Goal: Complete application form: Complete application form

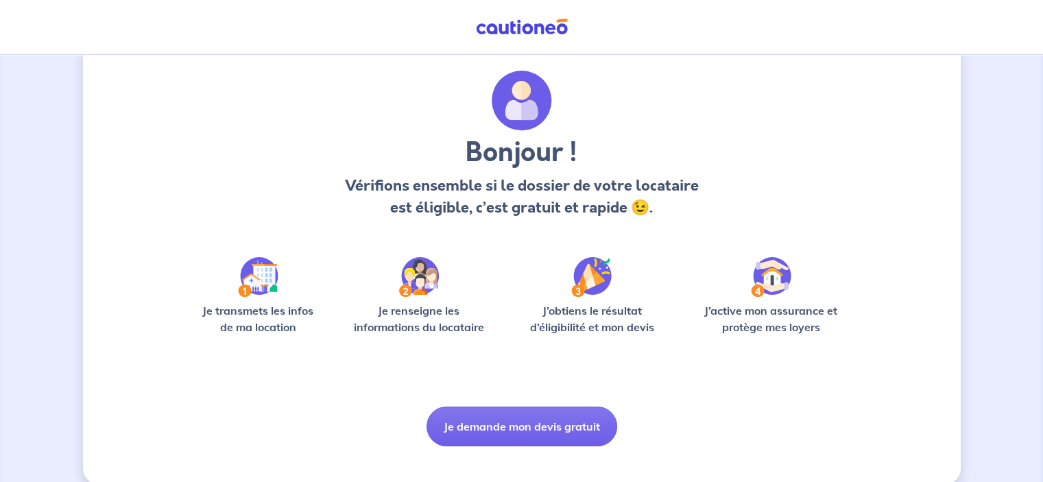
scroll to position [52, 0]
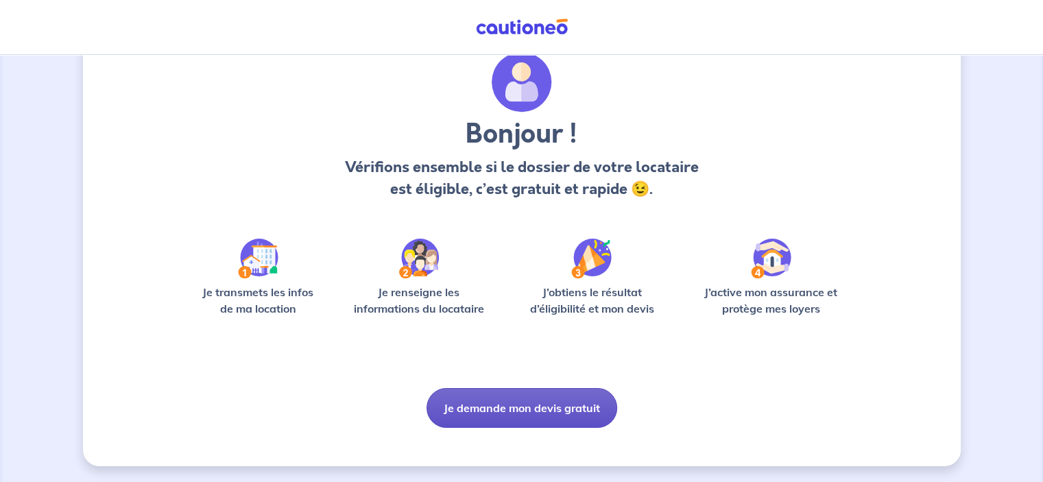
click at [540, 403] on button "Je demande mon devis gratuit" at bounding box center [521, 408] width 191 height 40
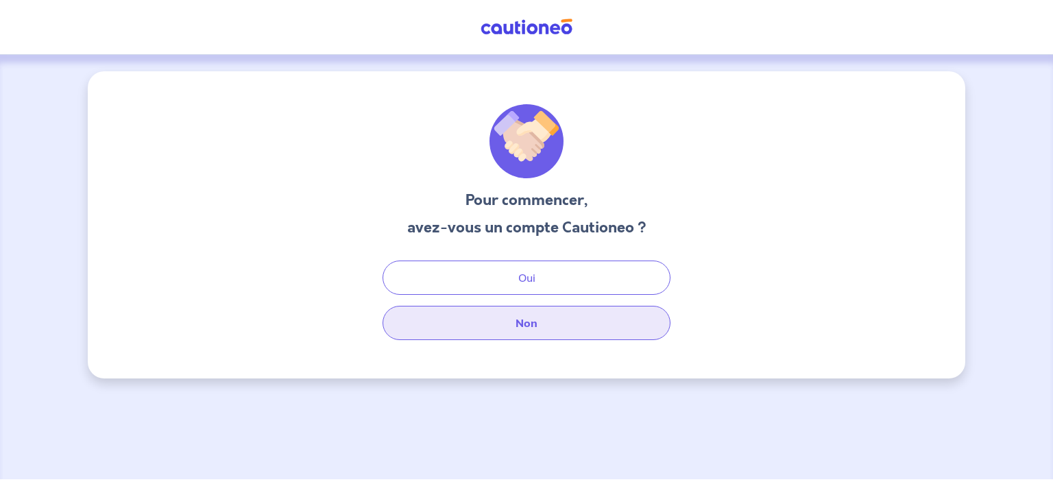
click at [527, 325] on button "Non" at bounding box center [527, 323] width 288 height 34
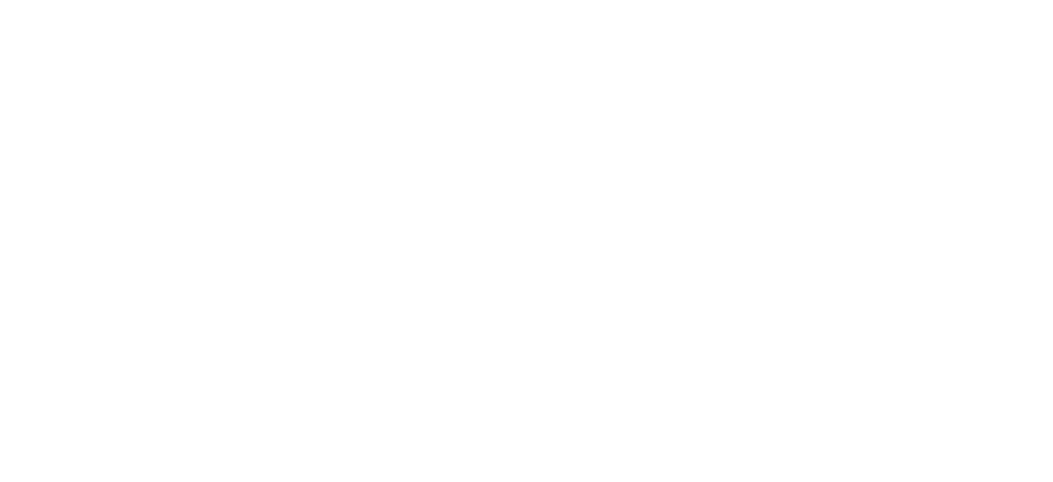
select select "FR"
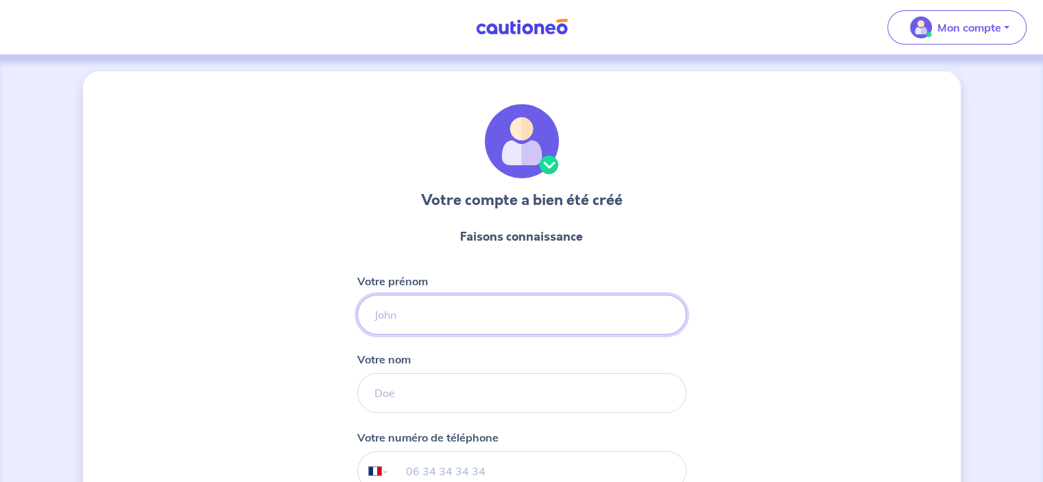
click at [426, 313] on input "Votre prénom" at bounding box center [521, 315] width 329 height 40
click at [428, 317] on input "Votre prénom" at bounding box center [521, 315] width 329 height 40
type input "[PERSON_NAME]"
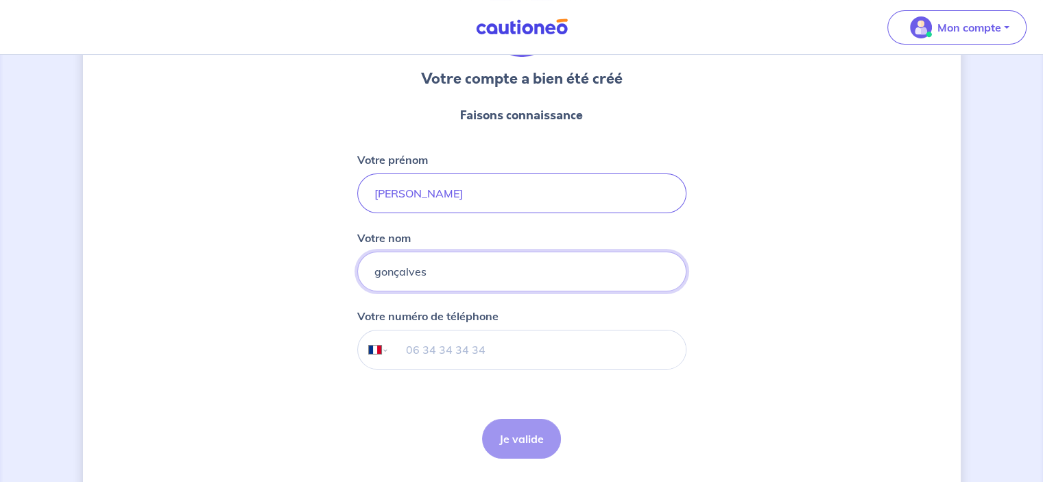
scroll to position [137, 0]
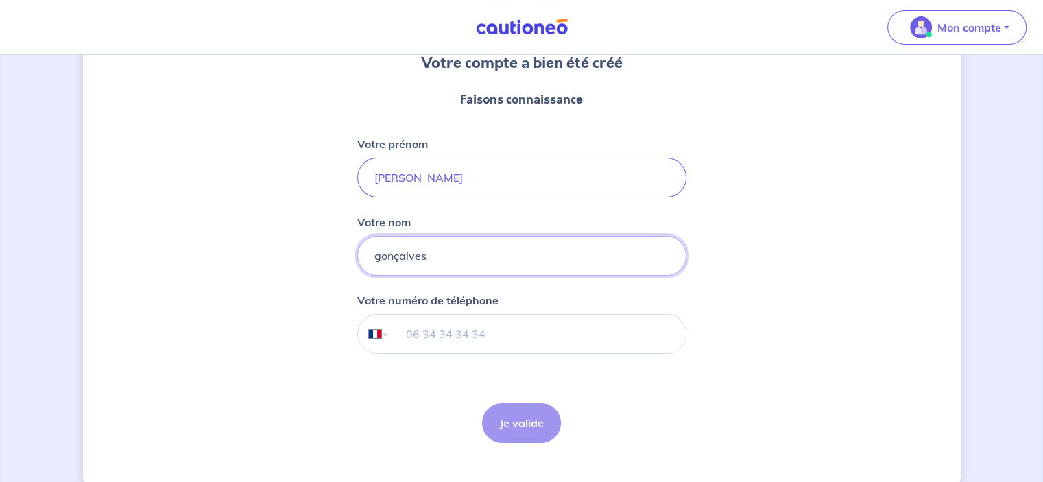
type input "gonçalves"
click at [511, 337] on input "tel" at bounding box center [537, 334] width 296 height 38
type input "07 44 41 69 50"
click at [547, 426] on button "Je valide" at bounding box center [521, 423] width 79 height 40
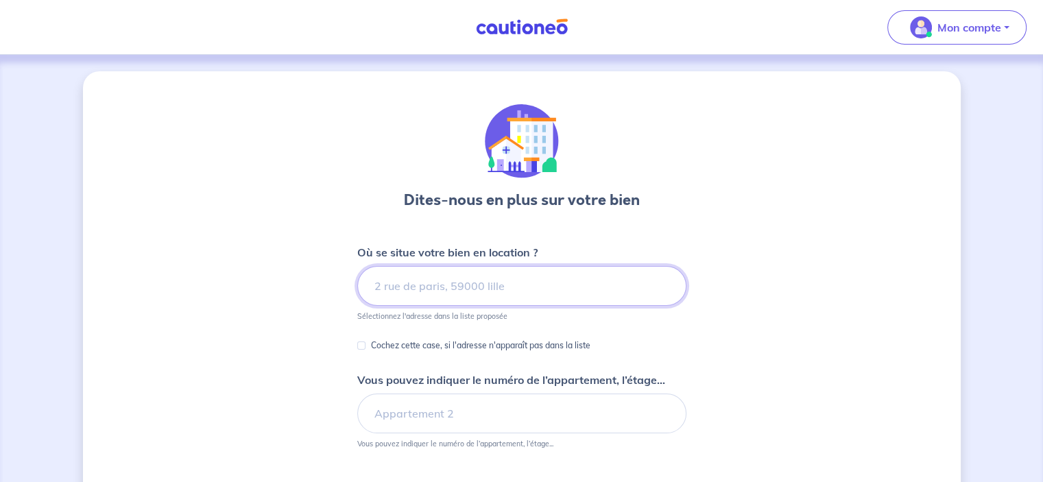
click at [477, 296] on input at bounding box center [521, 286] width 329 height 40
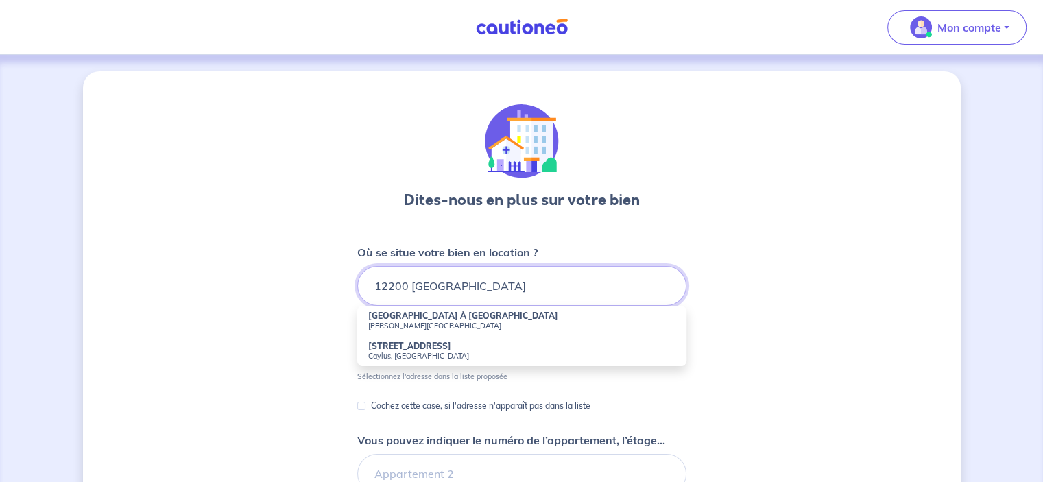
type input "12200 villefranche de rouergue"
click at [764, 244] on div "Dites-nous en plus sur votre bien Où se situe votre bien en location ? 12200 vi…" at bounding box center [522, 384] width 878 height 627
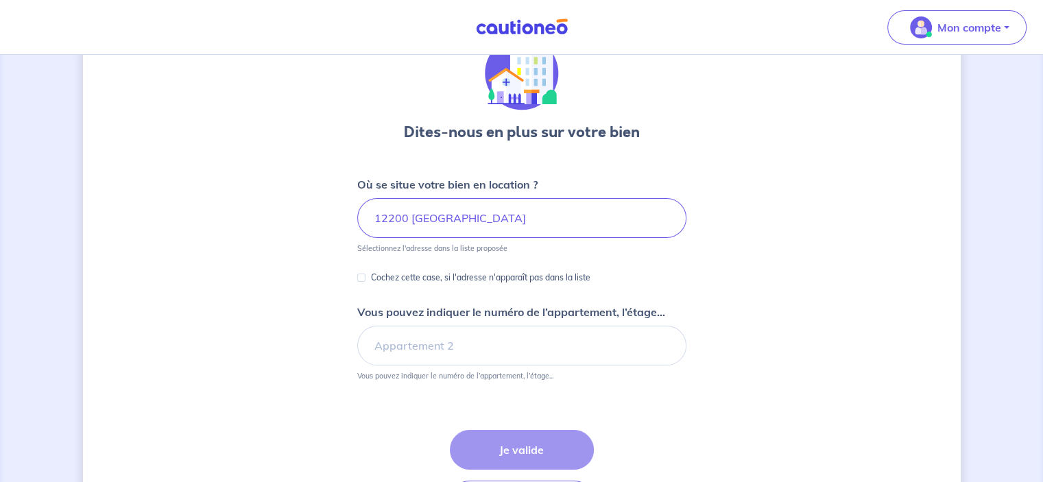
scroll to position [69, 0]
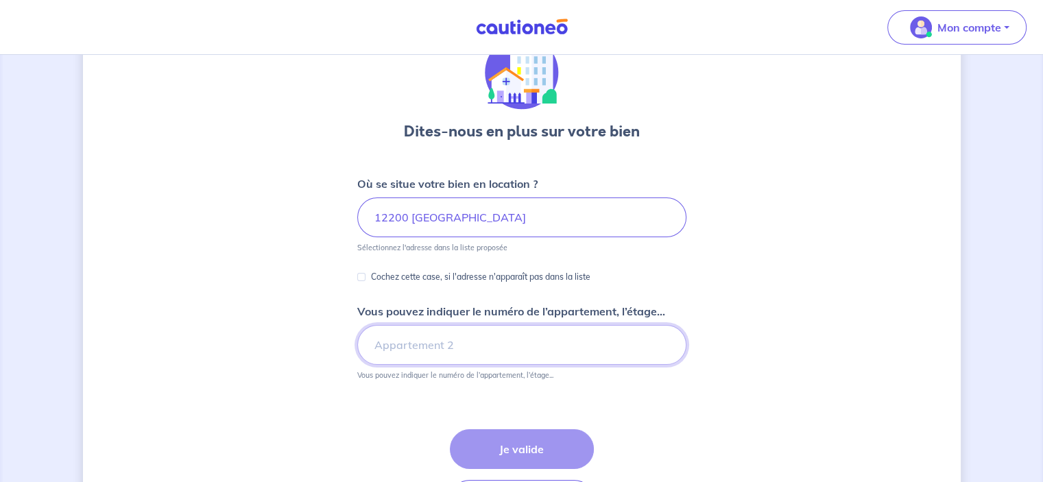
click at [466, 343] on input "Vous pouvez indiquer le numéro de l’appartement, l’étage..." at bounding box center [521, 345] width 329 height 40
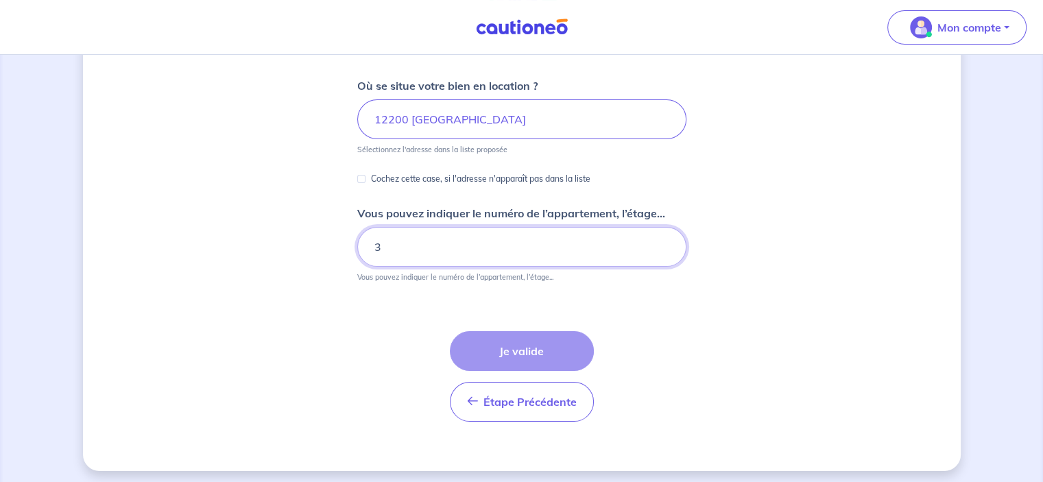
scroll to position [171, 0]
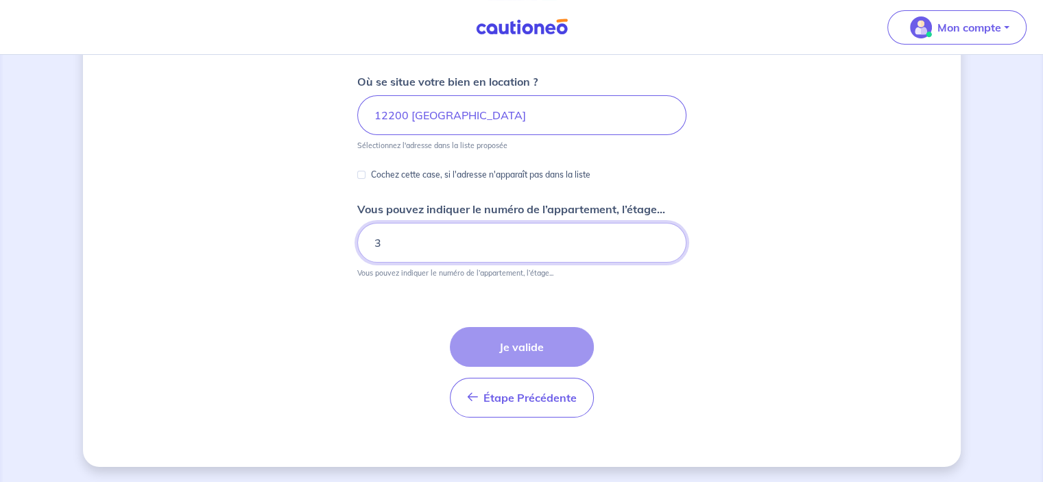
type input "3"
click at [542, 338] on div "Étape Précédente Précédent Je valide Je valide" at bounding box center [522, 372] width 144 height 91
click at [369, 176] on div "Cochez cette case, si l'adresse n'apparaît pas dans la liste" at bounding box center [473, 175] width 233 height 16
click at [365, 176] on input "Cochez cette case, si l'adresse n'apparaît pas dans la liste" at bounding box center [361, 175] width 8 height 8
checkbox input "true"
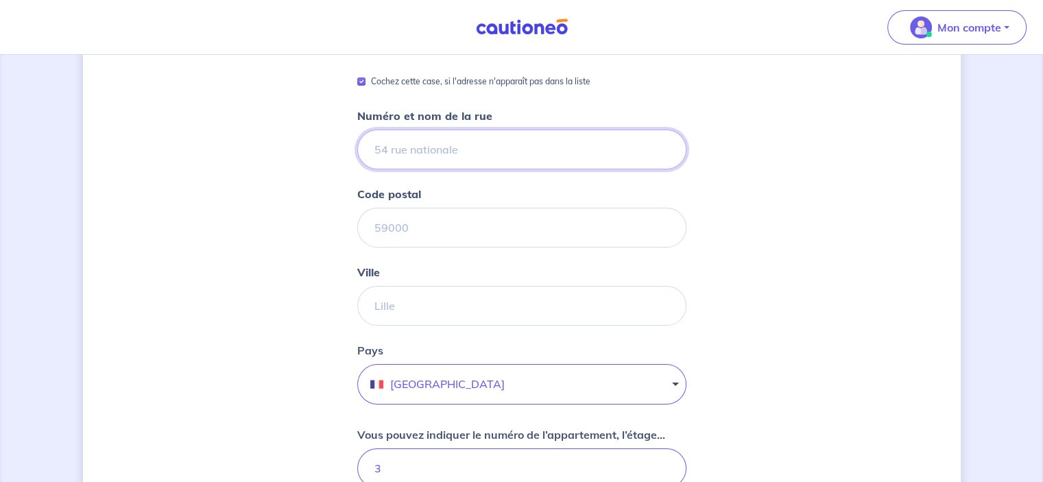
click at [458, 152] on input "Numéro et nom de la rue" at bounding box center [521, 150] width 329 height 40
type input "quartier [GEOGRAPHIC_DATA]"
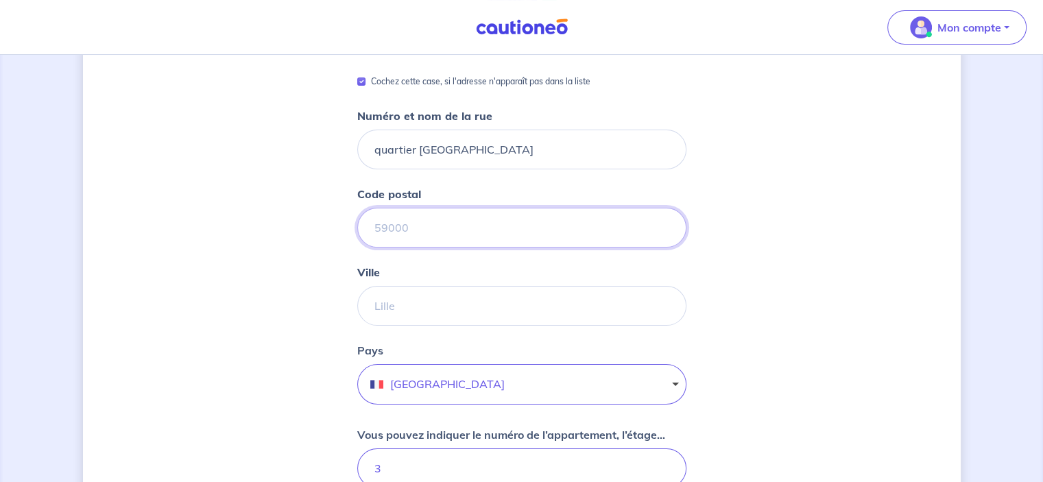
click at [452, 226] on input "Code postal" at bounding box center [521, 228] width 329 height 40
type input "12200"
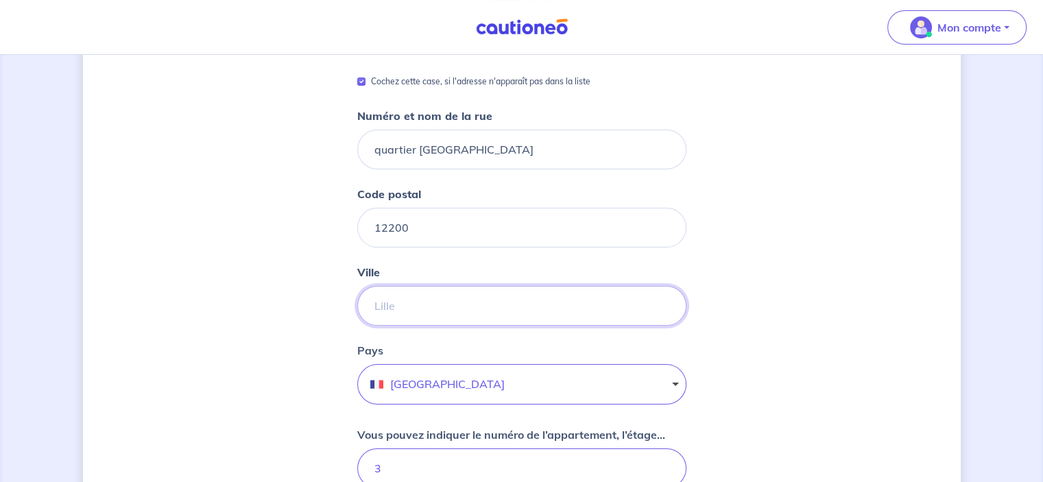
click at [392, 312] on input "Ville" at bounding box center [521, 306] width 329 height 40
type input "Villefranche de rouergue"
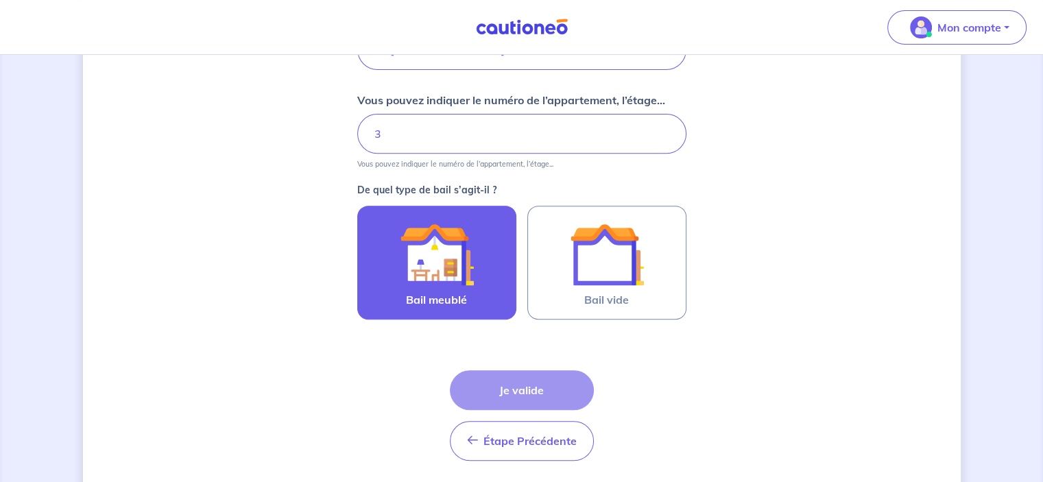
scroll to position [514, 0]
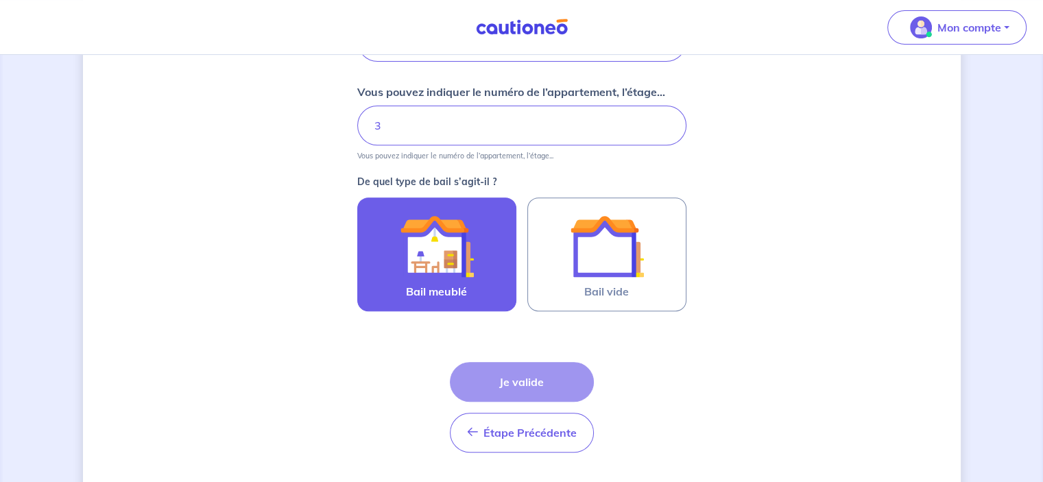
click at [450, 248] on img at bounding box center [437, 246] width 74 height 74
click at [0, 0] on input "Bail meublé" at bounding box center [0, 0] width 0 height 0
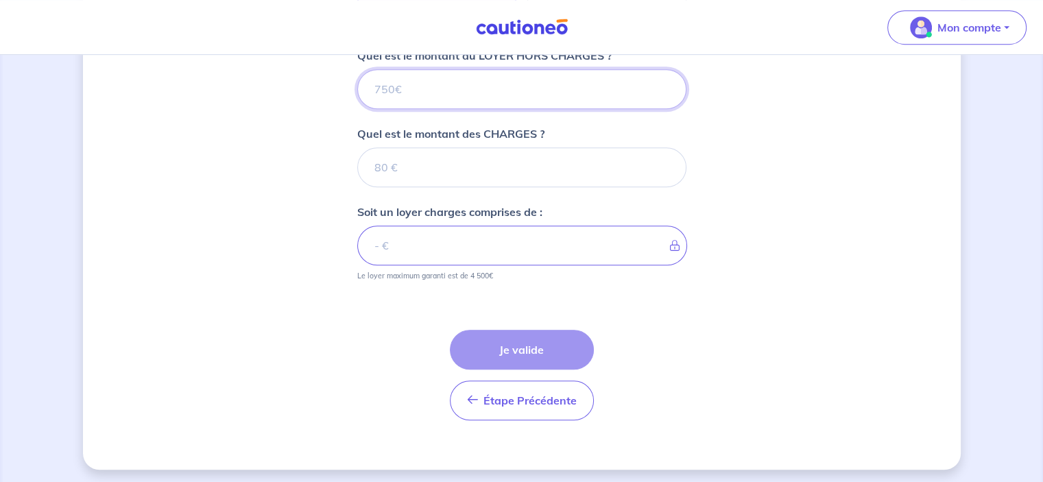
scroll to position [797, 0]
click at [511, 77] on input "Quel est le montant du LOYER HORS CHARGES ?" at bounding box center [521, 89] width 329 height 40
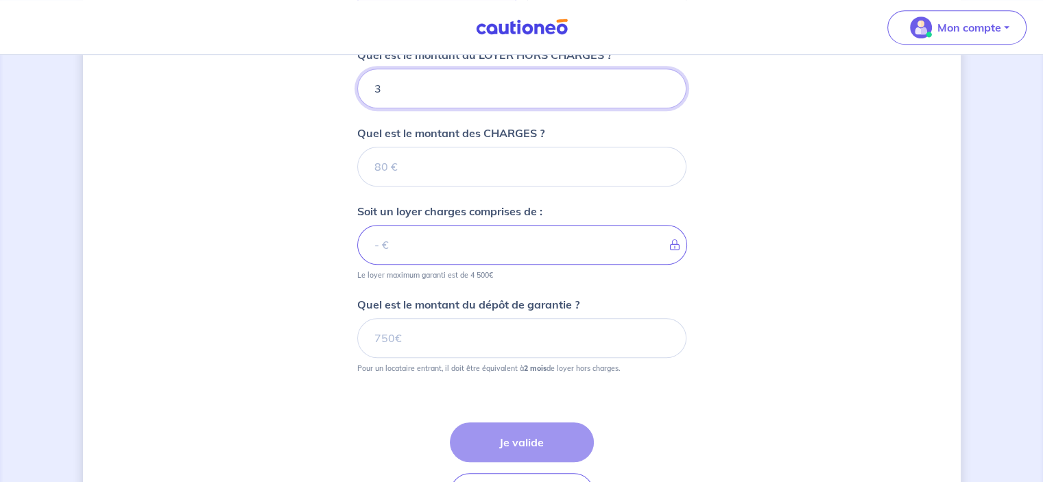
type input "39"
type input "392"
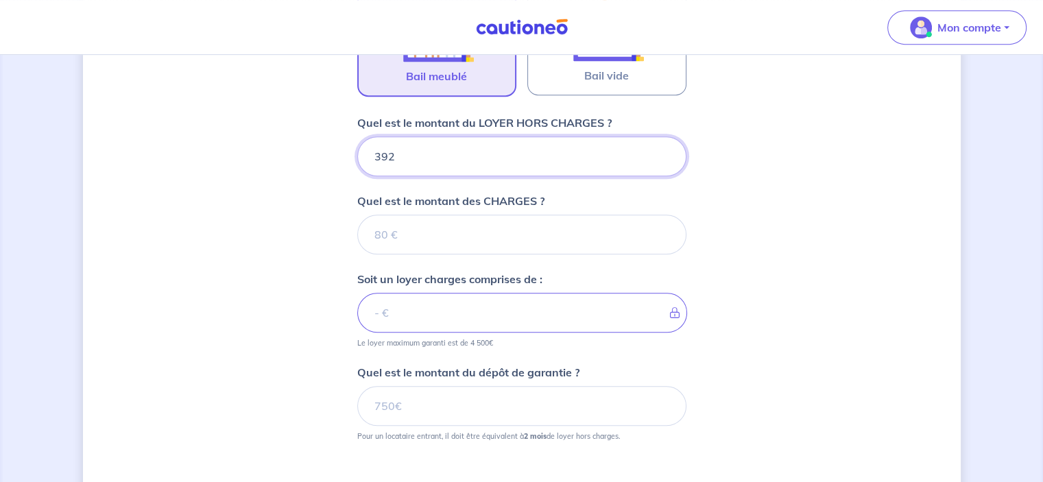
scroll to position [729, 0]
click at [425, 160] on input "392" at bounding box center [521, 157] width 329 height 40
type input "397"
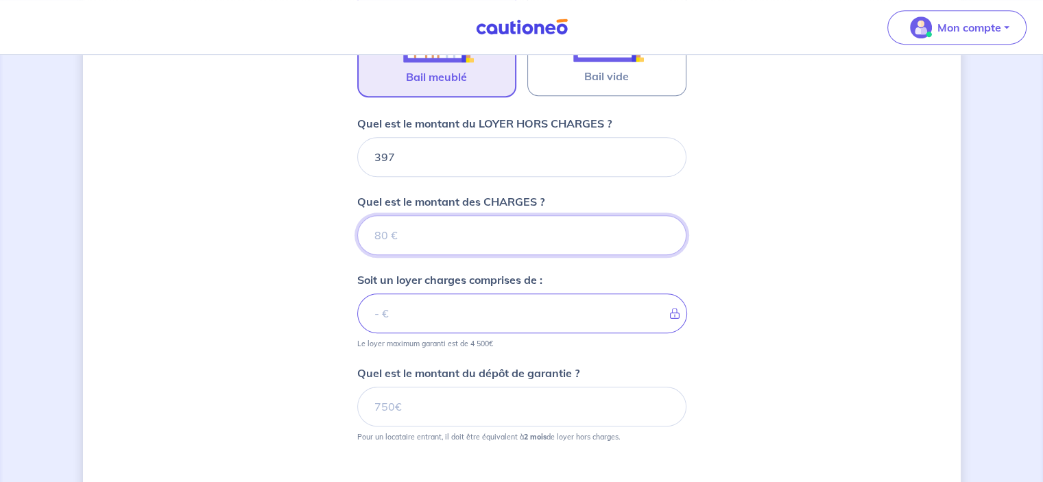
click at [507, 230] on input "Quel est le montant des CHARGES ?" at bounding box center [521, 235] width 329 height 40
type input "30"
type input "427"
type input "30"
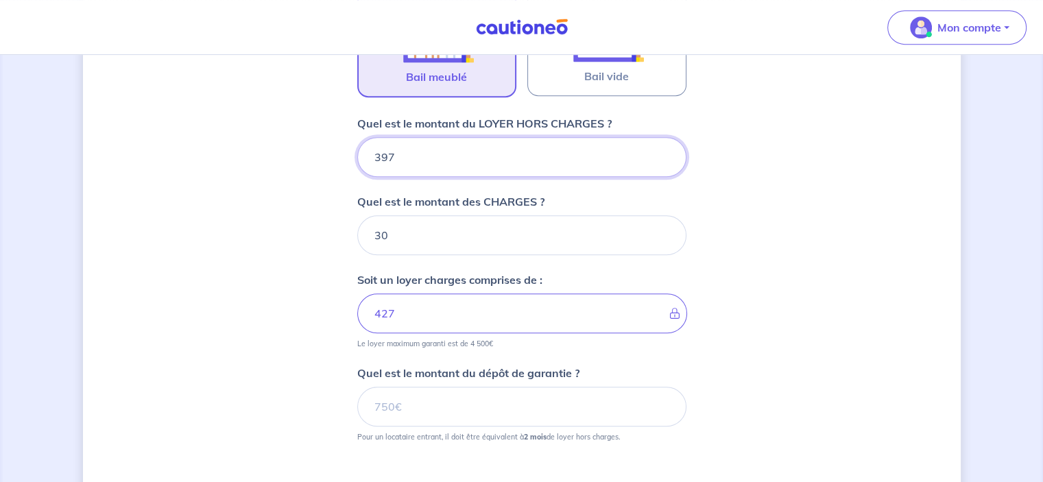
click at [429, 148] on input "397" at bounding box center [521, 157] width 329 height 40
type input "3"
type input "33"
type input "367"
type input "397"
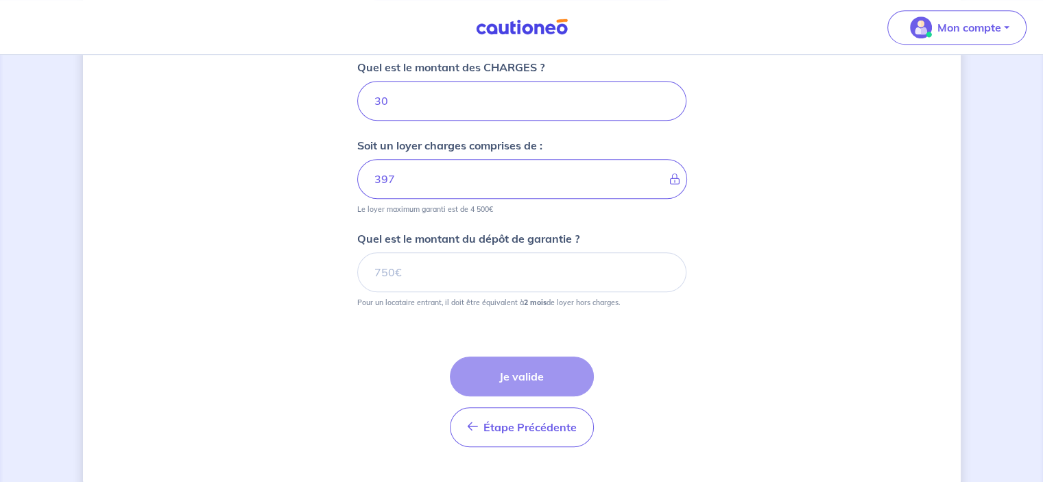
scroll to position [866, 0]
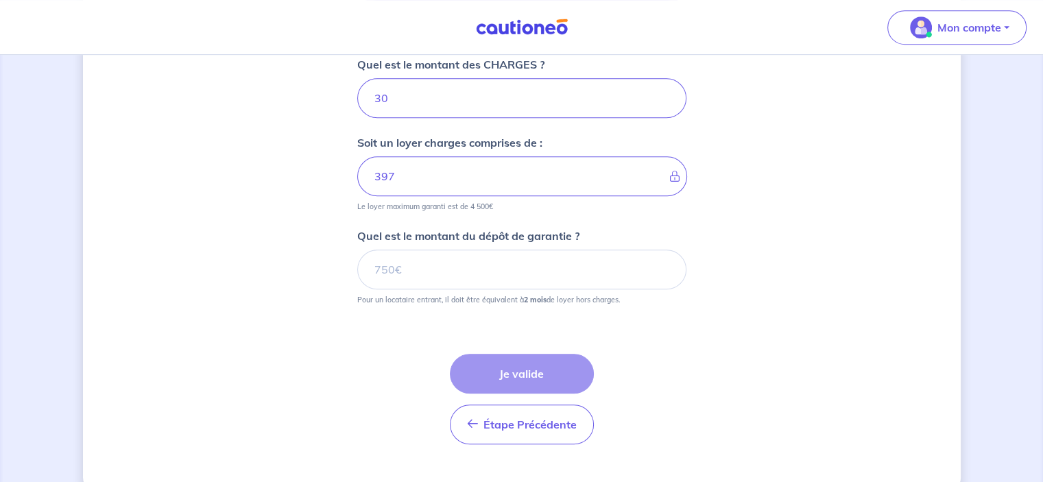
type input "367"
click at [473, 274] on input "Quel est le montant du dépôt de garantie ?" at bounding box center [521, 270] width 329 height 40
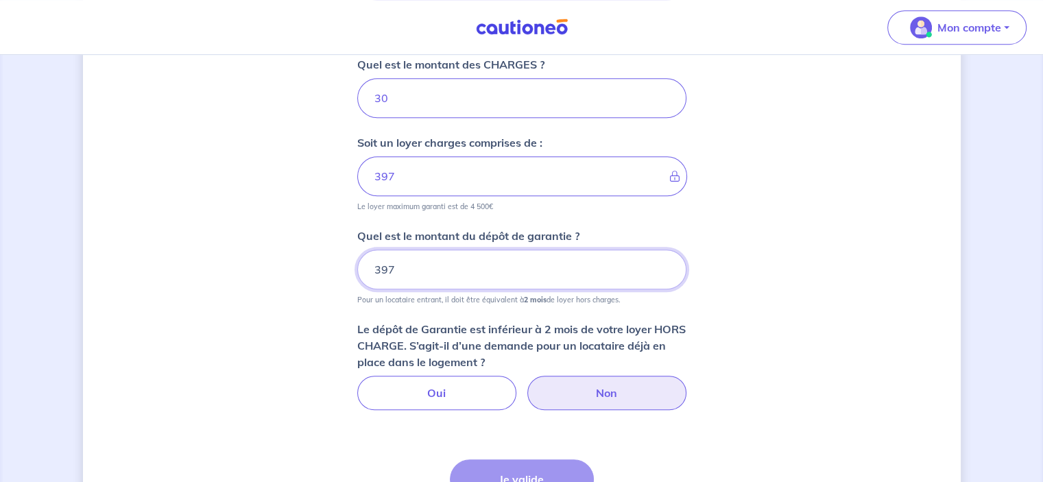
type input "397"
click at [574, 385] on label "Non" at bounding box center [606, 393] width 159 height 34
click at [526, 385] on input "Non" at bounding box center [521, 380] width 9 height 9
radio input "true"
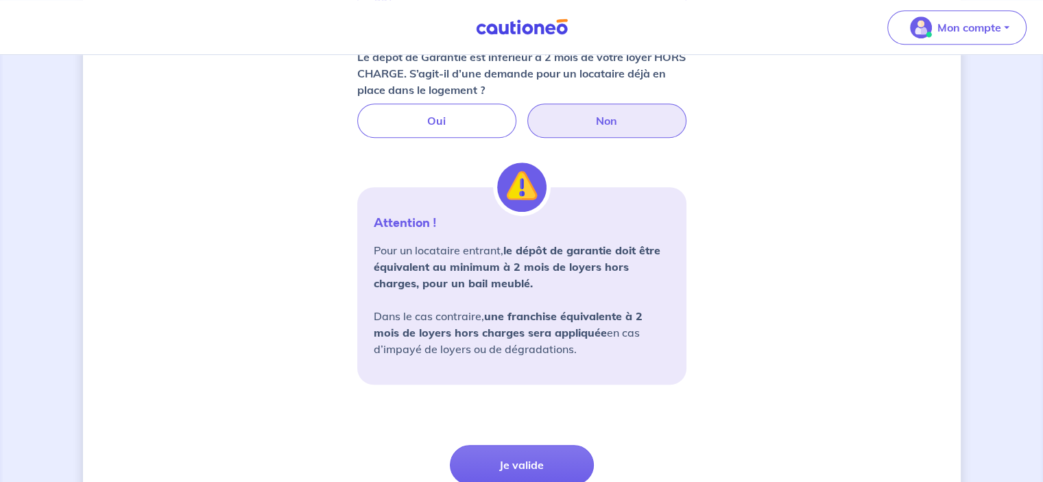
scroll to position [1140, 0]
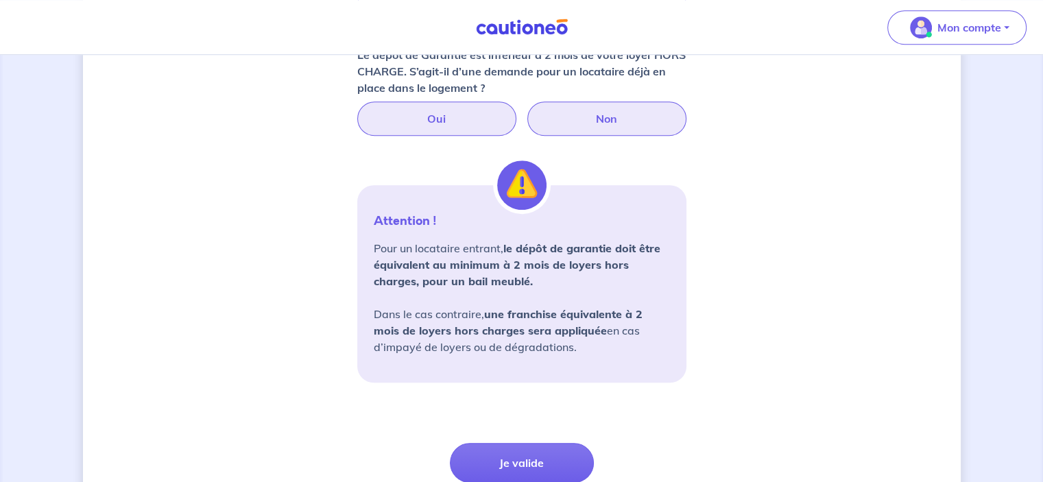
click at [460, 109] on label "Oui" at bounding box center [436, 118] width 159 height 34
click at [517, 109] on input "Oui" at bounding box center [521, 105] width 9 height 9
radio input "true"
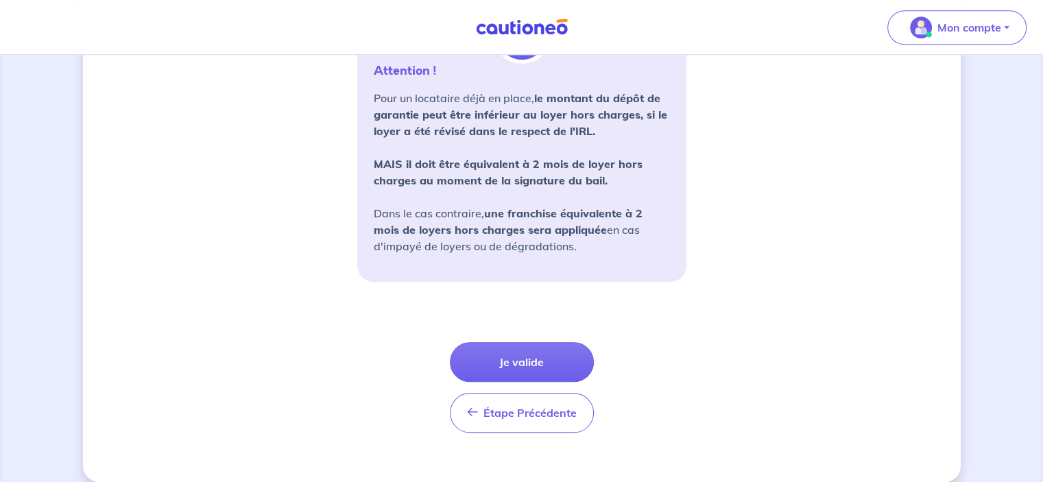
scroll to position [1303, 0]
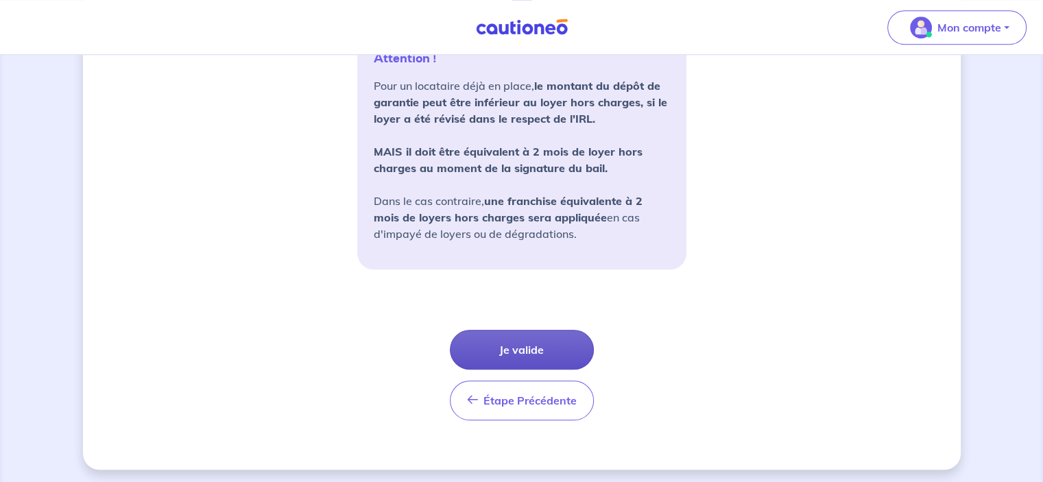
click at [535, 345] on button "Je valide" at bounding box center [522, 350] width 144 height 40
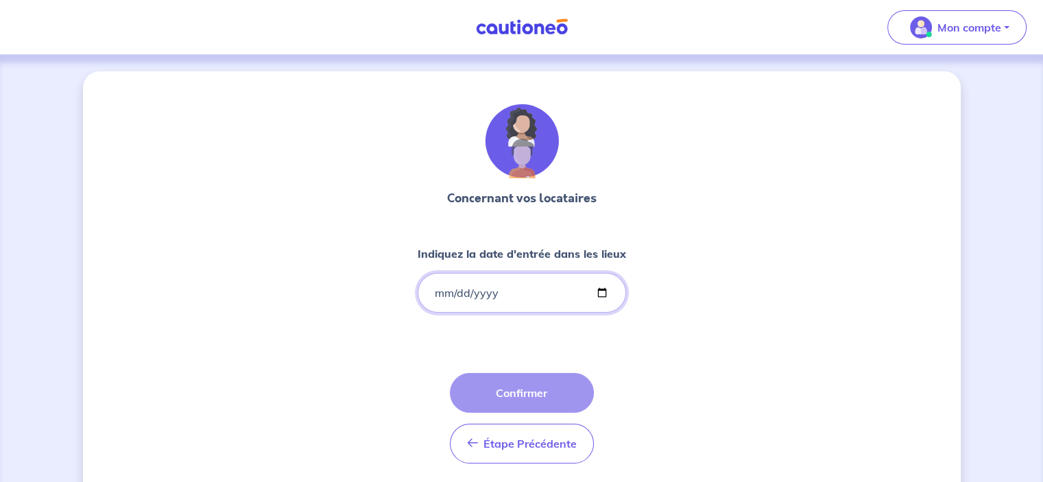
click at [514, 291] on input "Indiquez la date d'entrée dans les lieux" at bounding box center [522, 293] width 208 height 40
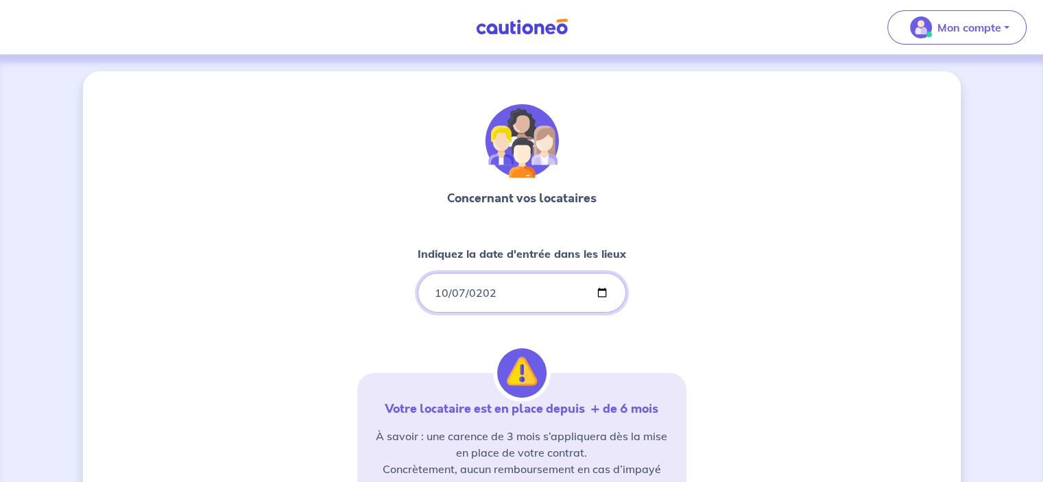
type input "[DATE]"
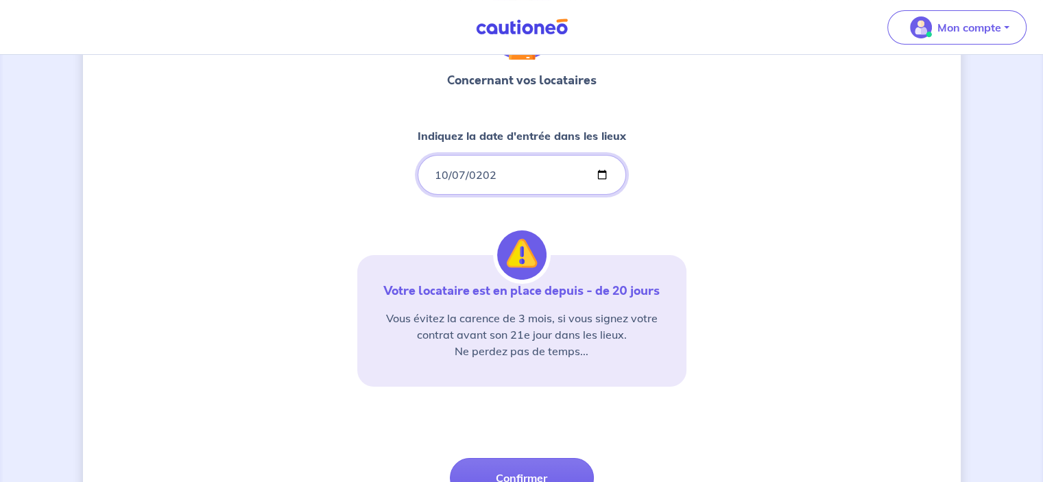
scroll to position [206, 0]
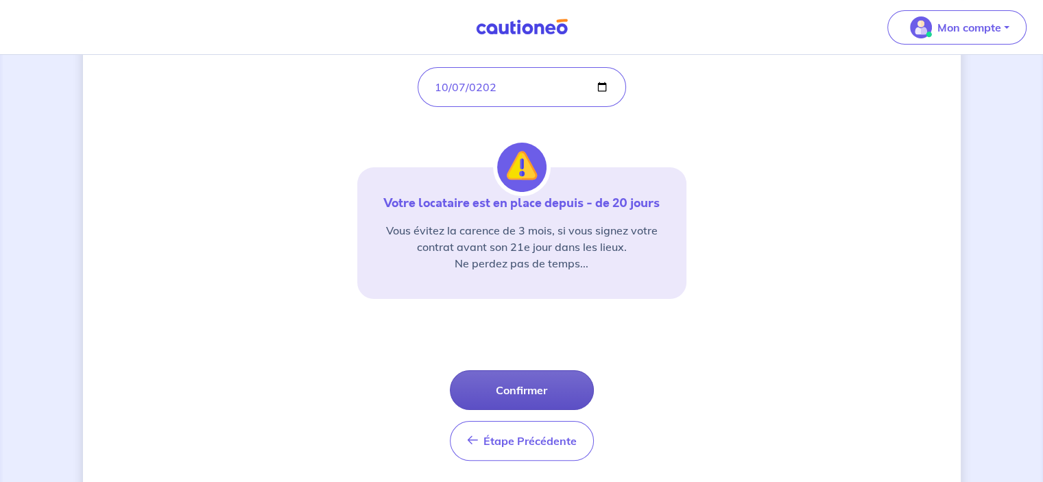
click at [540, 383] on button "Confirmer" at bounding box center [522, 390] width 144 height 40
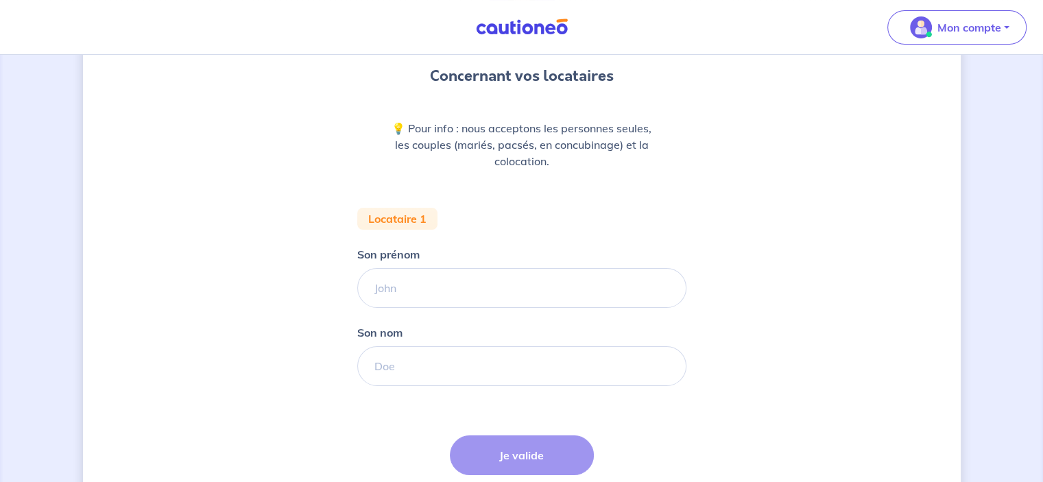
scroll to position [137, 0]
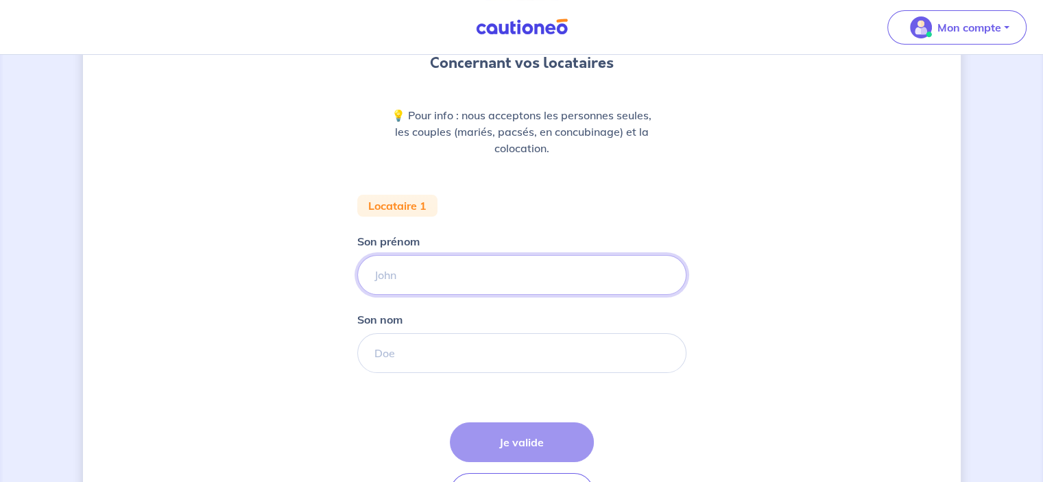
click at [457, 280] on input "Son prénom" at bounding box center [521, 275] width 329 height 40
type input "[PERSON_NAME]"
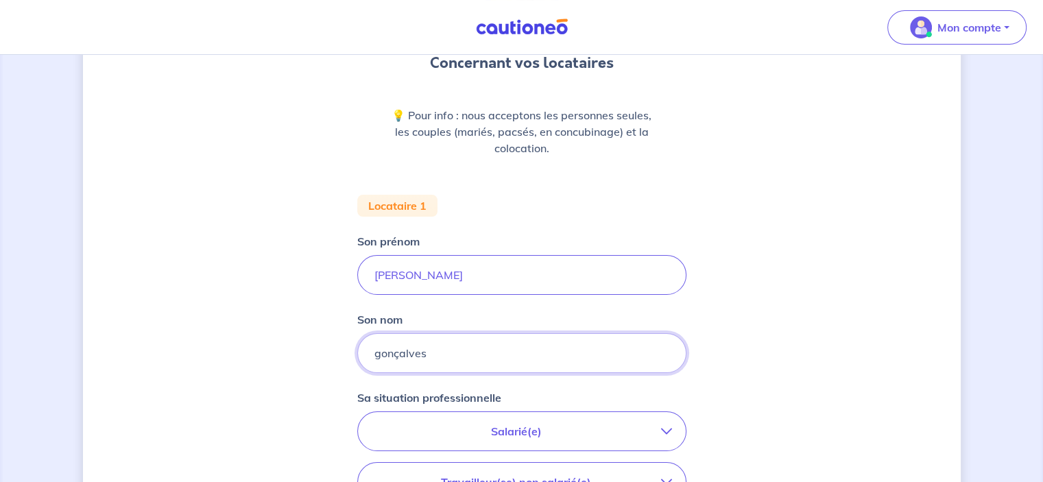
type input "gonçalves"
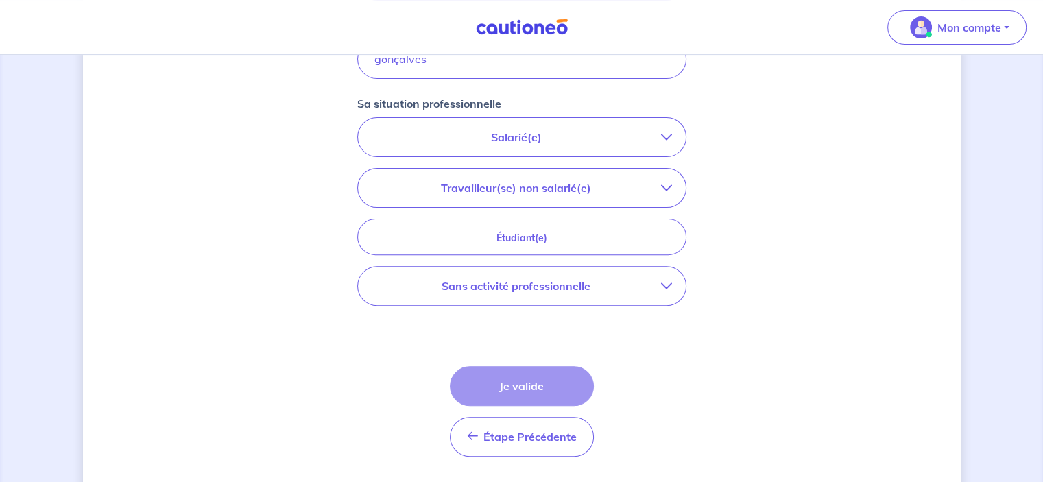
scroll to position [400, 0]
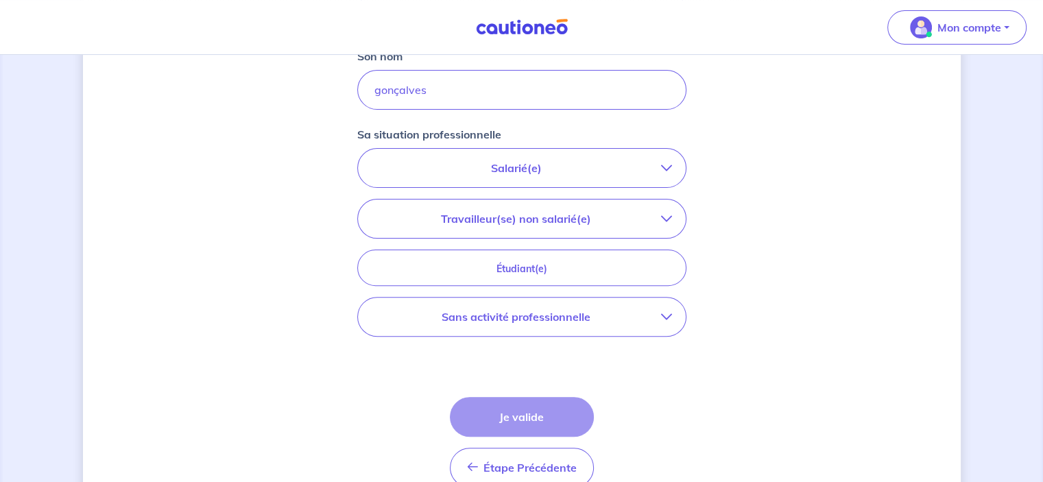
click at [583, 324] on button "Sans activité professionnelle" at bounding box center [522, 317] width 328 height 38
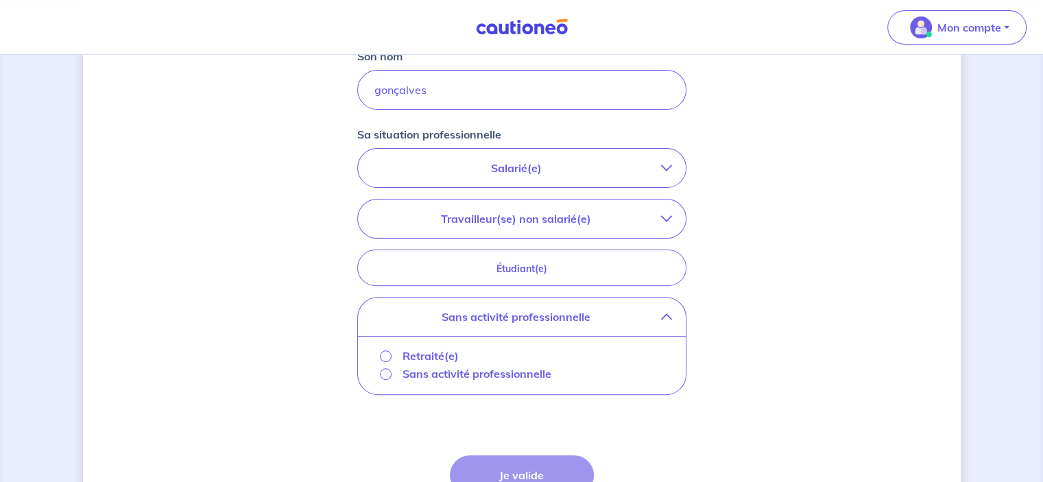
click at [411, 370] on p "Sans activité professionnelle" at bounding box center [476, 373] width 149 height 16
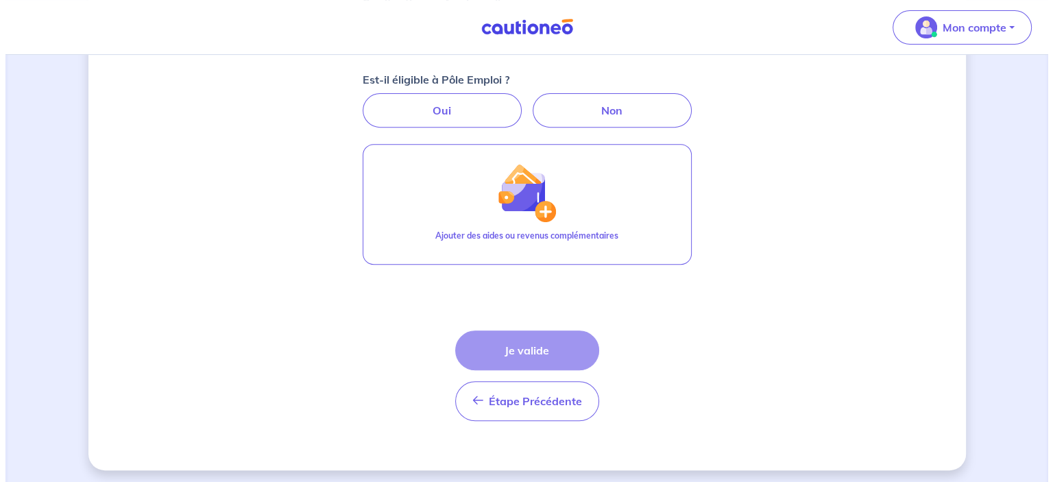
scroll to position [535, 0]
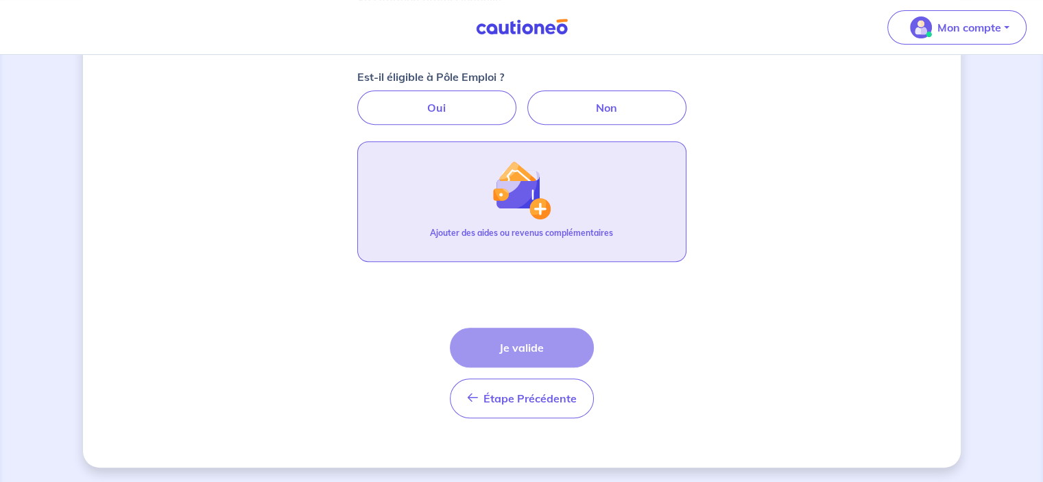
click at [553, 197] on button "Ajouter des aides ou revenus complémentaires" at bounding box center [521, 201] width 329 height 121
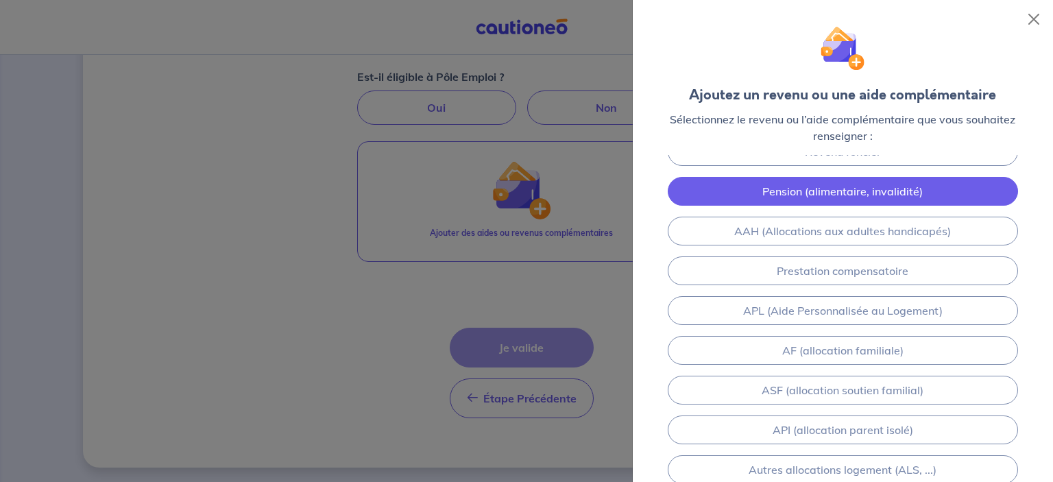
scroll to position [0, 0]
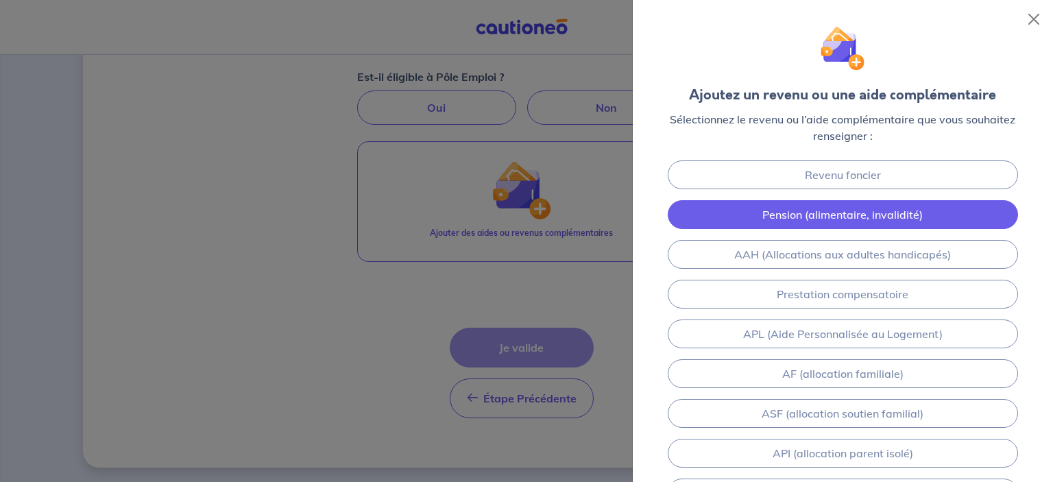
drag, startPoint x: 836, startPoint y: 210, endPoint x: 828, endPoint y: 212, distance: 9.0
click at [836, 211] on link "Pension (alimentaire, invalidité)" at bounding box center [843, 214] width 350 height 29
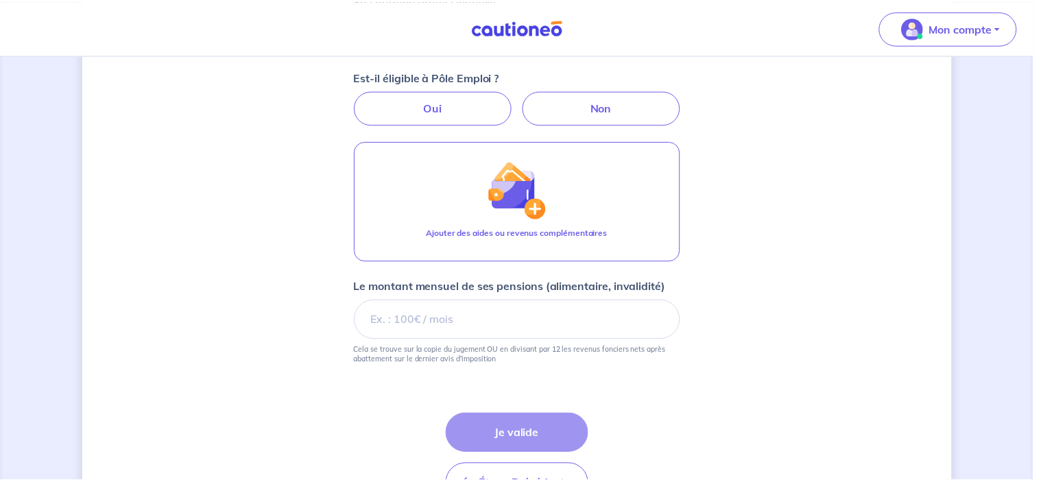
scroll to position [621, 0]
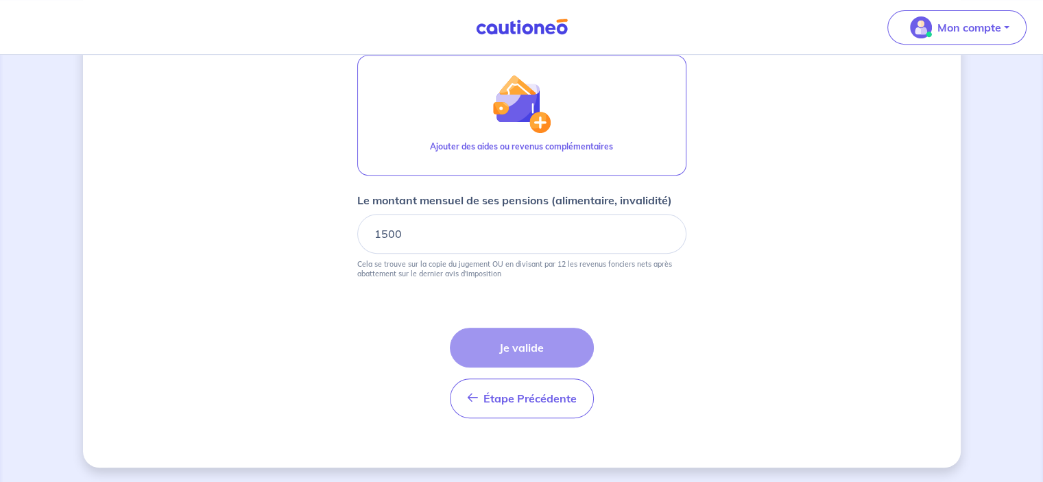
click at [529, 345] on div "Étape Précédente Précédent Je valide Je valide" at bounding box center [522, 373] width 144 height 91
drag, startPoint x: 520, startPoint y: 339, endPoint x: 514, endPoint y: 326, distance: 14.4
click at [520, 337] on div "Étape Précédente Précédent Je valide Je valide" at bounding box center [522, 373] width 144 height 91
click at [479, 239] on input "1500" at bounding box center [521, 234] width 329 height 40
drag, startPoint x: 433, startPoint y: 263, endPoint x: 527, endPoint y: 250, distance: 94.8
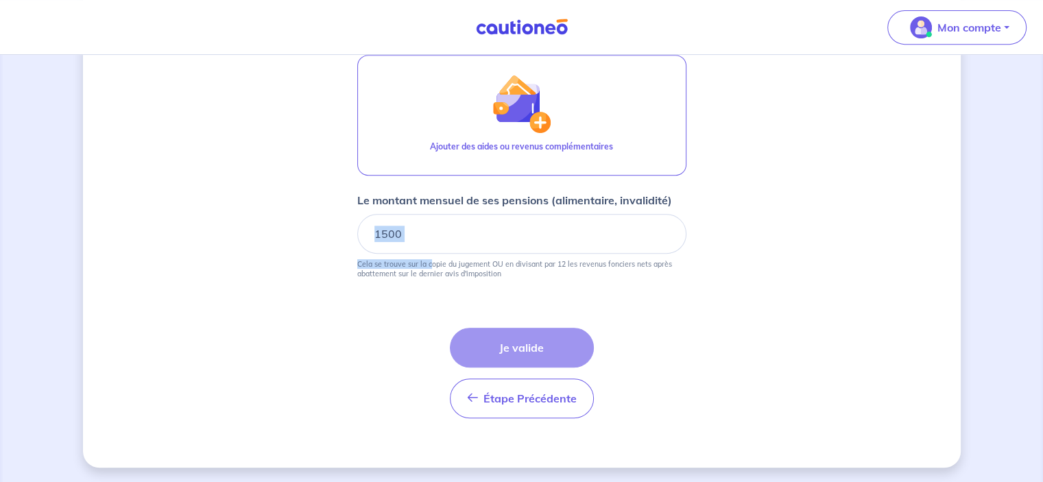
click at [527, 250] on div "Le montant mensuel de ses pensions (alimentaire, invalidité) 1500 Cela se trouv…" at bounding box center [521, 235] width 329 height 86
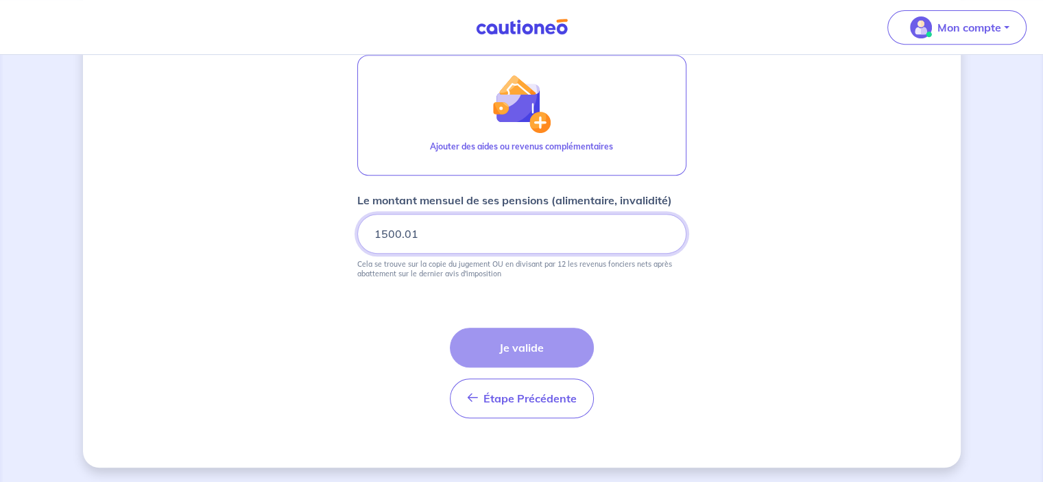
type input "1500.01"
click at [663, 225] on input "1500.01" at bounding box center [521, 234] width 329 height 40
click at [540, 350] on div "Étape Précédente Précédent Je valide Je valide" at bounding box center [522, 373] width 144 height 91
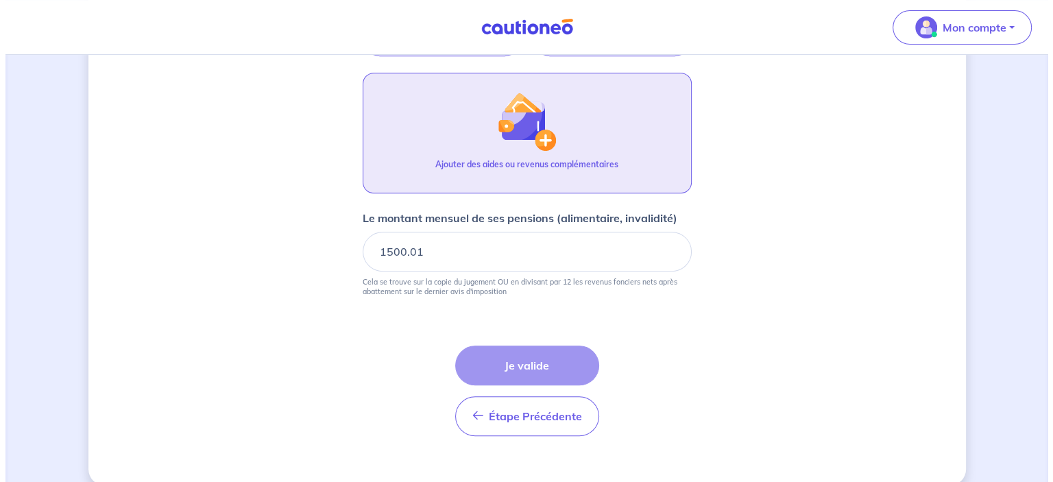
scroll to position [553, 0]
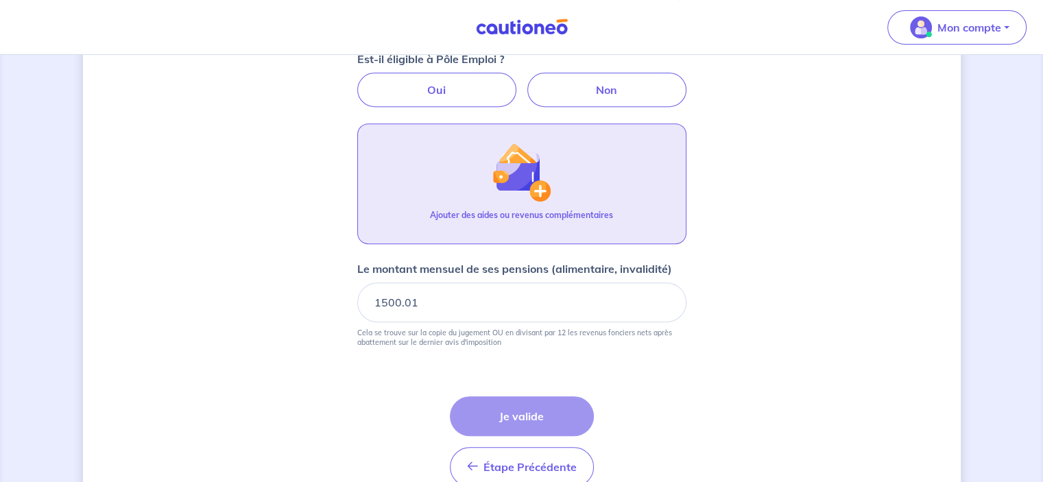
click at [552, 188] on button "Ajouter des aides ou revenus complémentaires" at bounding box center [521, 183] width 329 height 121
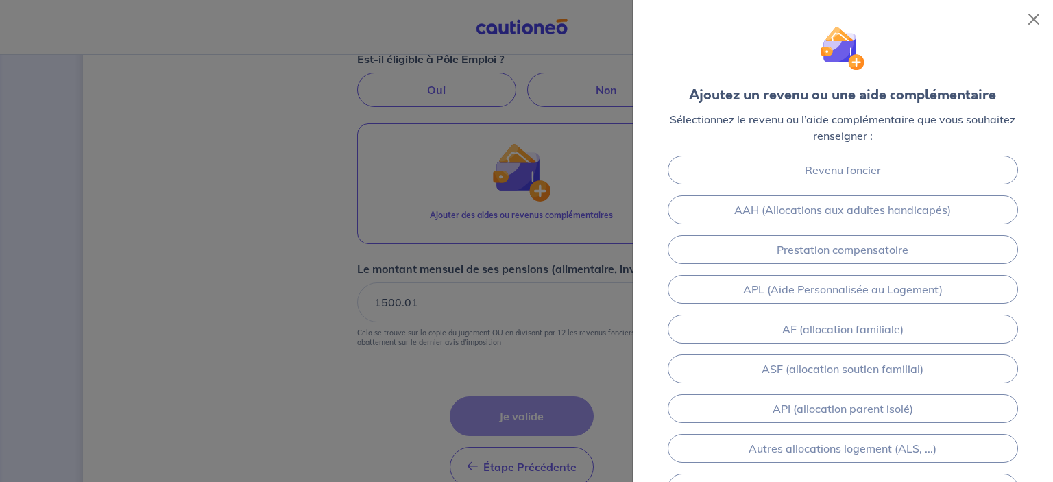
scroll to position [0, 0]
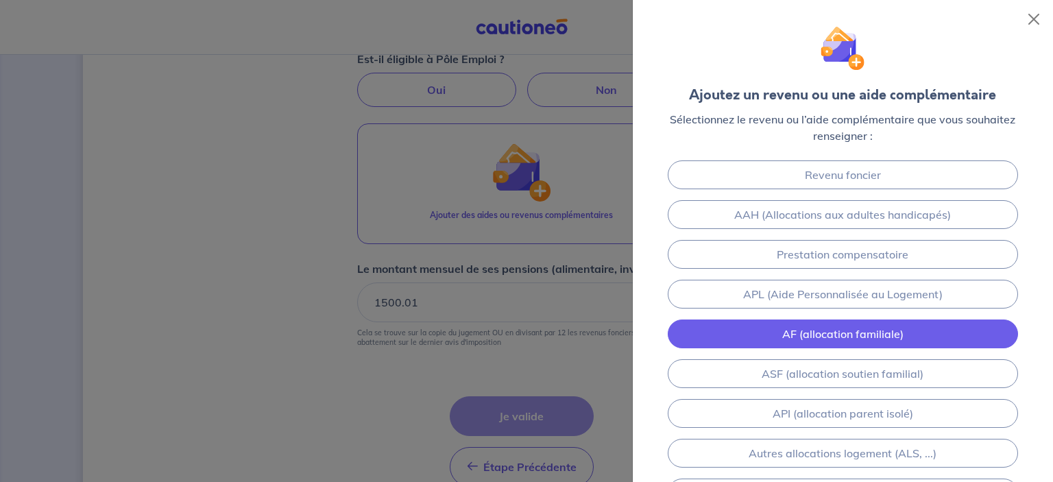
click at [872, 335] on link "AF (allocation familiale)" at bounding box center [843, 334] width 350 height 29
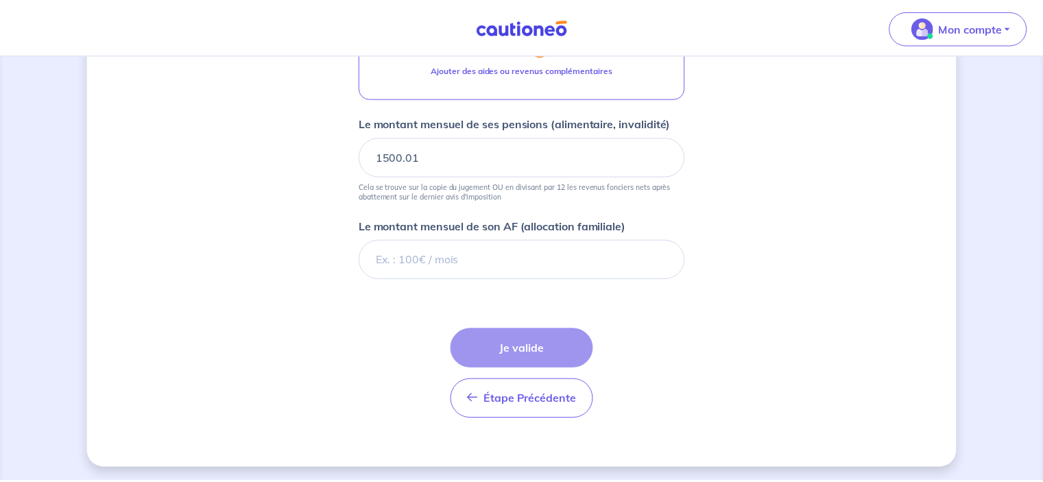
scroll to position [699, 0]
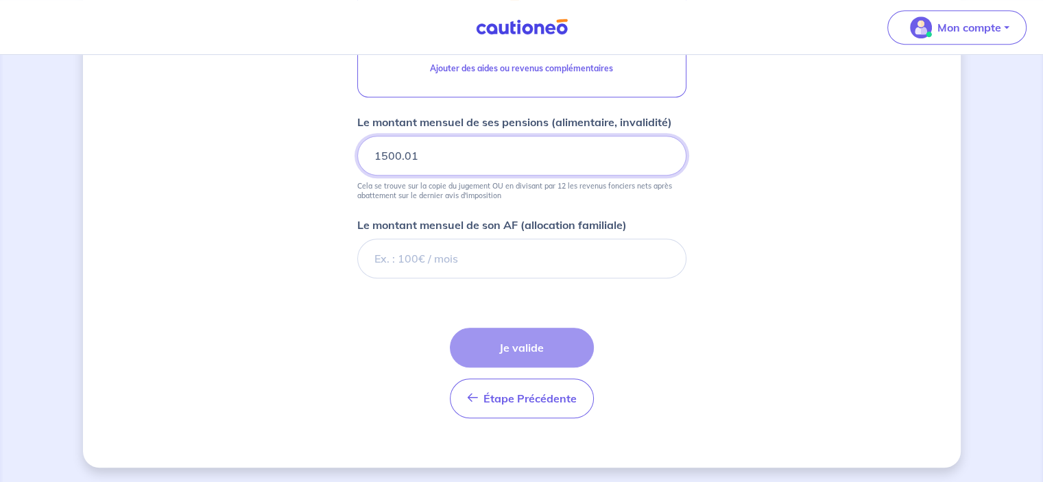
drag, startPoint x: 354, startPoint y: 160, endPoint x: 335, endPoint y: 160, distance: 19.2
type input "914"
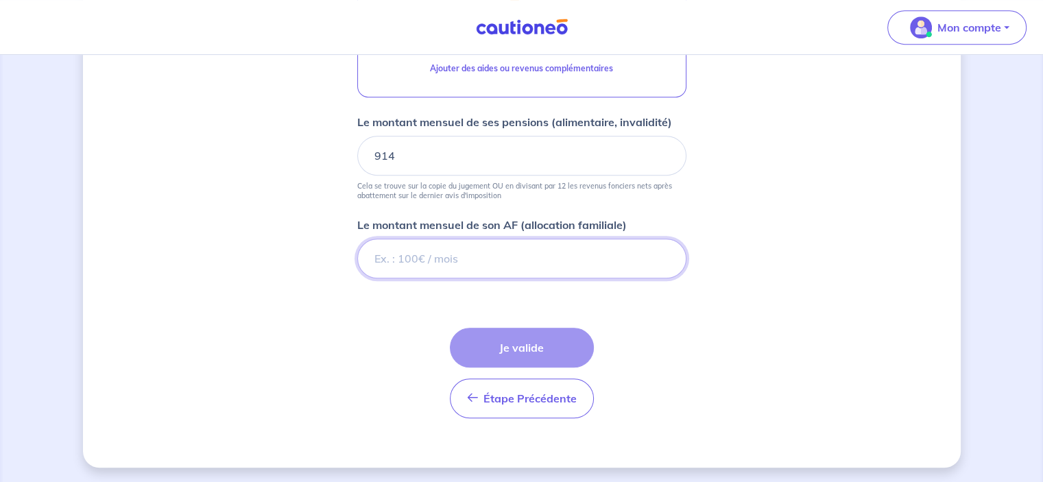
click at [434, 263] on input "Le montant mensuel de son AF (allocation familiale)" at bounding box center [521, 259] width 329 height 40
type input "634"
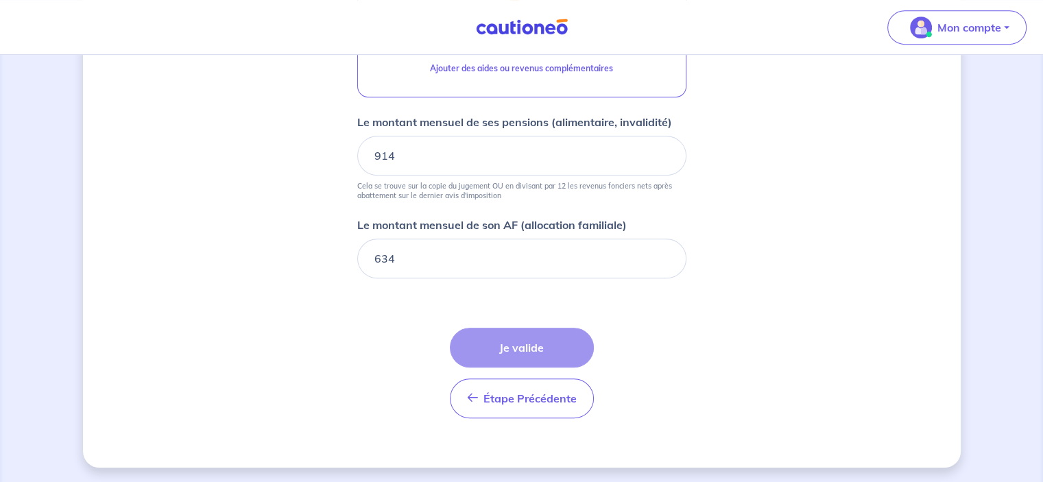
click at [526, 333] on div "Étape Précédente Précédent Je valide Je valide" at bounding box center [522, 373] width 144 height 91
drag, startPoint x: 526, startPoint y: 341, endPoint x: 521, endPoint y: 270, distance: 71.5
click at [525, 342] on div "Étape Précédente Précédent Je valide Je valide" at bounding box center [522, 373] width 144 height 91
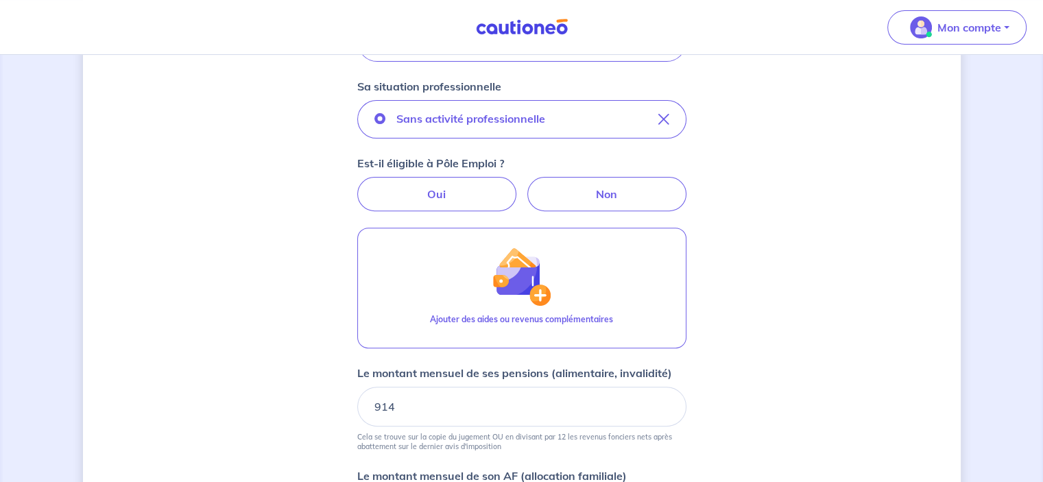
scroll to position [425, 0]
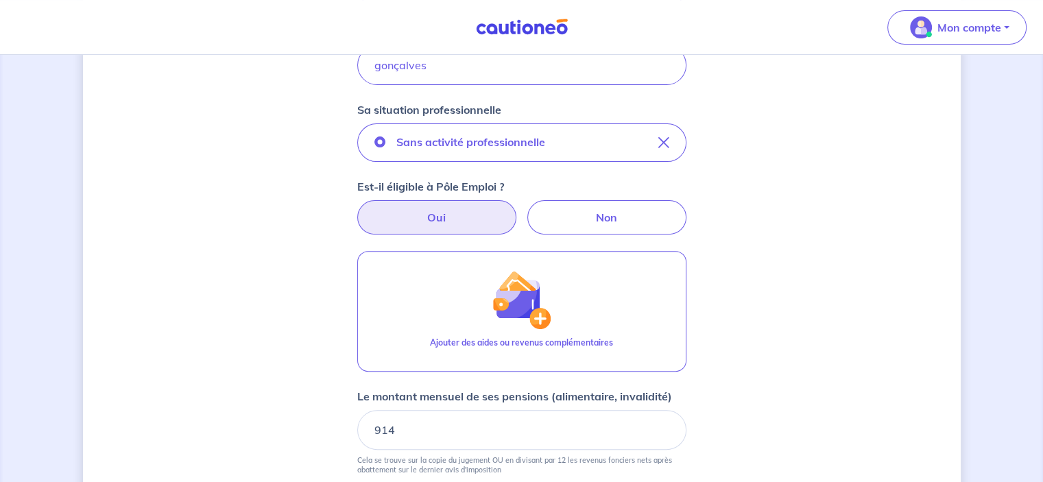
drag, startPoint x: 472, startPoint y: 225, endPoint x: 492, endPoint y: 219, distance: 20.8
click at [473, 225] on label "Oui" at bounding box center [436, 217] width 159 height 34
click at [517, 209] on input "Oui" at bounding box center [521, 204] width 9 height 9
radio input "true"
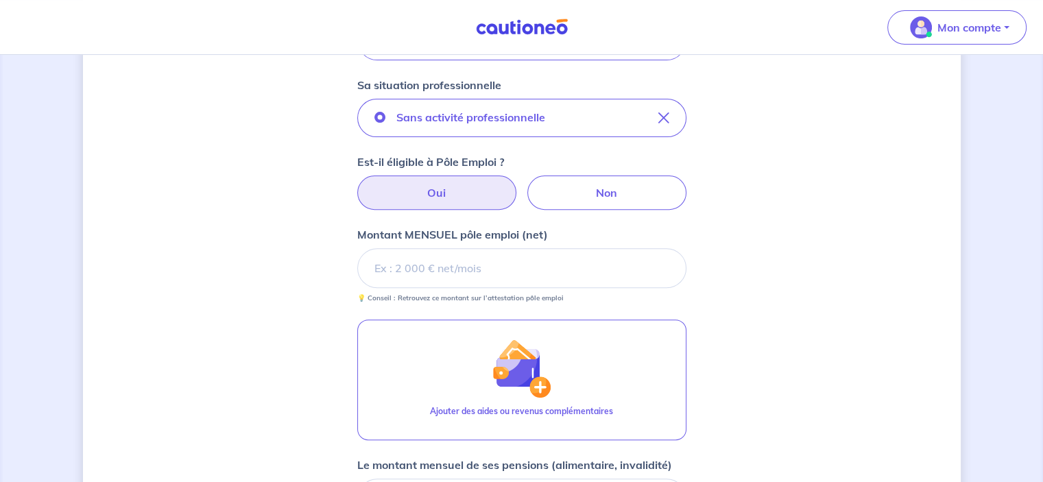
scroll to position [494, 0]
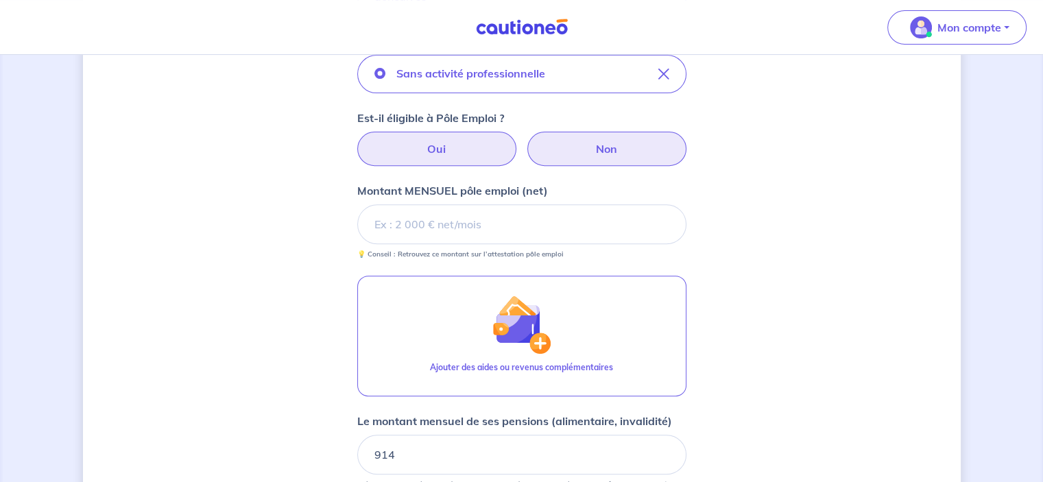
click at [599, 154] on label "Non" at bounding box center [606, 149] width 159 height 34
click at [526, 141] on input "Non" at bounding box center [521, 136] width 9 height 9
radio input "true"
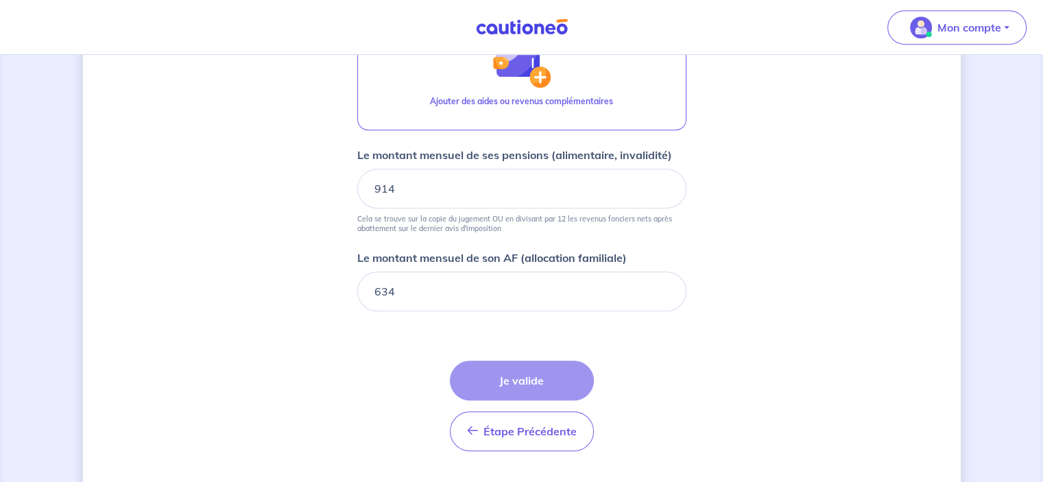
scroll to position [699, 0]
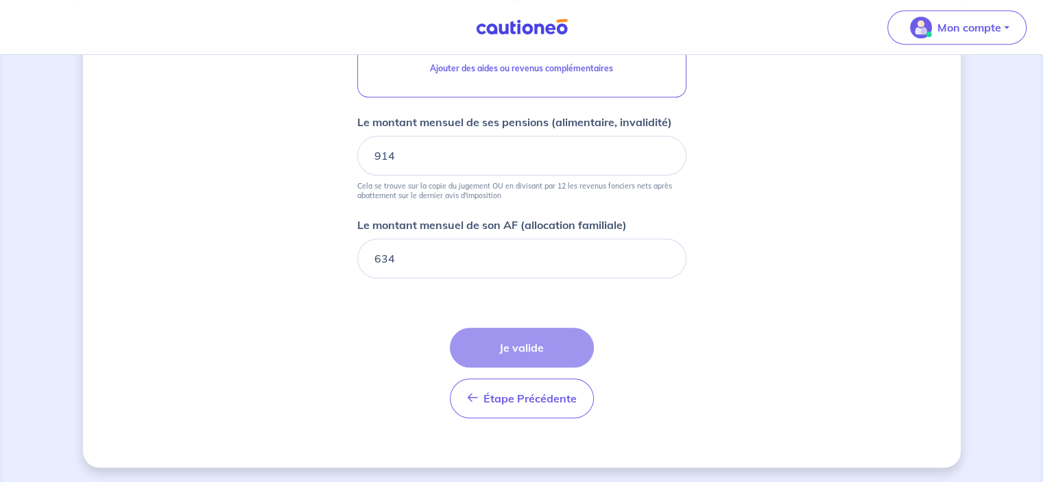
click at [527, 347] on div "Étape Précédente Précédent Je valide Je valide" at bounding box center [522, 373] width 144 height 91
click at [548, 354] on div "Étape Précédente Précédent Je valide Je valide" at bounding box center [522, 373] width 144 height 91
click at [550, 350] on div "Étape Précédente Précédent Je valide Je valide" at bounding box center [522, 373] width 144 height 91
drag, startPoint x: 550, startPoint y: 350, endPoint x: 536, endPoint y: 327, distance: 27.0
click at [551, 350] on div "Étape Précédente Précédent Je valide Je valide" at bounding box center [522, 373] width 144 height 91
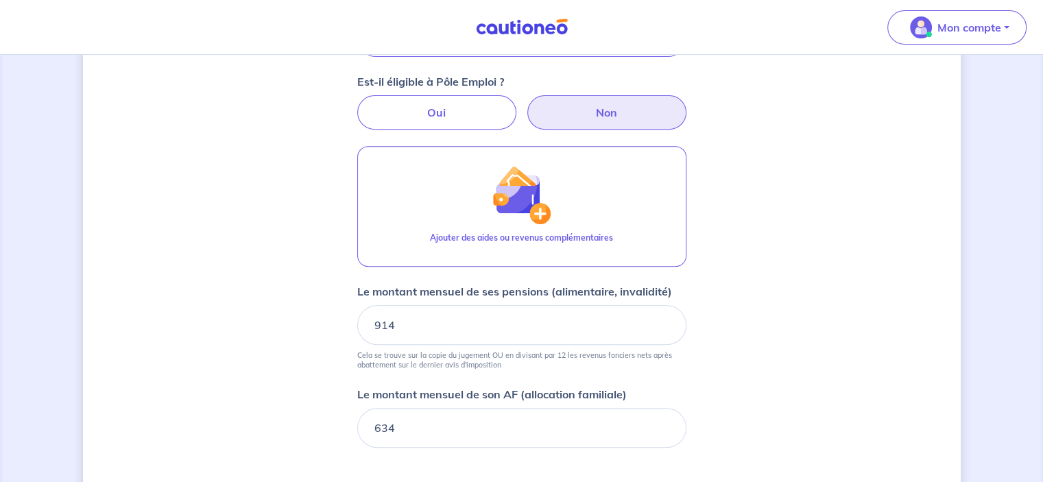
scroll to position [494, 0]
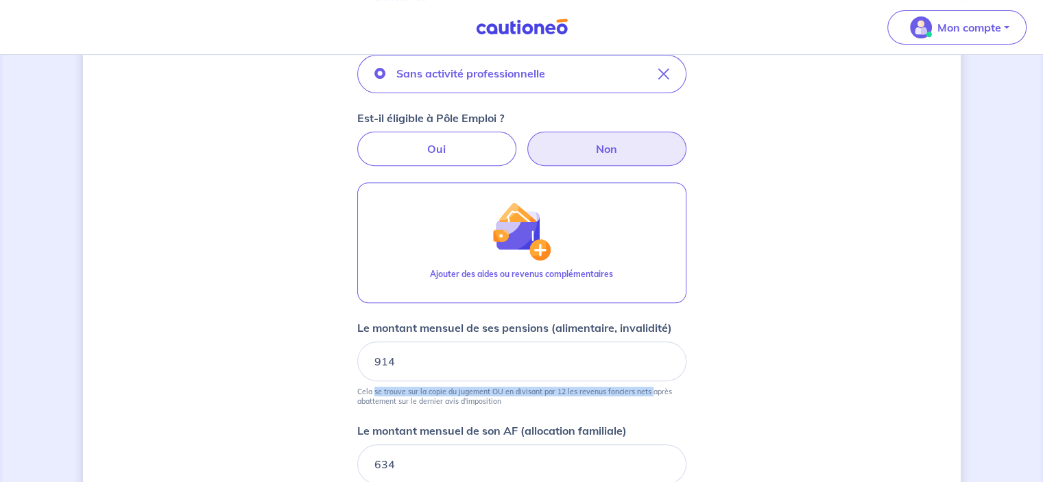
drag, startPoint x: 373, startPoint y: 389, endPoint x: 650, endPoint y: 391, distance: 277.0
click at [650, 391] on p "Cela se trouve sur la copie du jugement OU en divisant par 12 les revenus fonci…" at bounding box center [521, 396] width 329 height 19
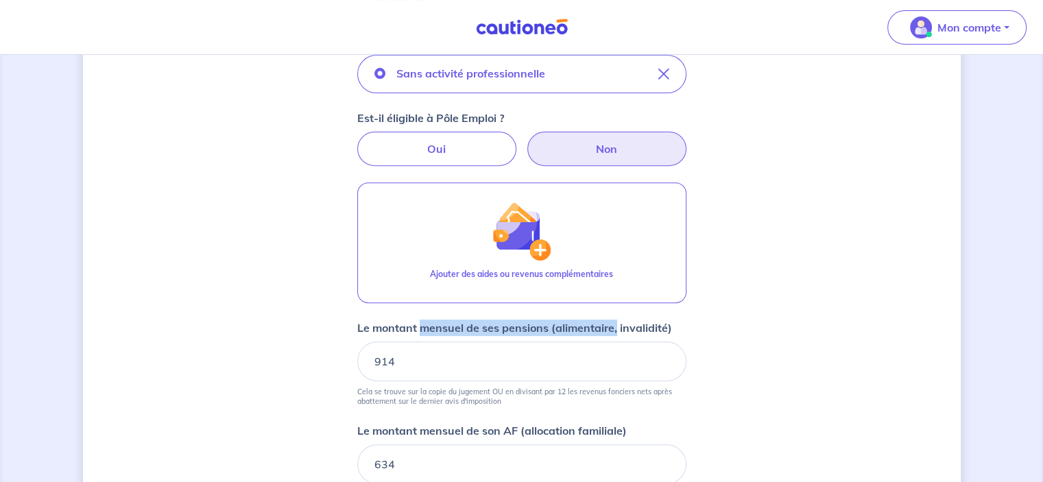
drag, startPoint x: 451, startPoint y: 323, endPoint x: 622, endPoint y: 320, distance: 170.7
click at [621, 320] on p "Le montant mensuel de ses pensions (alimentaire, invalidité)" at bounding box center [514, 328] width 315 height 16
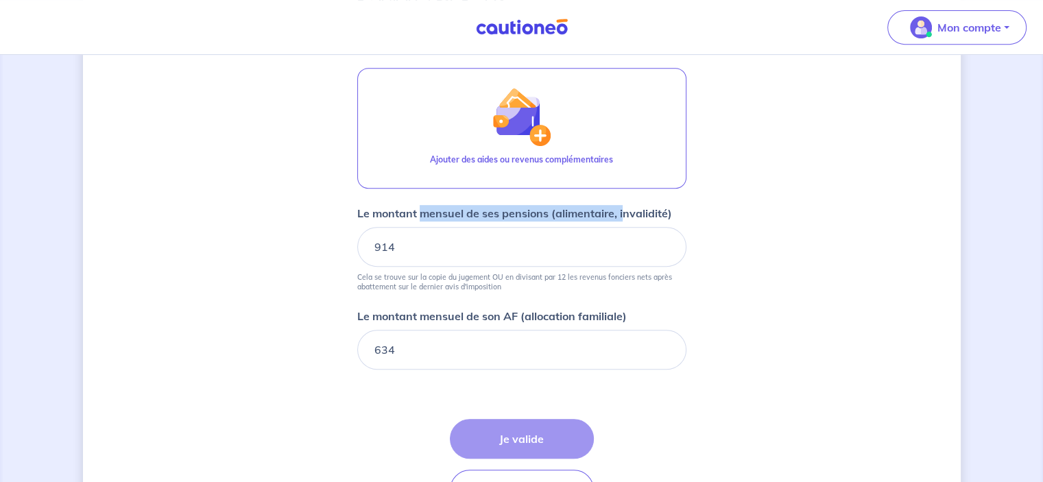
scroll to position [699, 0]
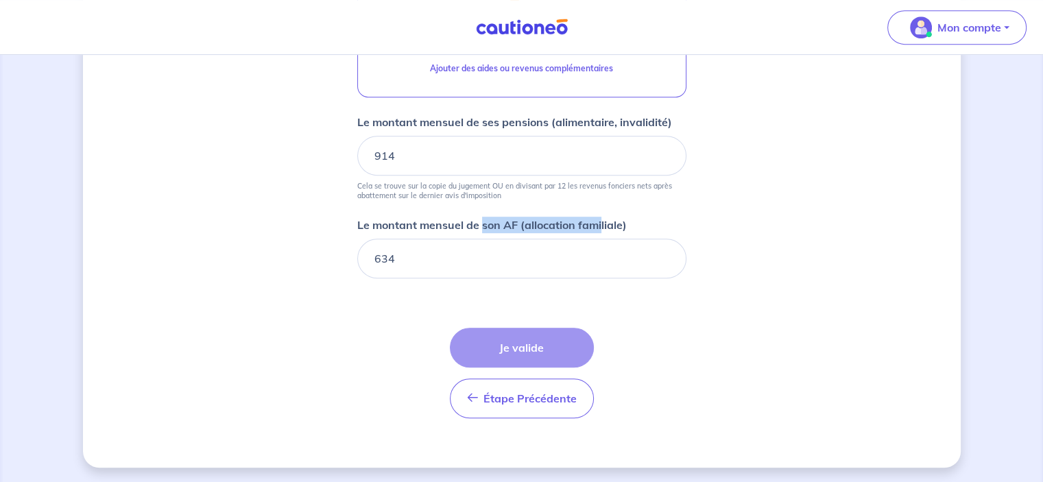
drag, startPoint x: 485, startPoint y: 224, endPoint x: 609, endPoint y: 228, distance: 123.5
click at [607, 228] on p "Le montant mensuel de son AF (allocation familiale)" at bounding box center [491, 225] width 269 height 16
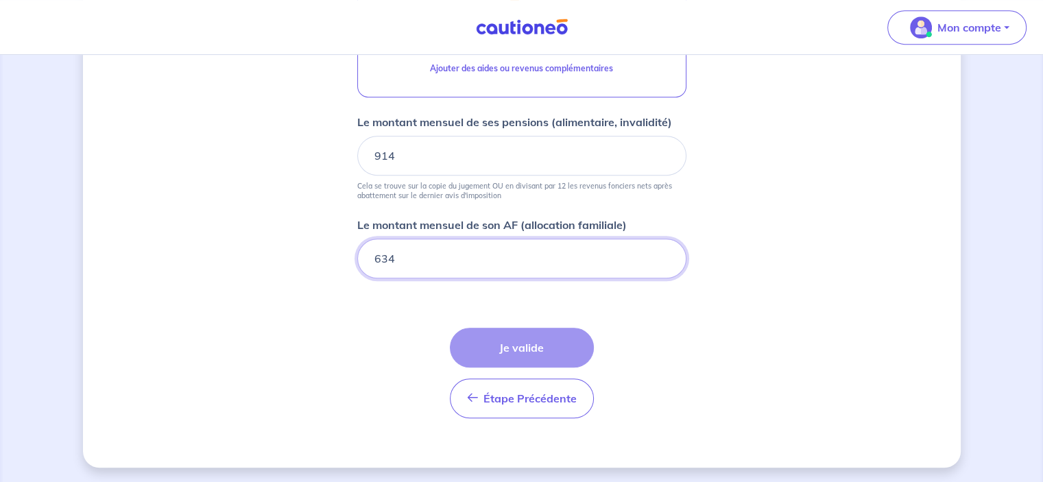
type input "634.01"
click at [664, 252] on input "634.01" at bounding box center [521, 259] width 329 height 40
click at [559, 344] on div "Étape Précédente Précédent Je valide Je valide" at bounding box center [522, 373] width 144 height 91
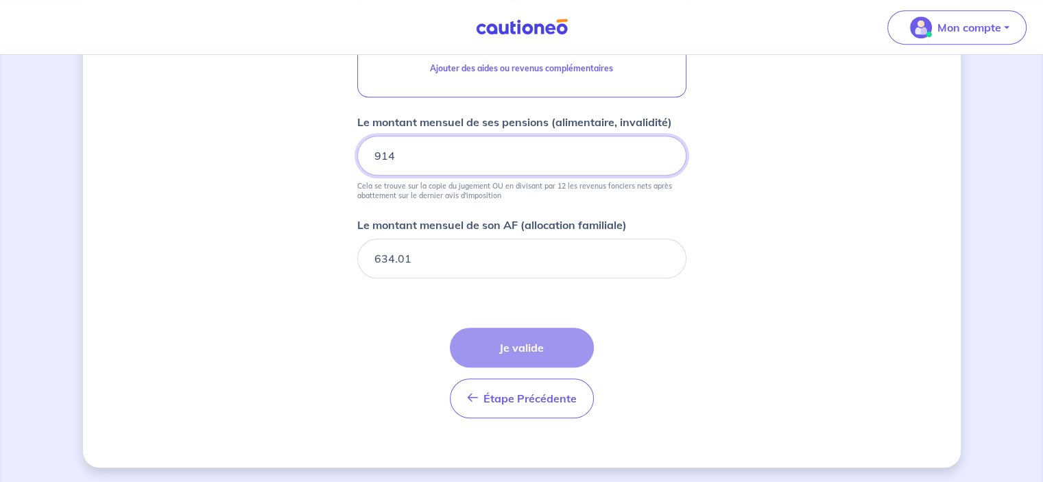
click at [557, 139] on input "914" at bounding box center [521, 156] width 329 height 40
type input "914.01"
click at [664, 149] on input "914.01" at bounding box center [521, 156] width 329 height 40
click at [555, 343] on div "Étape Précédente Précédent Je valide Je valide" at bounding box center [522, 373] width 144 height 91
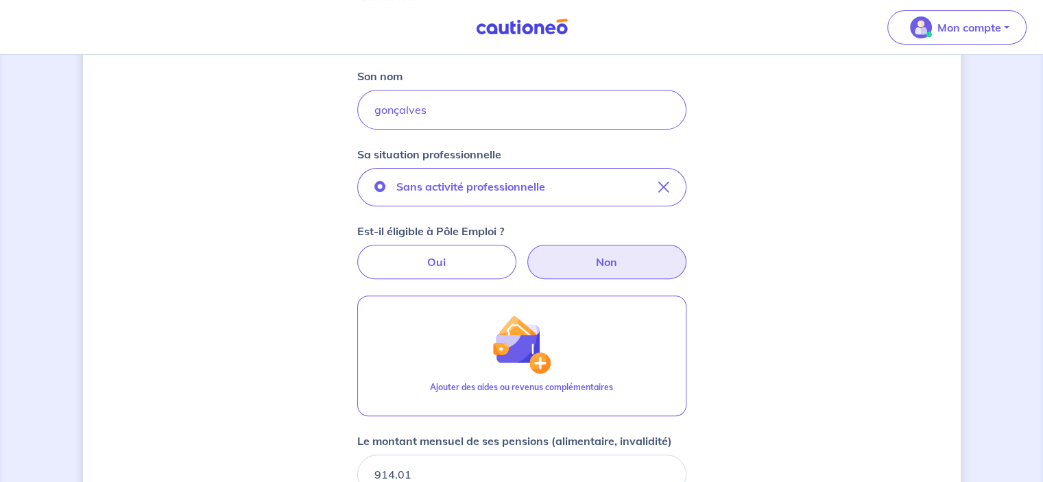
scroll to position [357, 0]
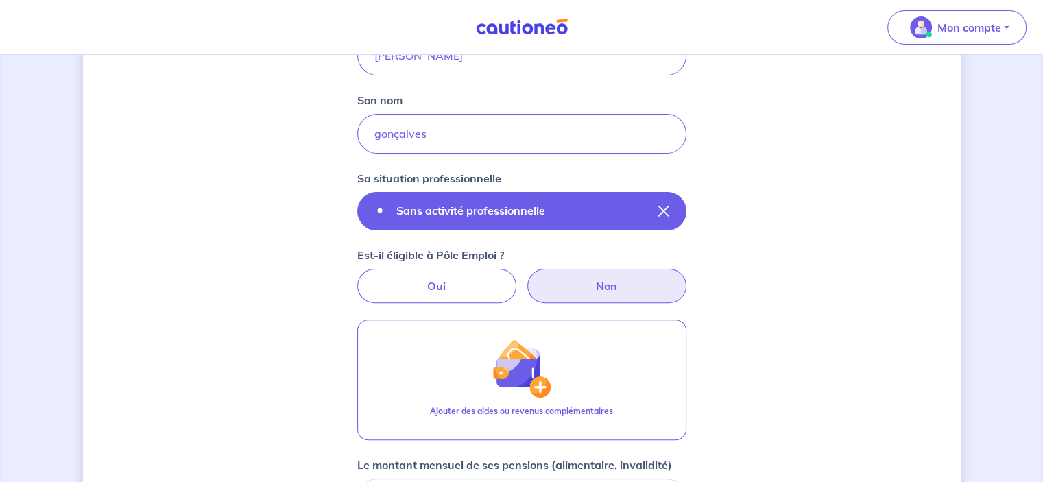
click at [457, 209] on p "Sans activité professionnelle" at bounding box center [470, 210] width 149 height 16
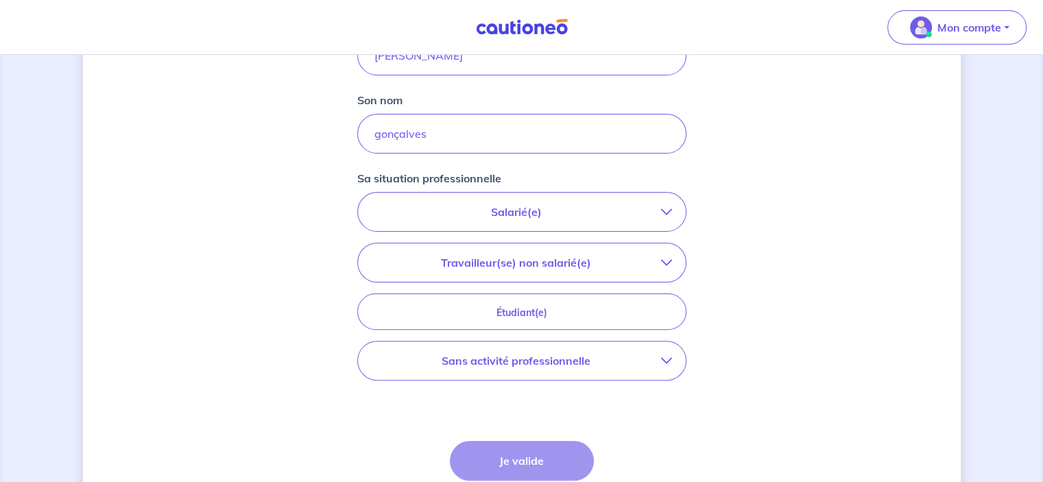
click at [577, 262] on p "Travailleur(se) non salarié(e)" at bounding box center [516, 262] width 289 height 16
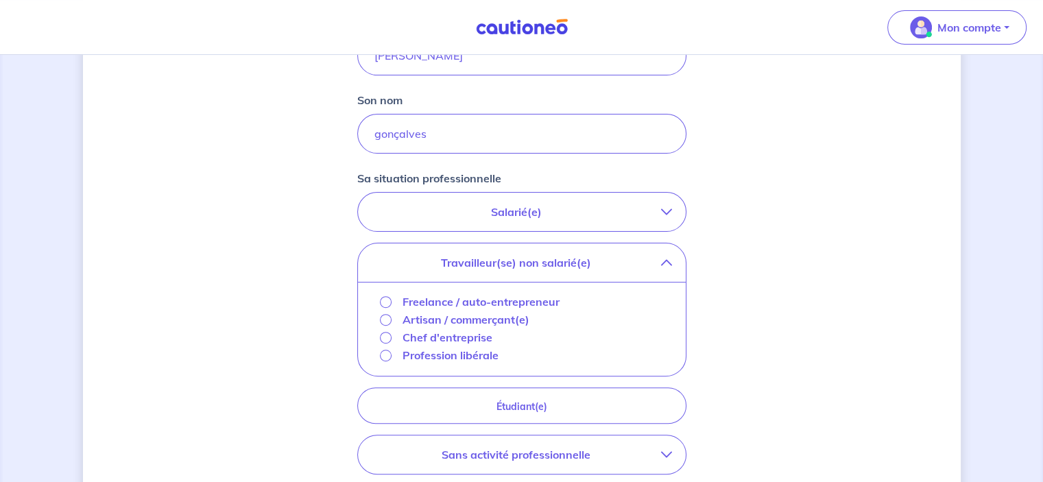
click at [455, 318] on p "Artisan / commerçant(e)" at bounding box center [465, 319] width 127 height 16
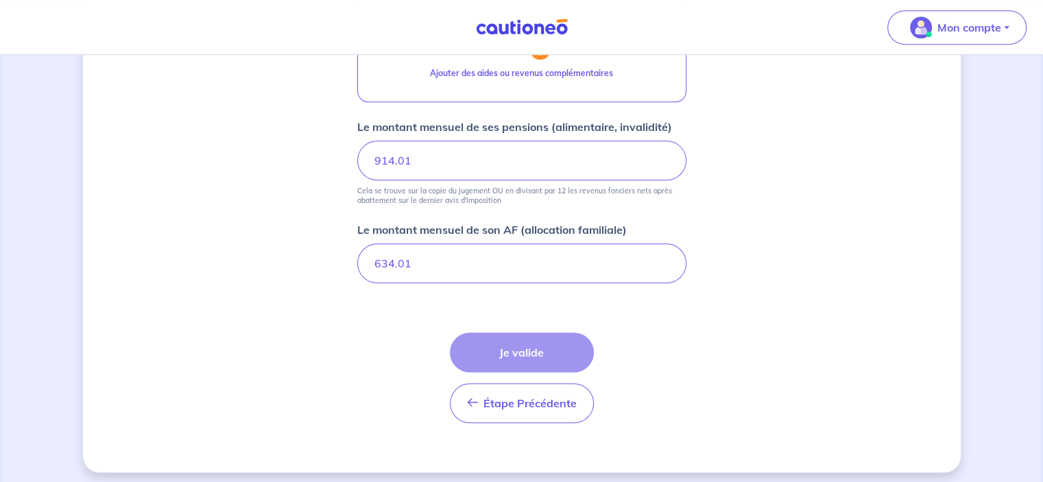
scroll to position [716, 0]
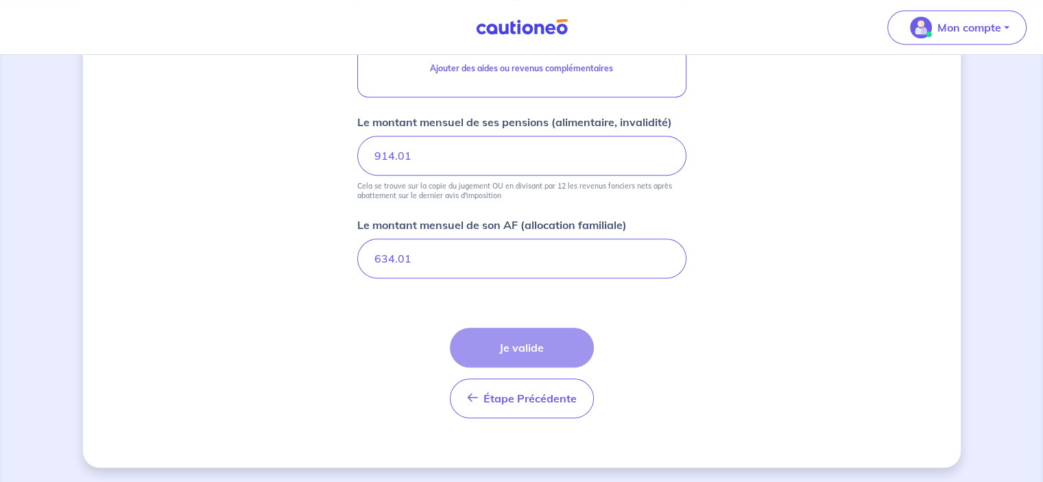
click at [525, 347] on div "Étape Précédente Précédent Je valide Je valide" at bounding box center [522, 373] width 144 height 91
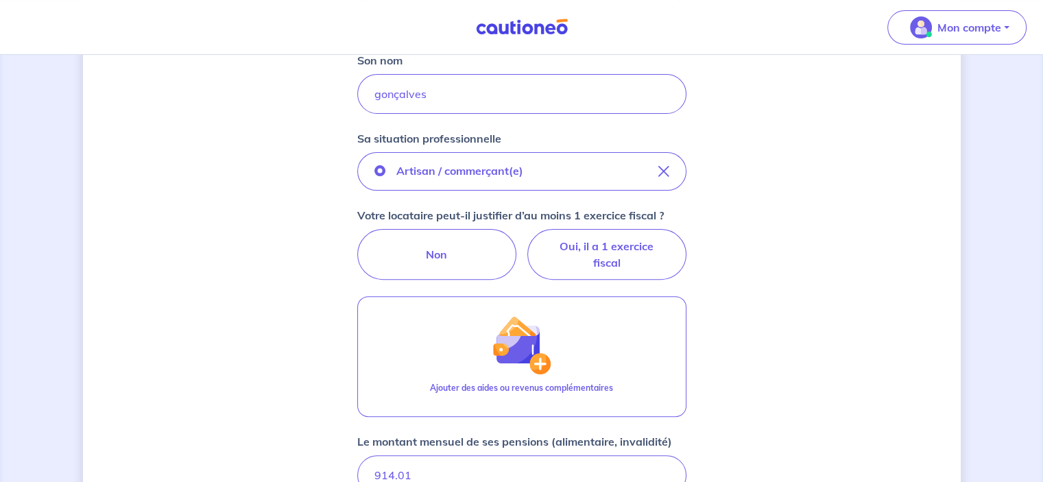
scroll to position [373, 0]
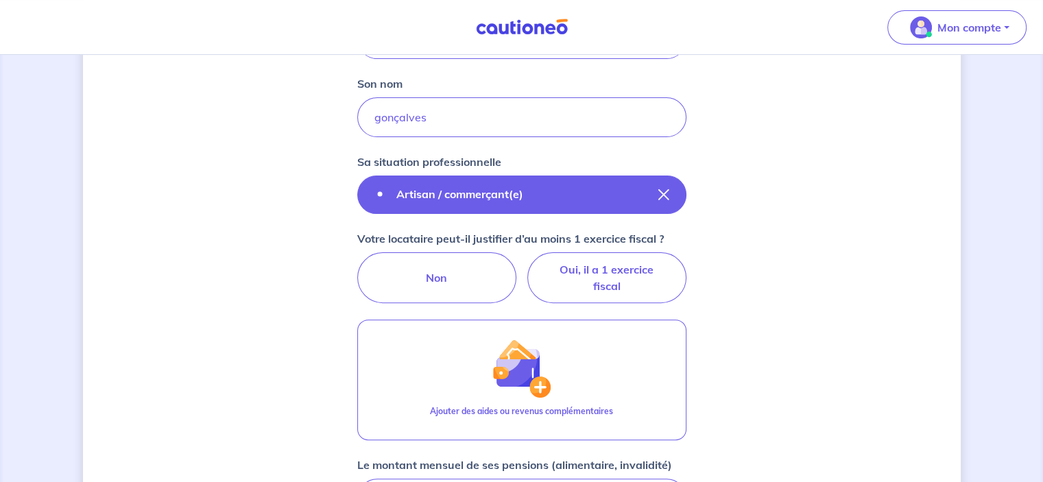
click at [664, 195] on icon "button" at bounding box center [663, 194] width 11 height 11
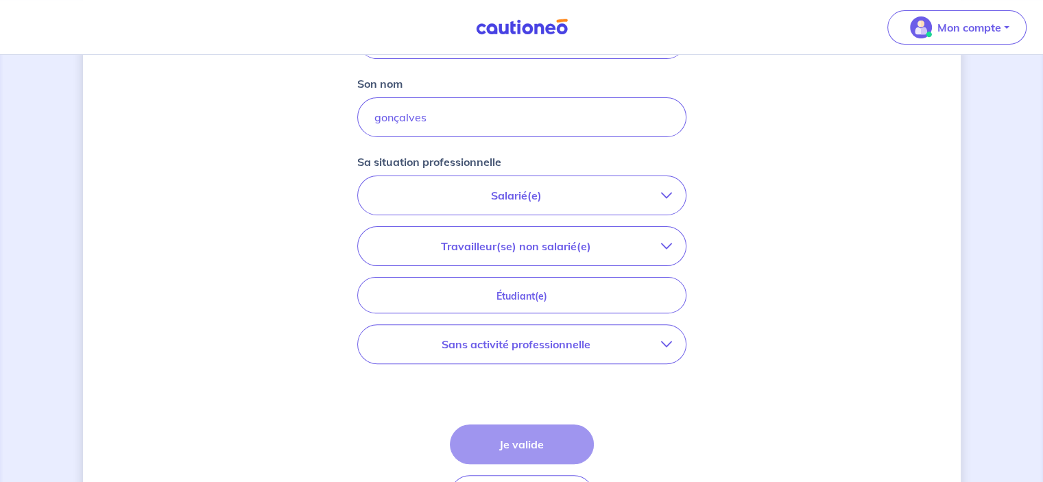
click at [580, 346] on p "Sans activité professionnelle" at bounding box center [516, 344] width 289 height 16
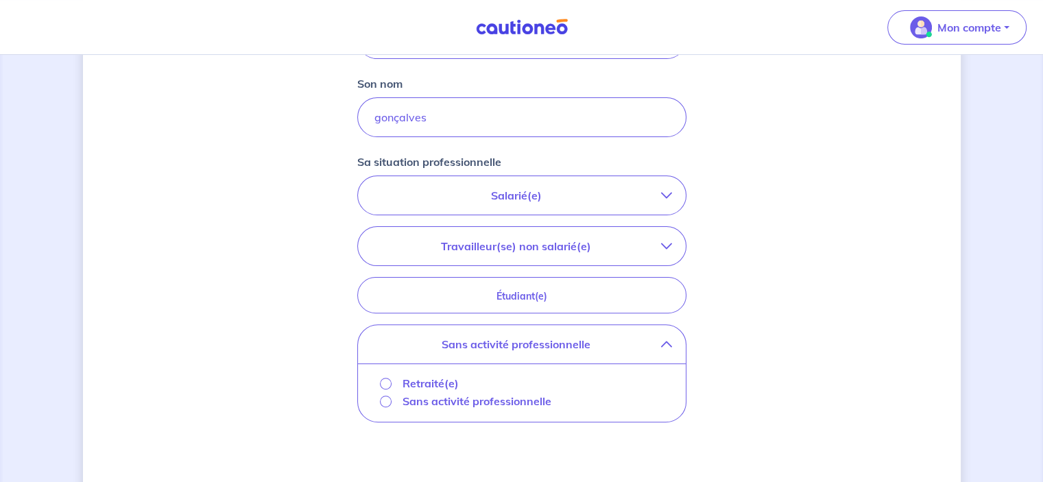
click at [431, 404] on p "Sans activité professionnelle" at bounding box center [476, 401] width 149 height 16
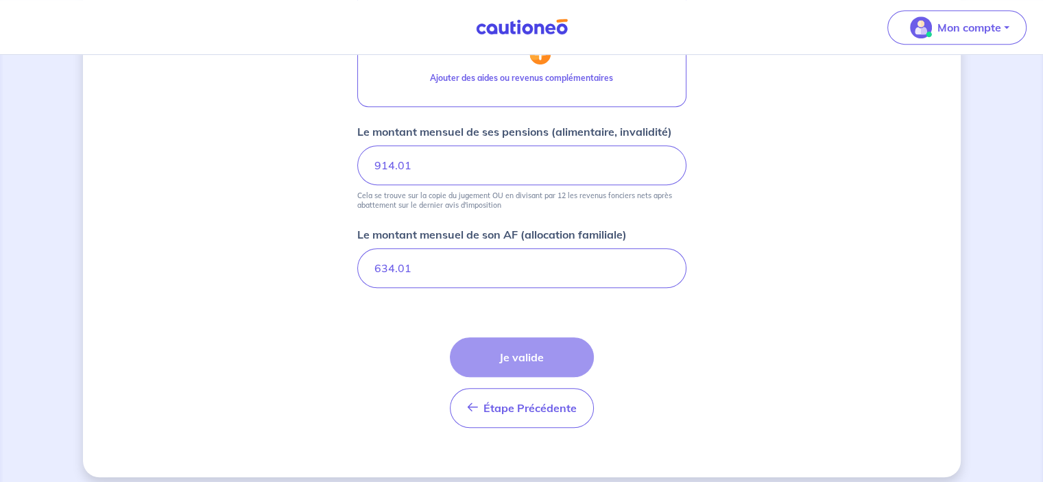
scroll to position [699, 0]
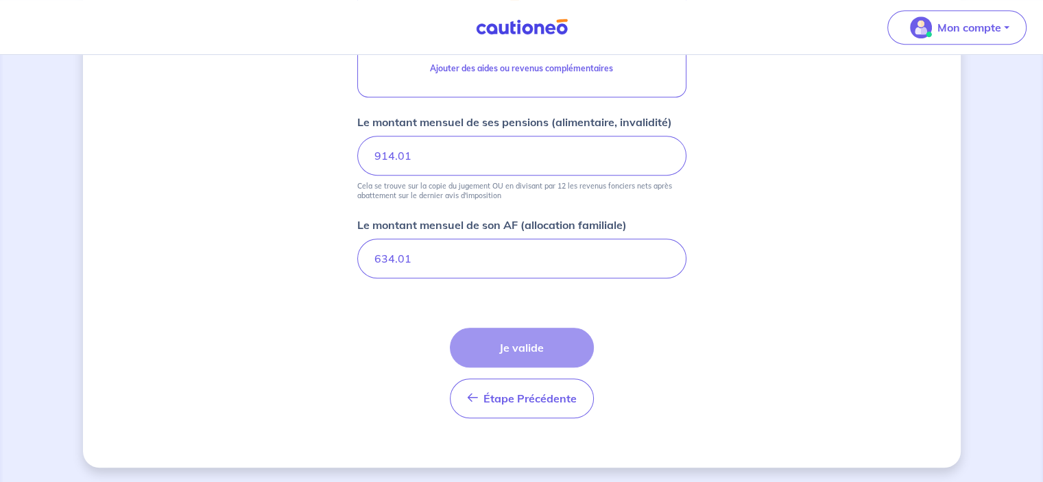
click at [538, 354] on div "Étape Précédente Précédent Je valide Je valide" at bounding box center [522, 373] width 144 height 91
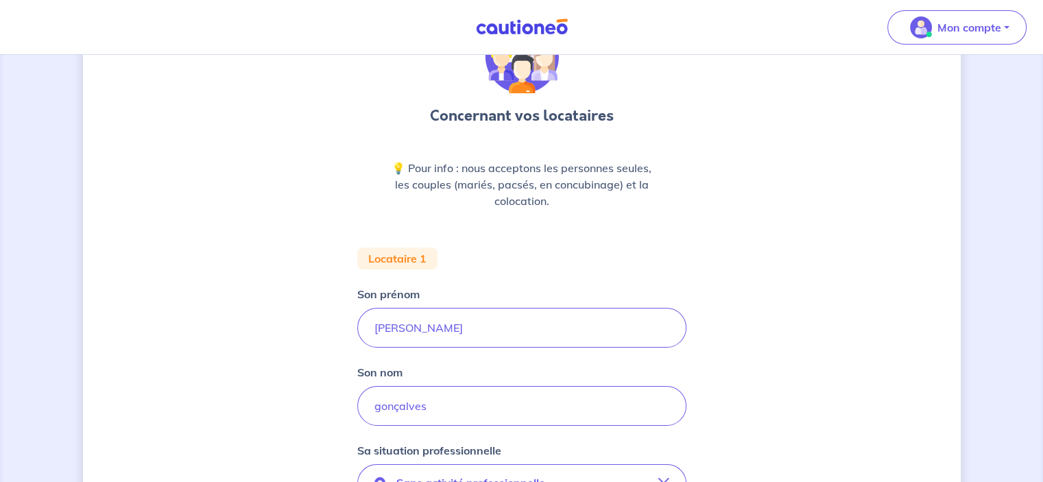
scroll to position [82, 0]
click at [392, 254] on div "Locataire 1" at bounding box center [397, 261] width 80 height 22
click at [401, 261] on div "Locataire 1" at bounding box center [397, 261] width 80 height 22
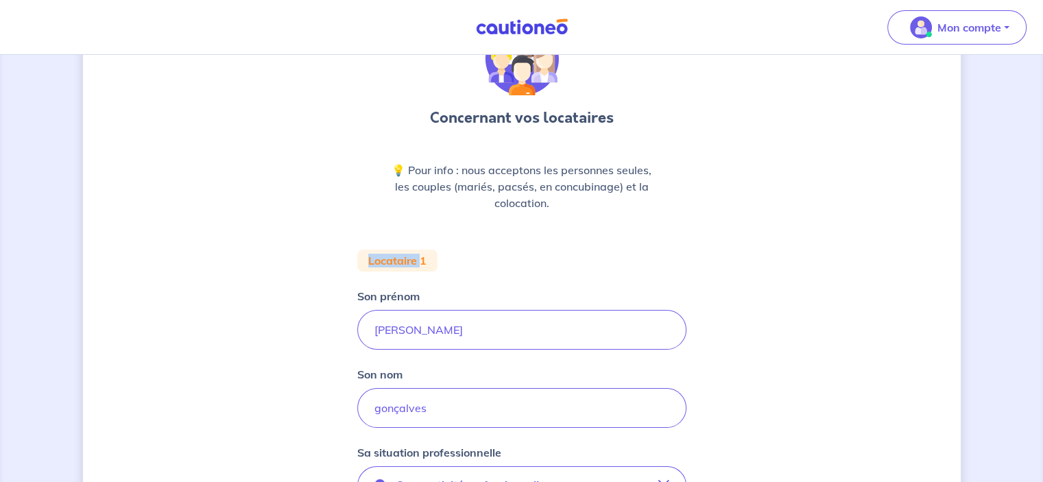
drag, startPoint x: 401, startPoint y: 261, endPoint x: 444, endPoint y: 232, distance: 51.9
click at [402, 261] on div "Locataire 1" at bounding box center [397, 261] width 80 height 22
drag, startPoint x: 492, startPoint y: 172, endPoint x: 650, endPoint y: 174, distance: 158.4
click at [650, 174] on p "💡 Pour info : nous acceptons les personnes seules, les couples (mariés, pacsés,…" at bounding box center [521, 186] width 263 height 49
drag, startPoint x: 538, startPoint y: 190, endPoint x: 615, endPoint y: 200, distance: 78.2
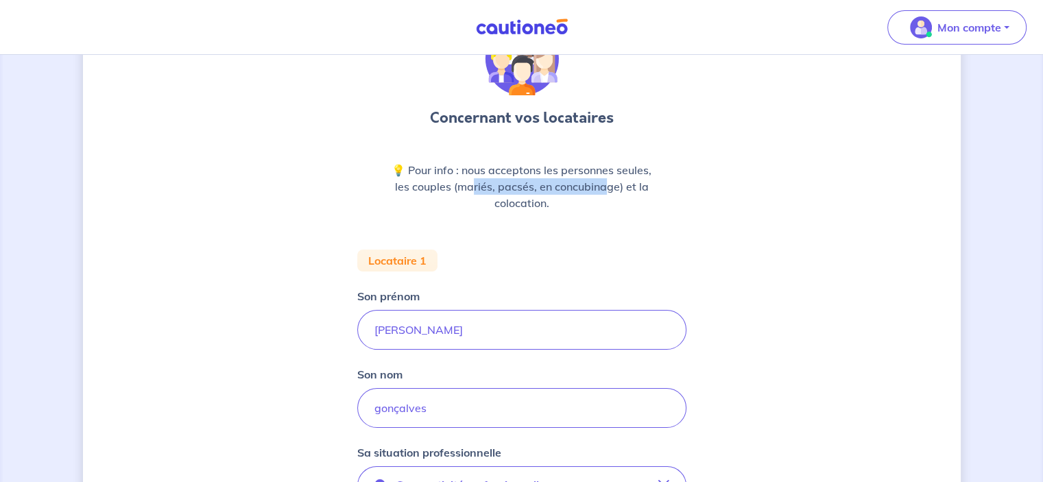
click at [612, 190] on p "💡 Pour info : nous acceptons les personnes seules, les couples (mariés, pacsés,…" at bounding box center [521, 186] width 263 height 49
click at [615, 208] on p "💡 Pour info : nous acceptons les personnes seules, les couples (mariés, pacsés,…" at bounding box center [521, 186] width 263 height 49
drag, startPoint x: 454, startPoint y: 336, endPoint x: 464, endPoint y: 334, distance: 10.5
click at [456, 335] on input "[PERSON_NAME]" at bounding box center [521, 330] width 329 height 40
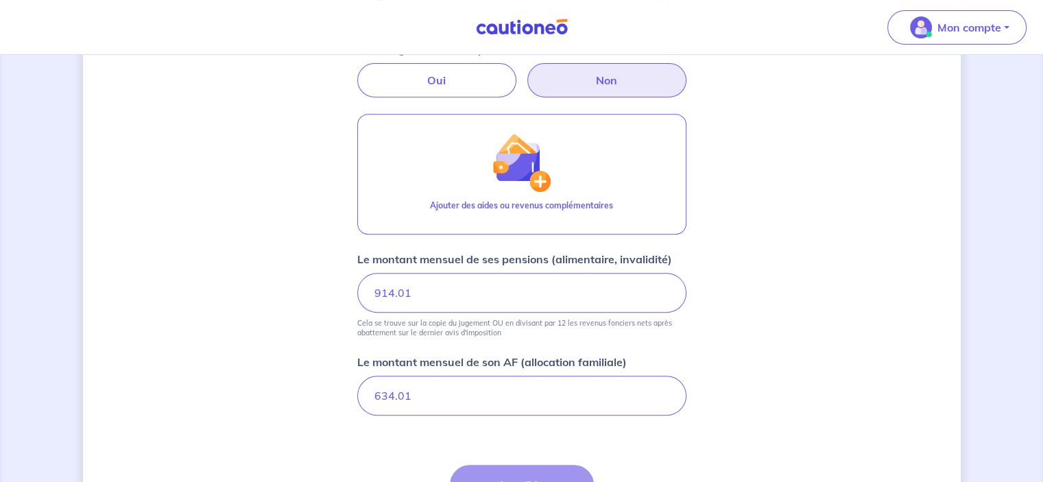
scroll to position [699, 0]
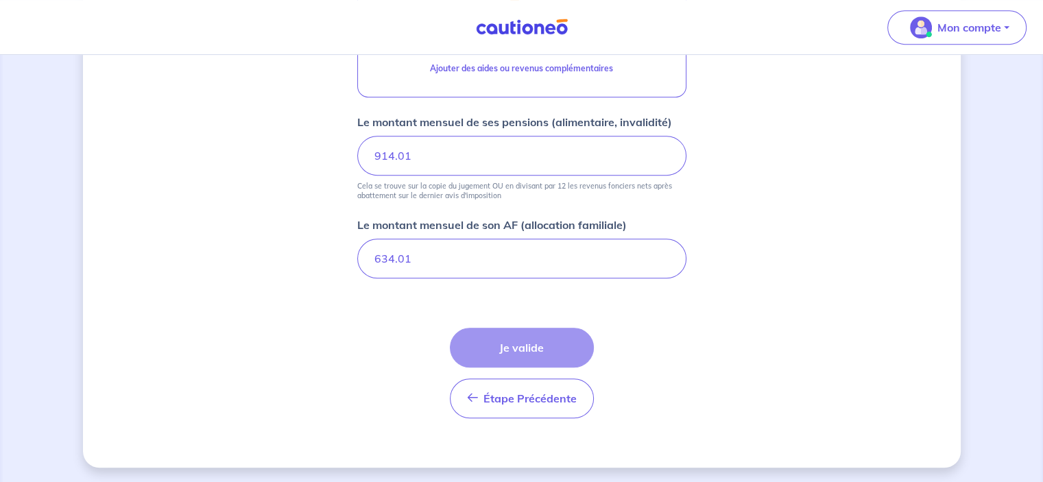
type input "ronaldo marino"
click at [523, 346] on div "Étape Précédente Précédent Je valide Je valide" at bounding box center [522, 373] width 144 height 91
click at [461, 265] on input "634.01" at bounding box center [521, 259] width 329 height 40
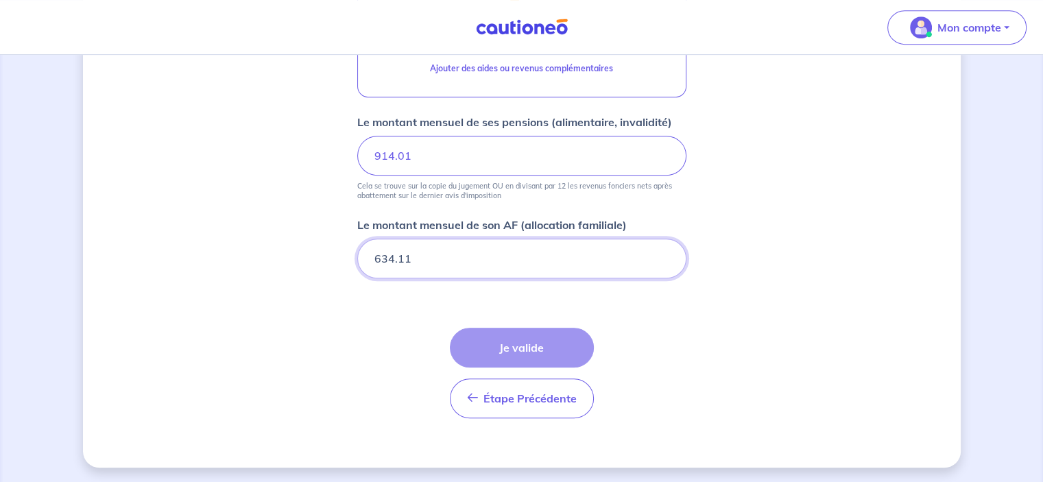
type input "634.11"
click at [469, 147] on input "914.01" at bounding box center [521, 156] width 329 height 40
type input "914.85"
drag, startPoint x: 518, startPoint y: 341, endPoint x: 526, endPoint y: 337, distance: 8.9
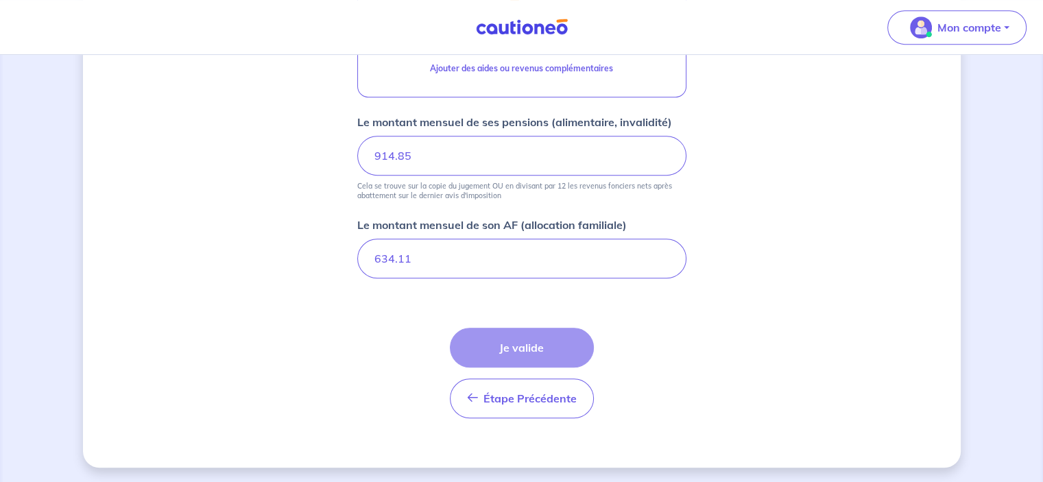
click at [522, 339] on div "Étape Précédente Précédent Je valide Je valide" at bounding box center [522, 373] width 144 height 91
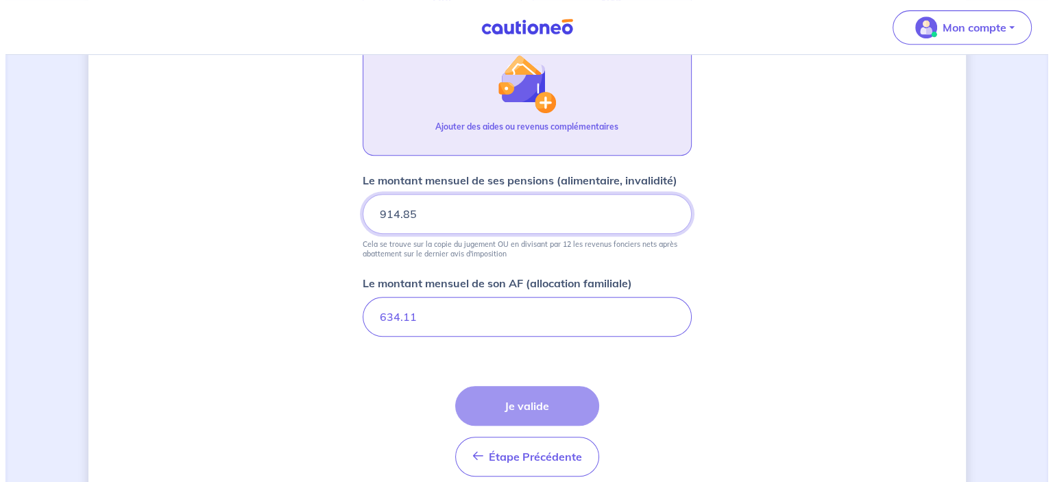
scroll to position [562, 0]
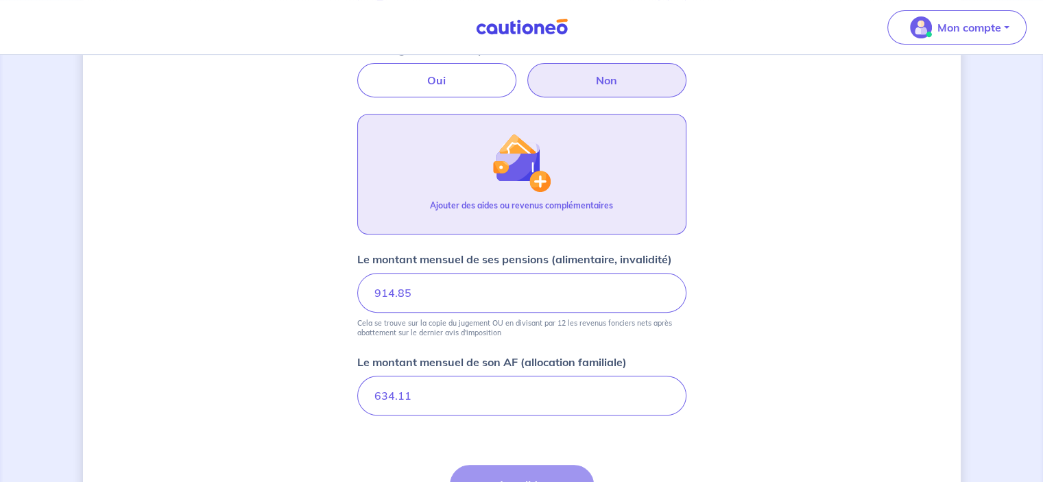
click at [562, 186] on button "Ajouter des aides ou revenus complémentaires" at bounding box center [521, 174] width 329 height 121
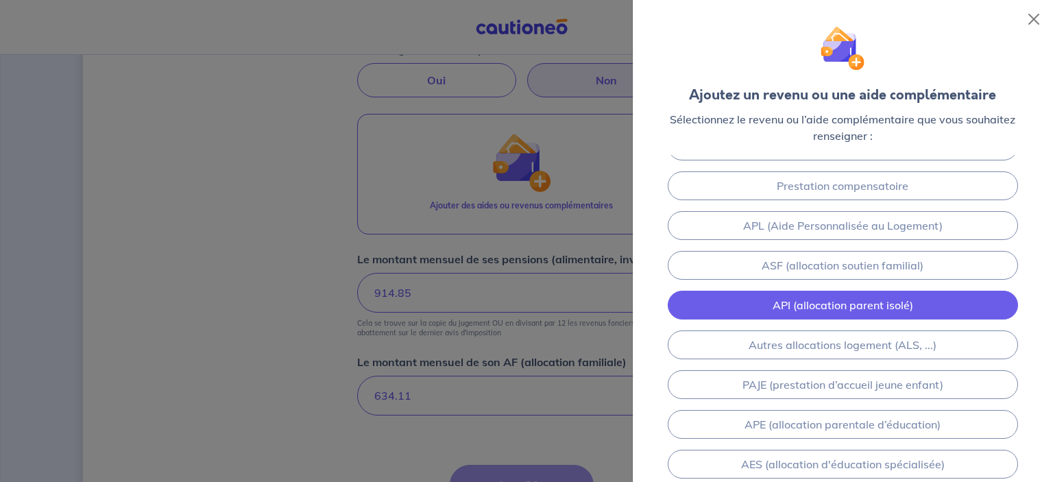
scroll to position [0, 0]
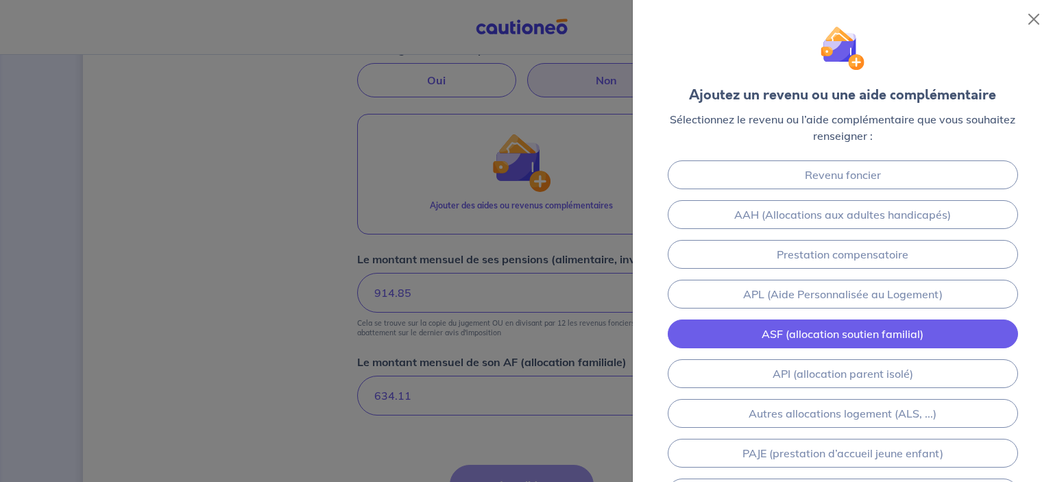
click at [861, 333] on link "ASF (allocation soutien familial)" at bounding box center [843, 334] width 350 height 29
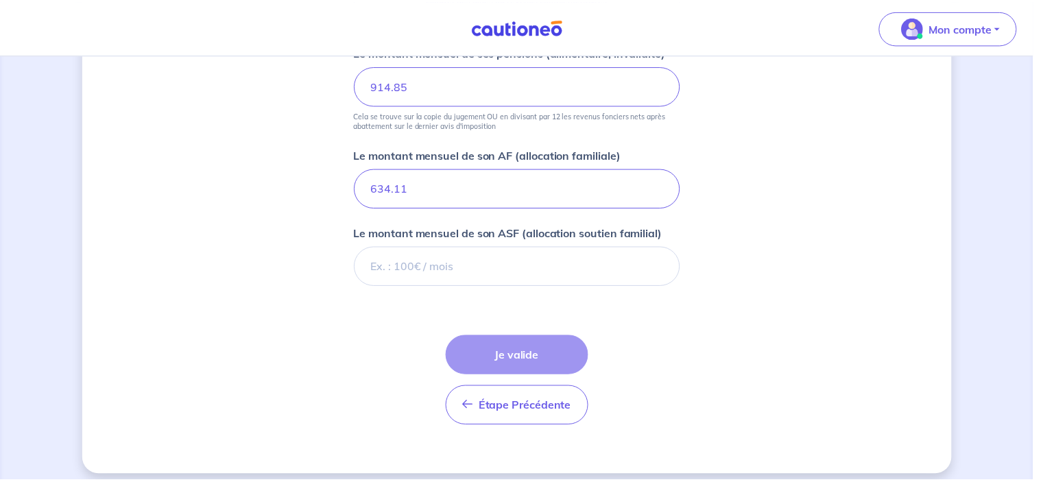
scroll to position [777, 0]
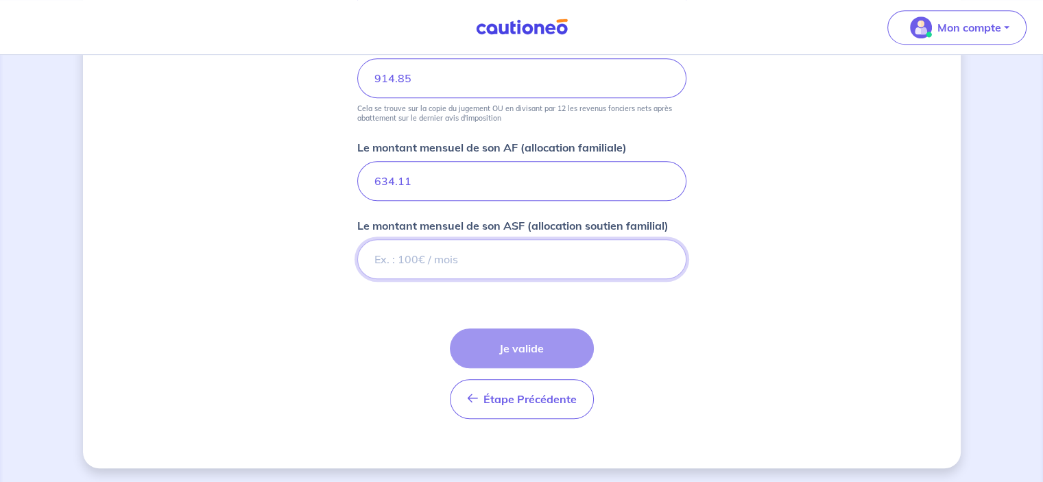
click at [475, 266] on input "Le montant mensuel de son ASF (allocation soutien familial)" at bounding box center [521, 259] width 329 height 40
type input "634"
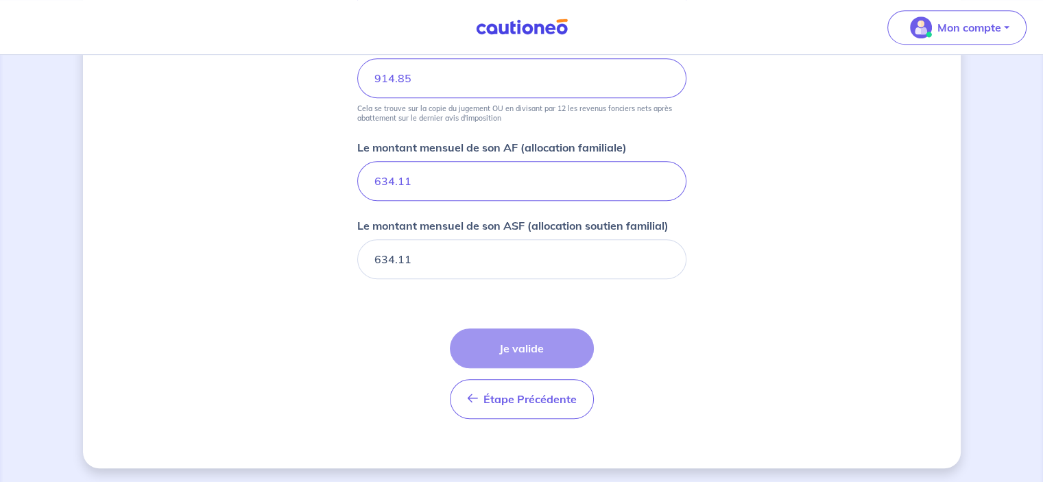
click at [552, 341] on div "Étape Précédente Précédent Je valide Je valide" at bounding box center [522, 373] width 144 height 91
click at [435, 252] on input "634.11" at bounding box center [521, 259] width 329 height 40
type input "634.1"
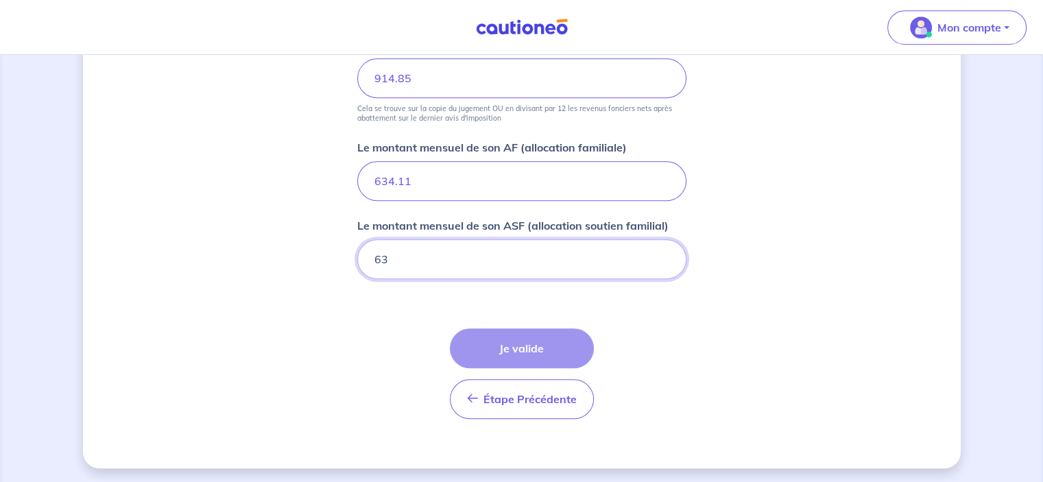
type input "6"
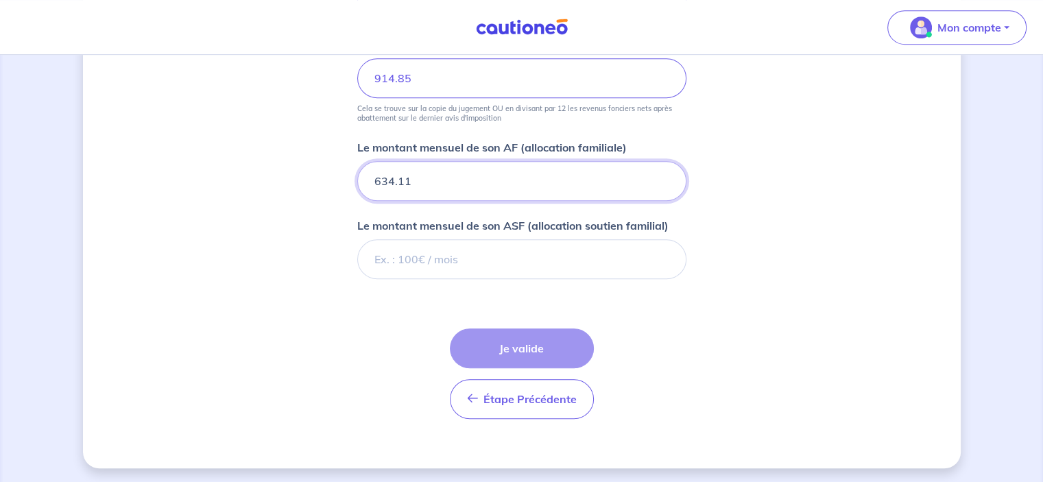
click at [398, 184] on input "634.11" at bounding box center [521, 181] width 329 height 40
type input "634.11"
click at [392, 71] on input "914.85" at bounding box center [521, 78] width 329 height 40
type input "914.85"
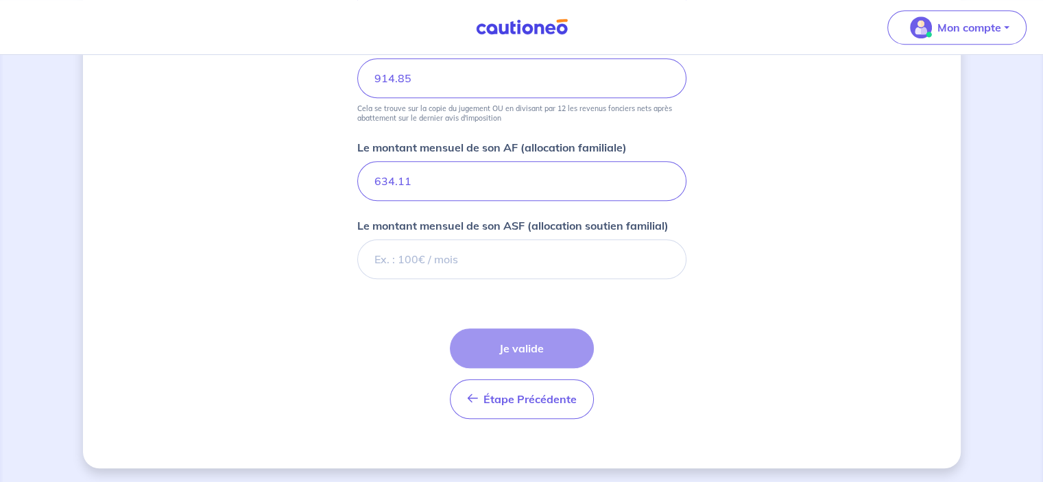
click at [498, 331] on div "Étape Précédente Précédent Je valide Je valide" at bounding box center [522, 373] width 144 height 91
click at [502, 334] on div "Étape Précédente Précédent Je valide Je valide" at bounding box center [522, 373] width 144 height 91
drag, startPoint x: 507, startPoint y: 334, endPoint x: 519, endPoint y: 325, distance: 14.7
click at [513, 330] on div "Étape Précédente Précédent Je valide Je valide" at bounding box center [522, 373] width 144 height 91
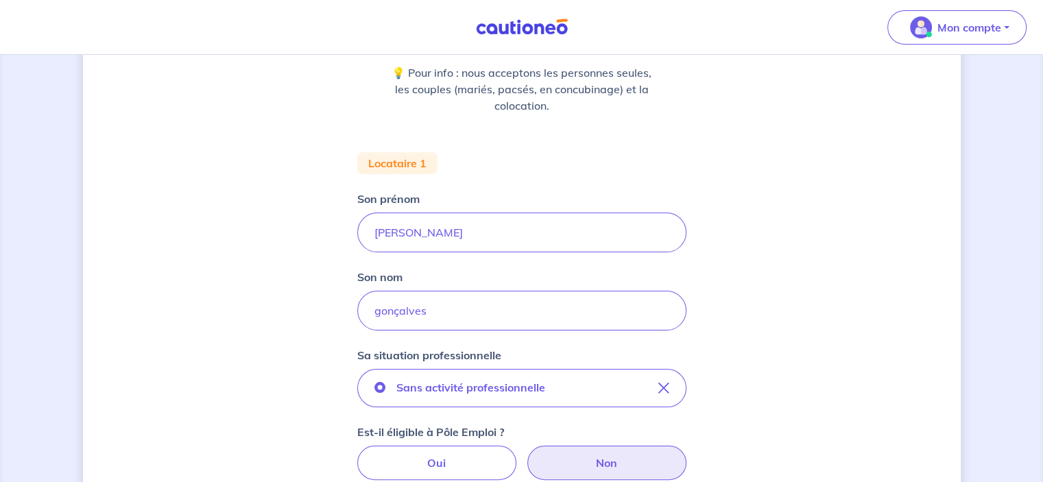
scroll to position [160, 0]
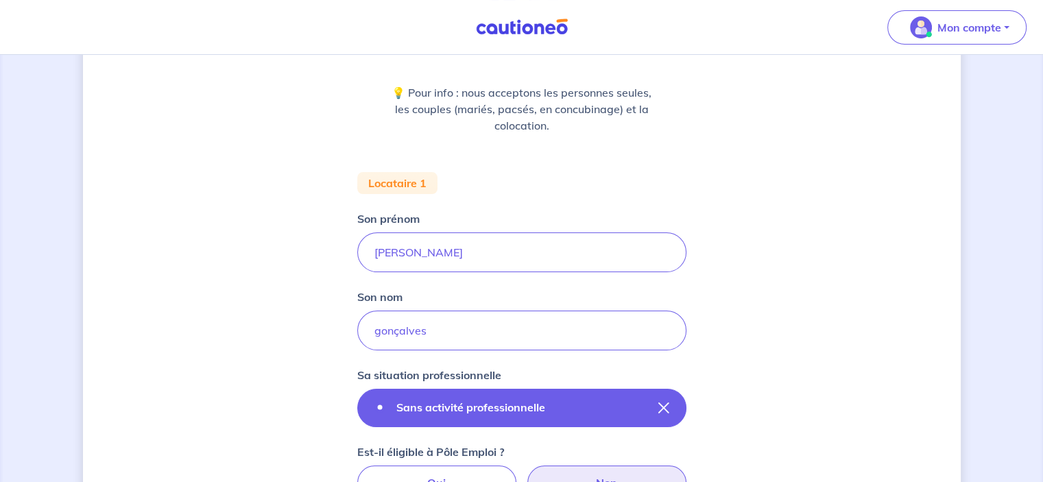
click at [670, 400] on button "Sans activité professionnelle" at bounding box center [521, 408] width 329 height 38
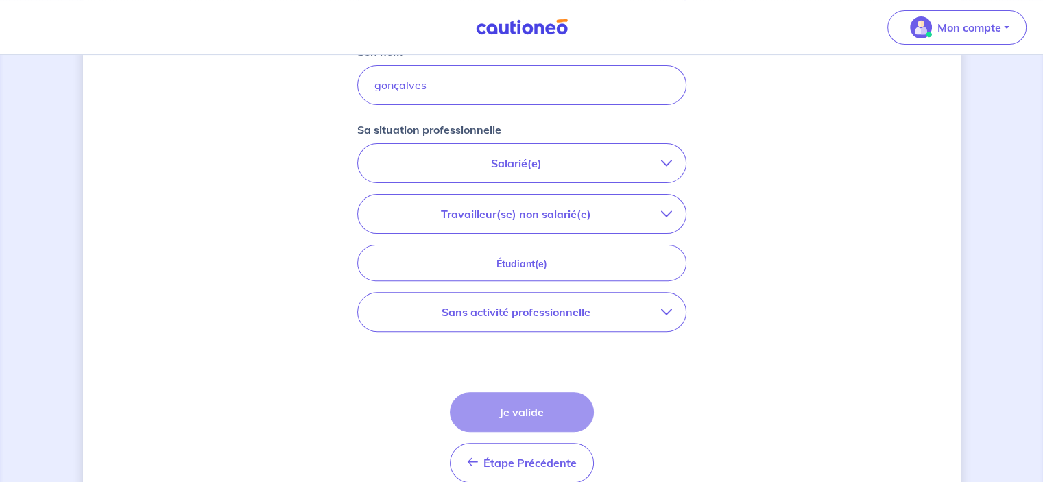
scroll to position [469, 0]
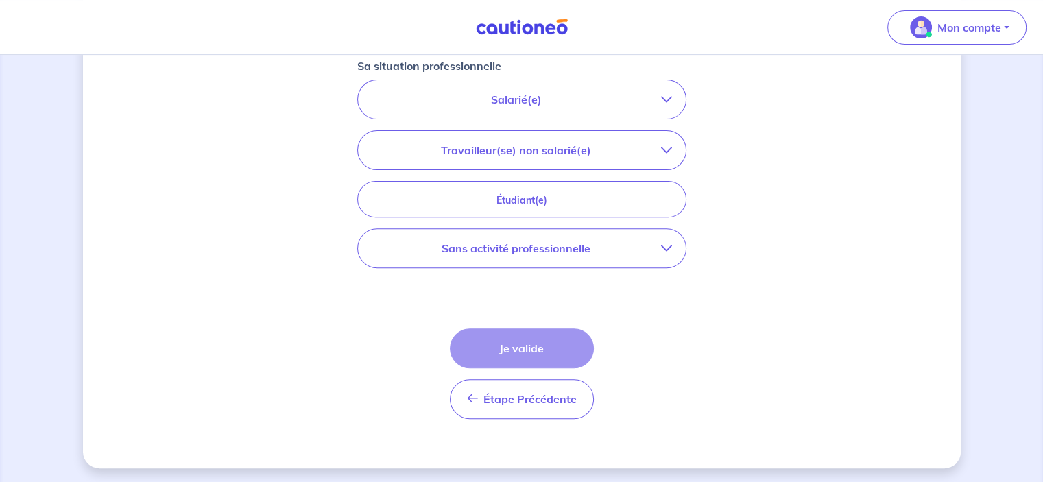
click at [500, 348] on div "Étape Précédente Précédent Je valide Je valide" at bounding box center [522, 373] width 144 height 91
click at [597, 257] on button "Sans activité professionnelle" at bounding box center [522, 248] width 328 height 38
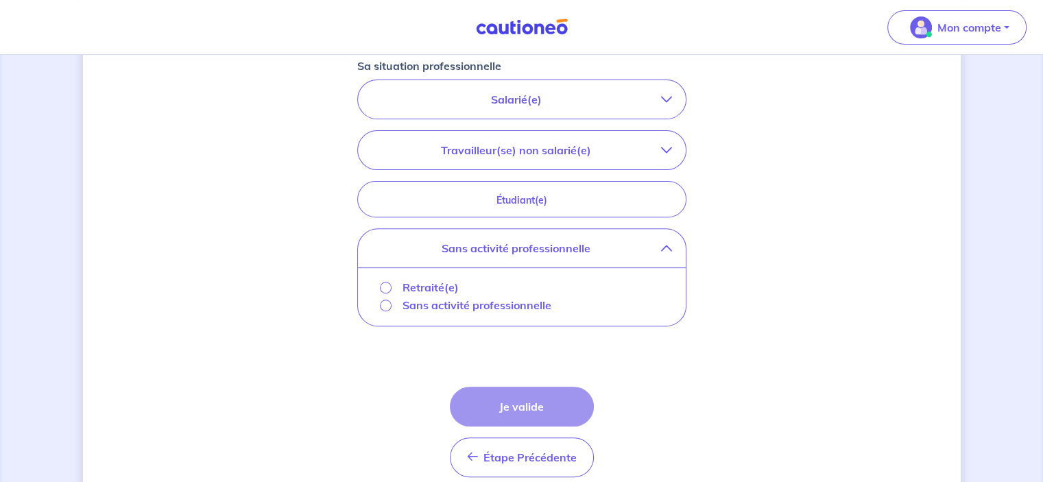
click at [500, 301] on p "Sans activité professionnelle" at bounding box center [476, 305] width 149 height 16
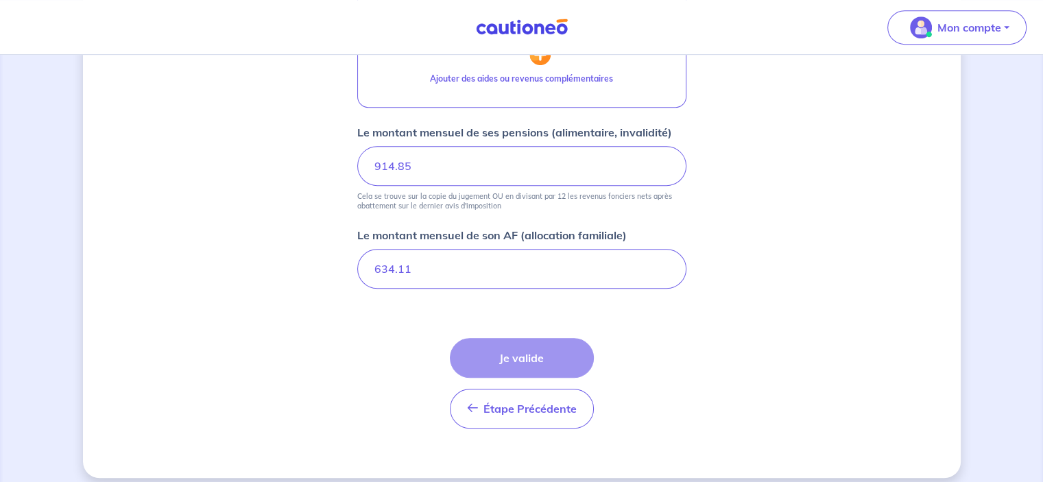
scroll to position [699, 0]
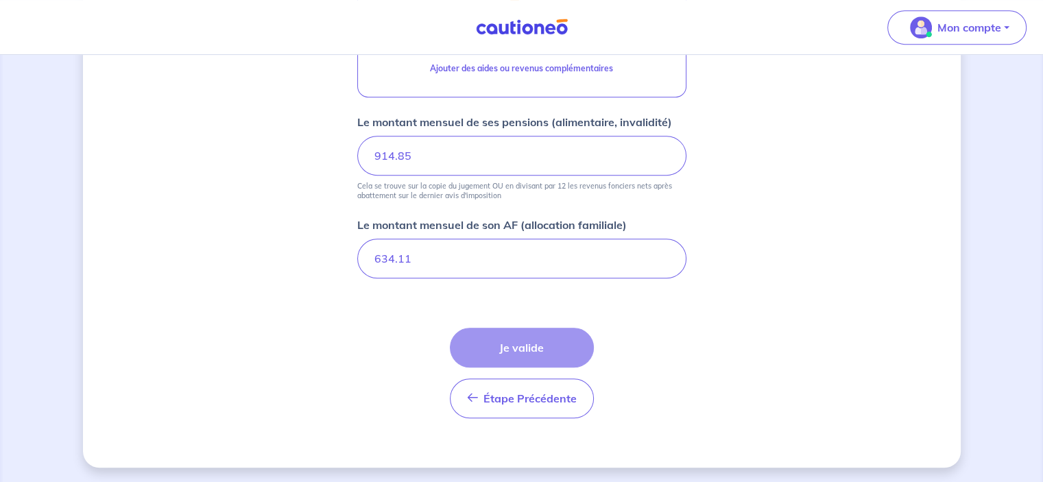
click at [534, 356] on div "Étape Précédente Précédent Je valide Je valide" at bounding box center [522, 373] width 144 height 91
drag, startPoint x: 533, startPoint y: 356, endPoint x: 666, endPoint y: 186, distance: 216.3
click at [533, 355] on div "Étape Précédente Précédent Je valide Je valide" at bounding box center [522, 373] width 144 height 91
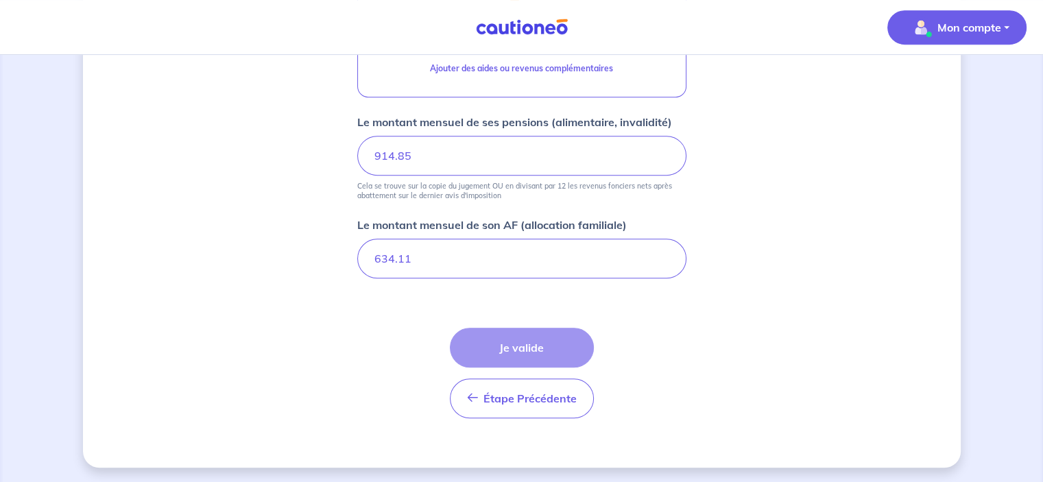
scroll to position [562, 0]
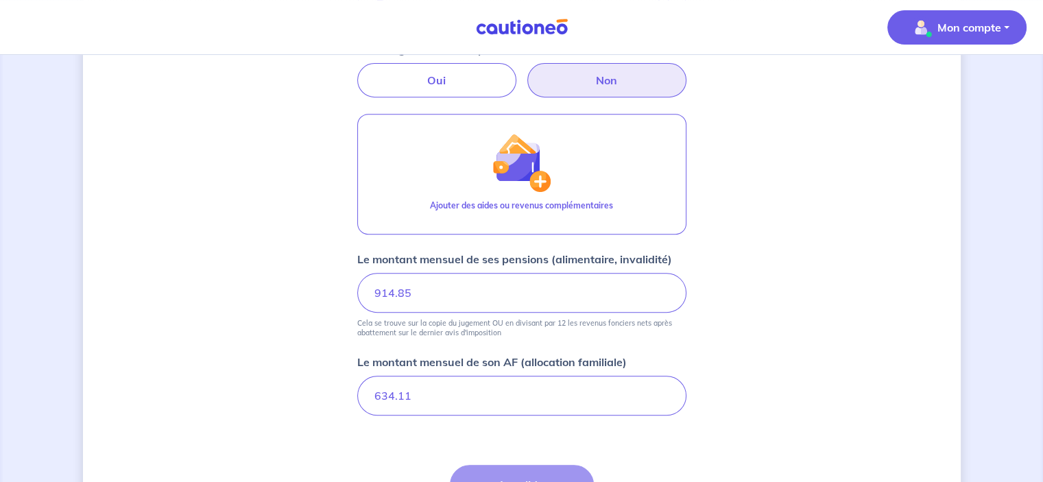
click at [991, 38] on span "Mon compte" at bounding box center [952, 27] width 97 height 22
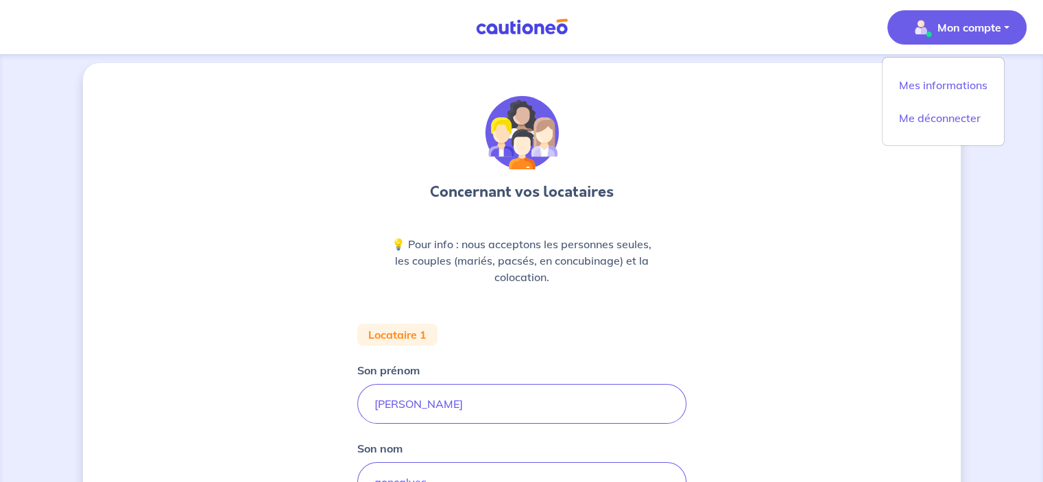
scroll to position [0, 0]
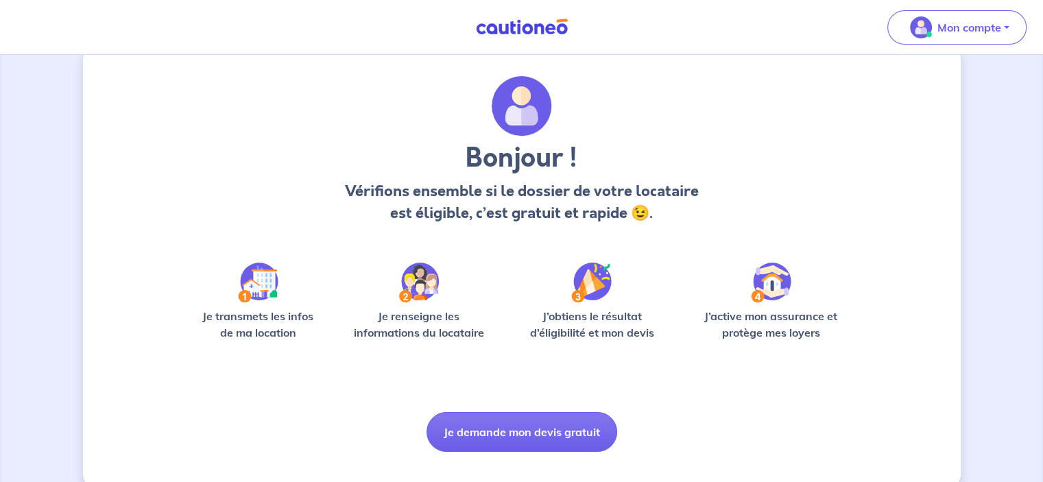
scroll to position [52, 0]
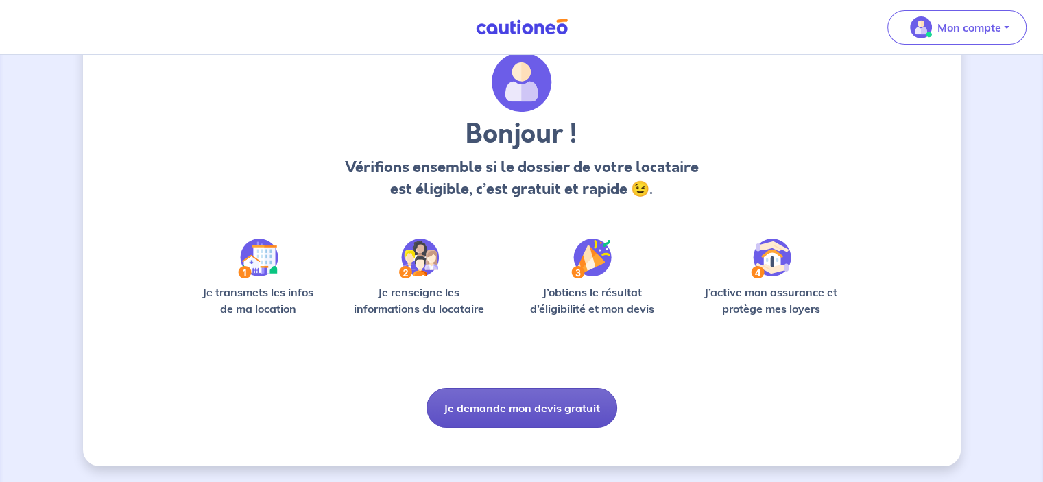
click at [527, 407] on button "Je demande mon devis gratuit" at bounding box center [521, 408] width 191 height 40
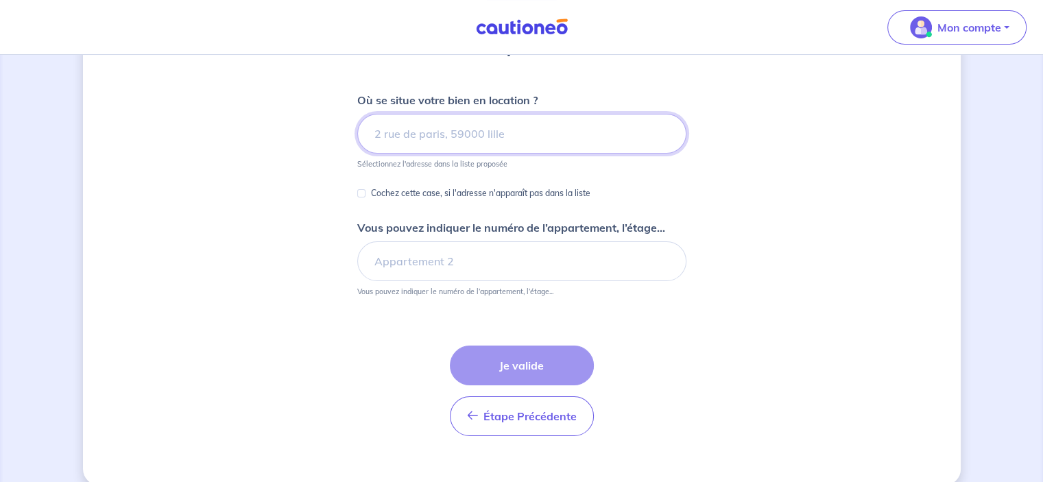
scroll to position [171, 0]
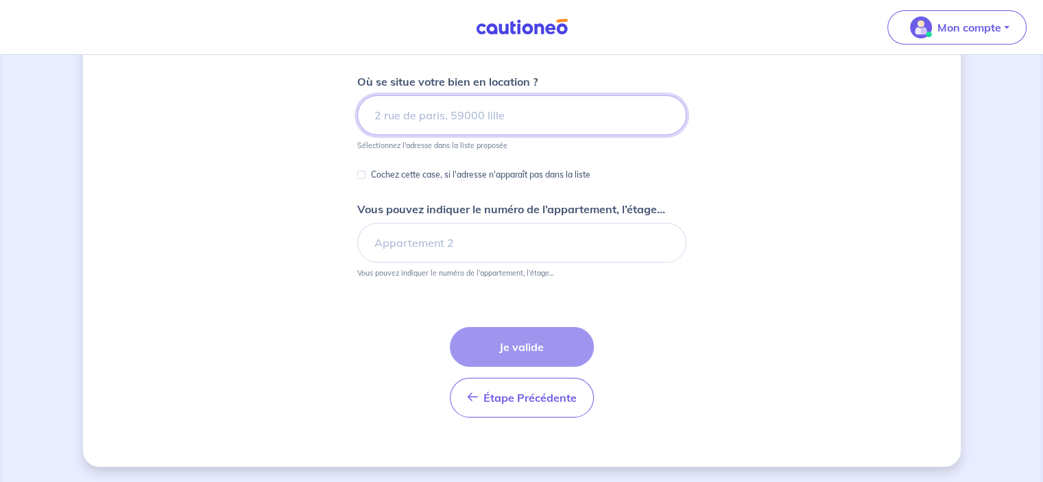
click at [509, 112] on input at bounding box center [521, 115] width 329 height 40
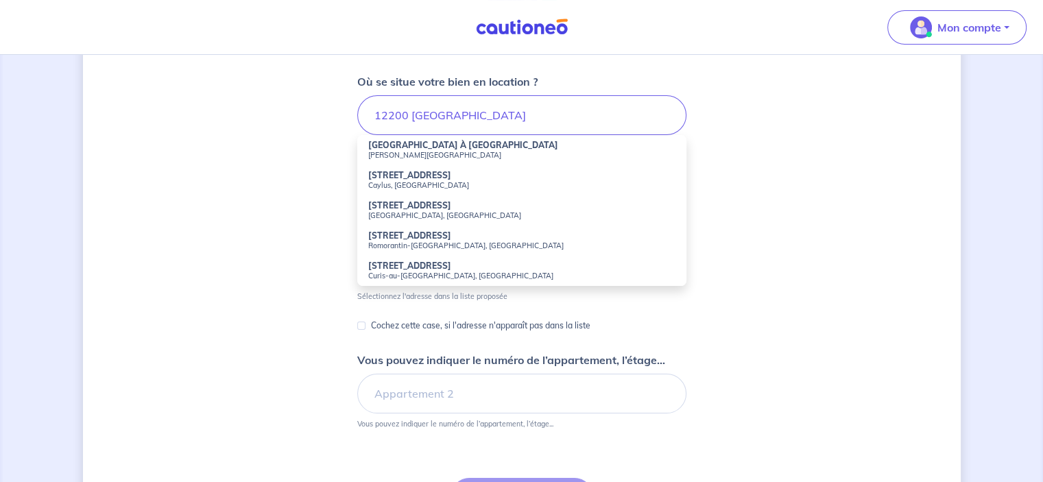
click at [438, 173] on strong "[STREET_ADDRESS]" at bounding box center [409, 175] width 83 height 10
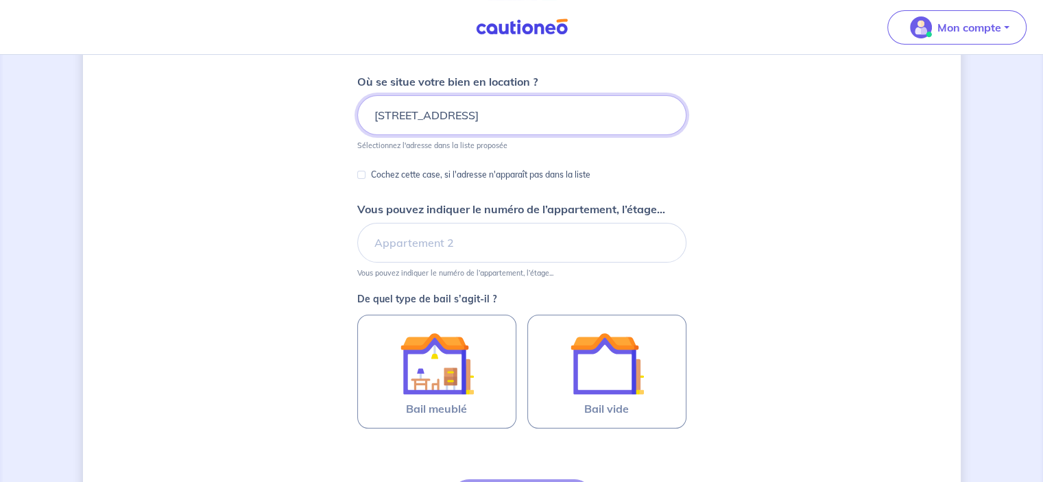
scroll to position [0, 1]
drag, startPoint x: 642, startPoint y: 106, endPoint x: 749, endPoint y: 92, distance: 108.5
click at [749, 92] on div "Dites-nous en plus sur votre bien Où se situe votre bien en location ? [STREET_…" at bounding box center [522, 260] width 878 height 719
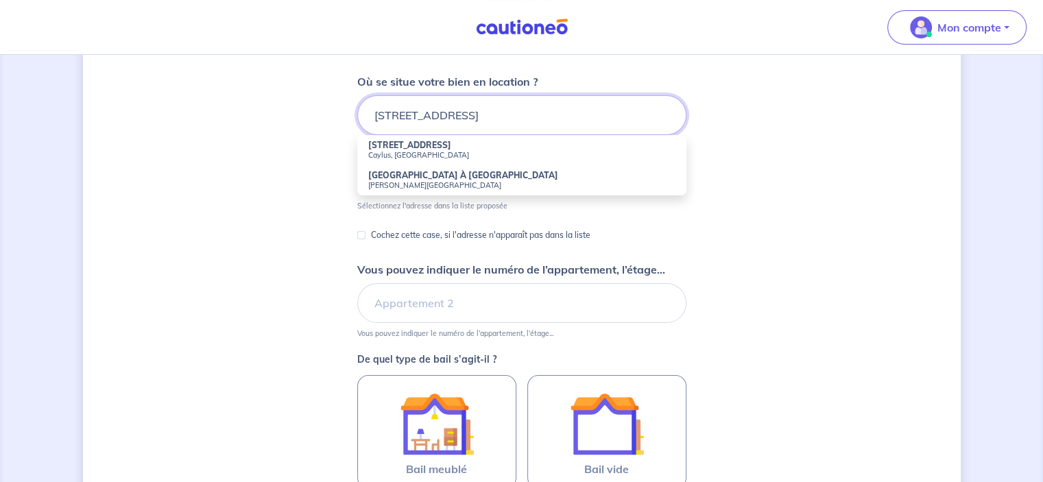
type input "[STREET_ADDRESS]"
click at [779, 86] on div "Dites-nous en plus sur votre bien Où se situe votre bien en location ? [STREET_…" at bounding box center [522, 290] width 878 height 779
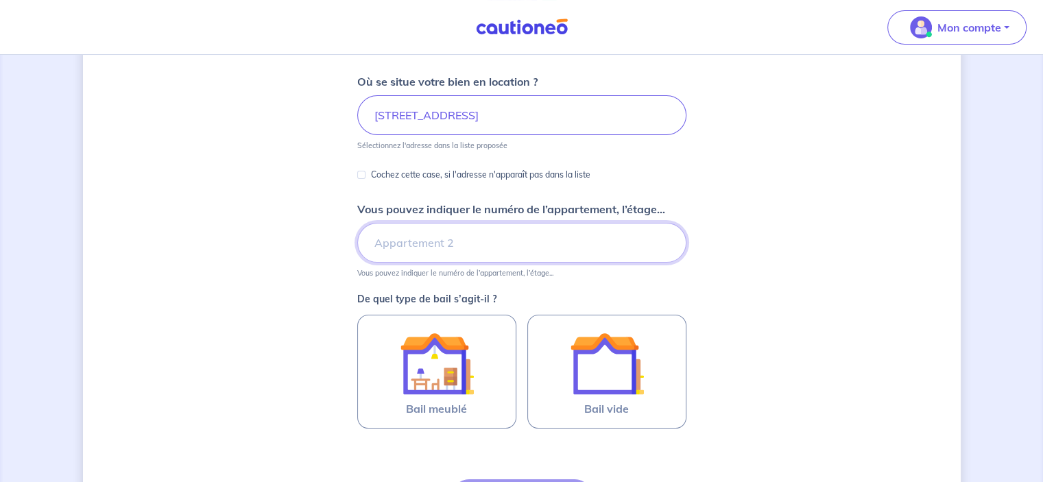
click at [482, 238] on input "Vous pouvez indiquer le numéro de l’appartement, l’étage..." at bounding box center [521, 243] width 329 height 40
type input "3"
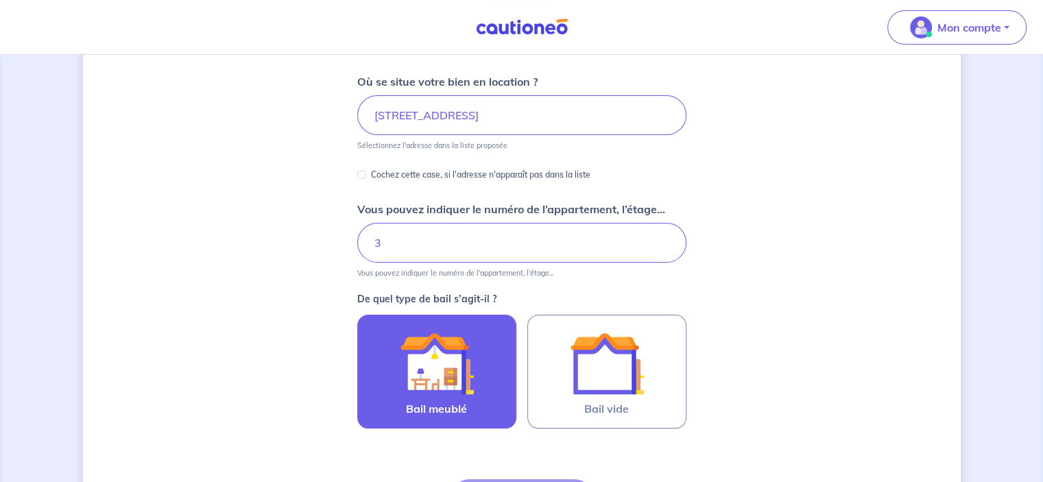
click at [472, 370] on img at bounding box center [437, 363] width 74 height 74
click at [0, 0] on input "Bail meublé" at bounding box center [0, 0] width 0 height 0
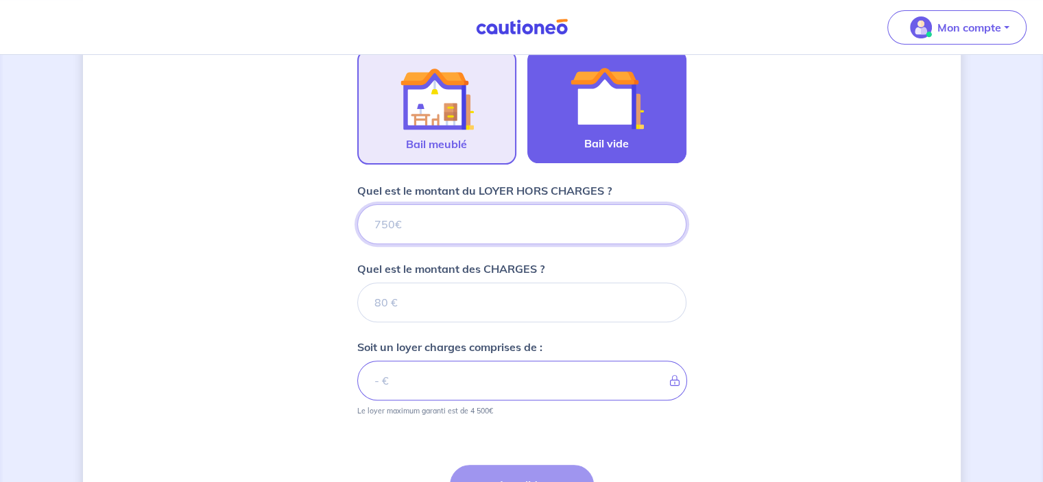
scroll to position [435, 0]
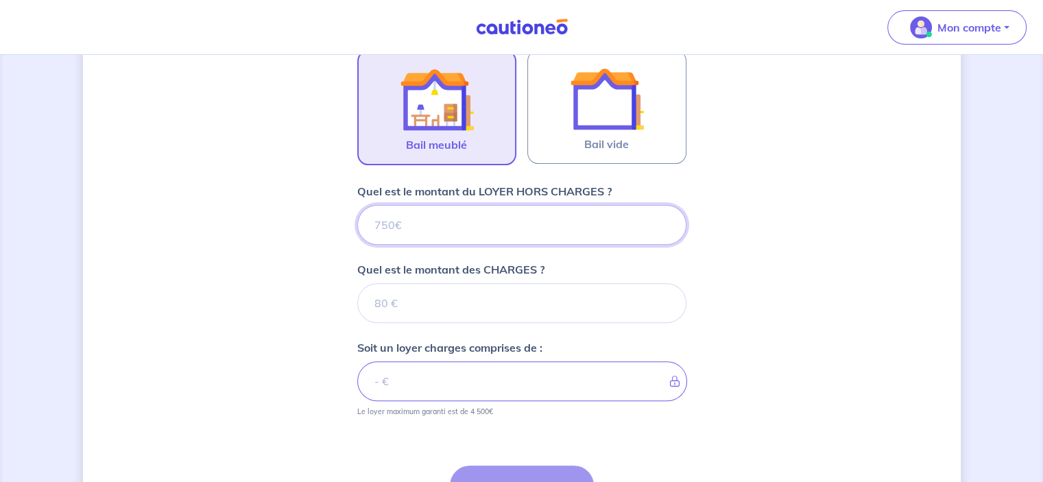
click at [549, 226] on input "Quel est le montant du LOYER HORS CHARGES ?" at bounding box center [521, 225] width 329 height 40
type input "3"
type input "367"
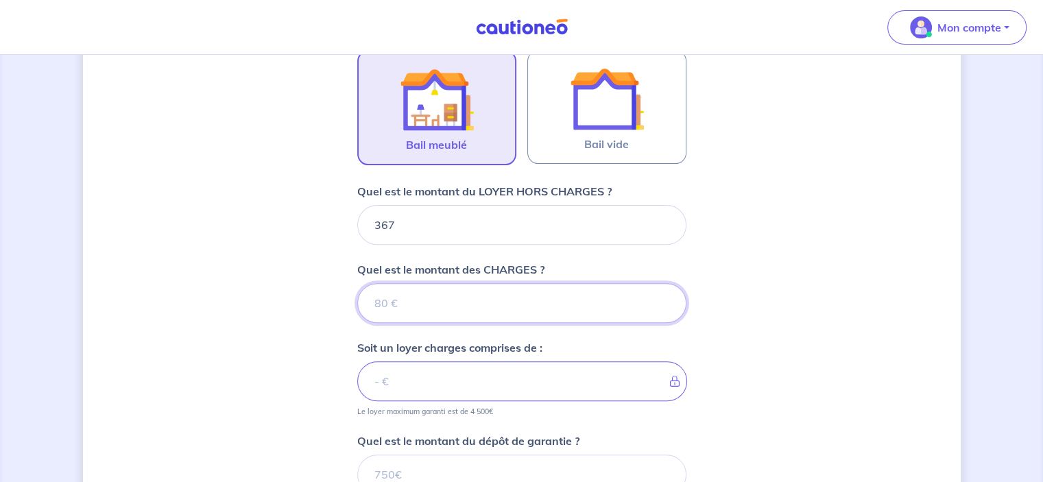
click at [518, 286] on input "Quel est le montant des CHARGES ?" at bounding box center [521, 303] width 329 height 40
type input "30"
type input "397"
type input "30"
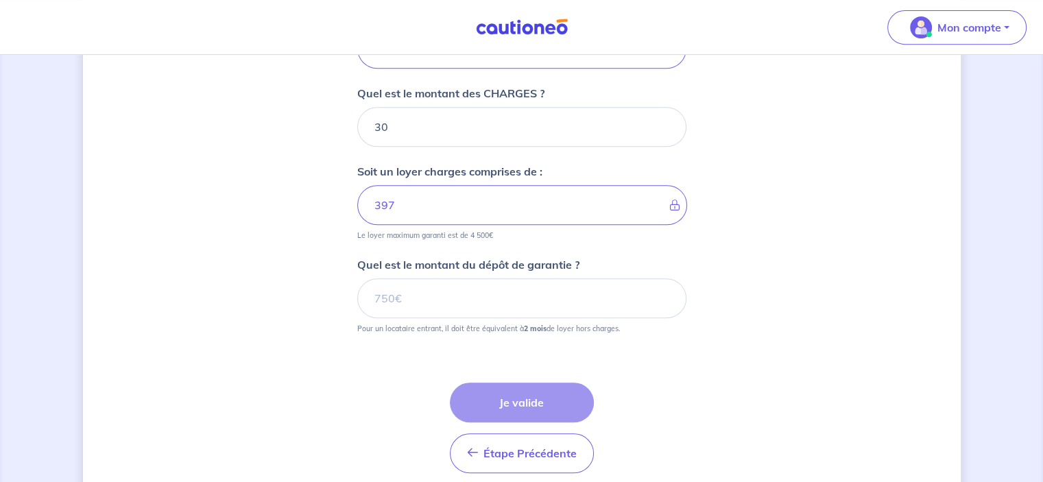
scroll to position [641, 0]
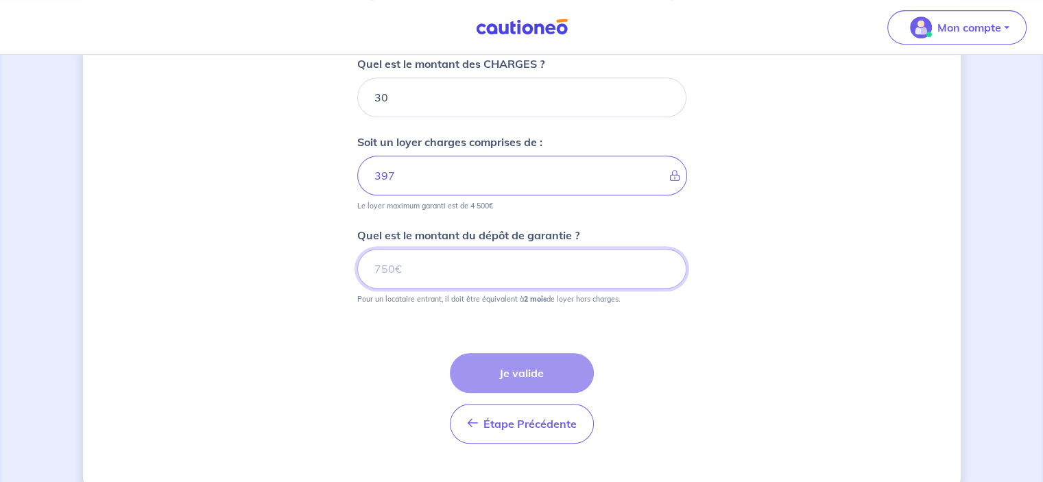
click at [481, 267] on input "Quel est le montant du dépôt de garantie ?" at bounding box center [521, 269] width 329 height 40
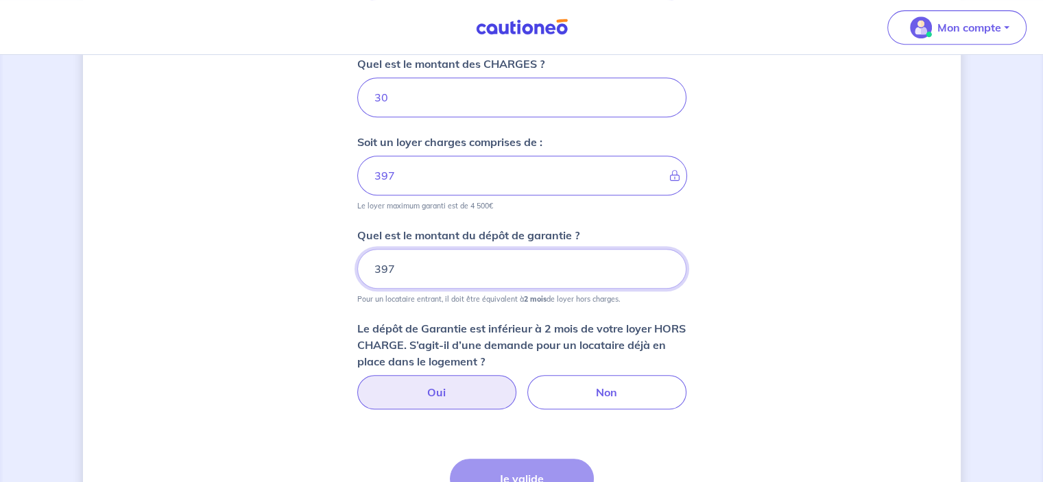
type input "397"
drag, startPoint x: 456, startPoint y: 394, endPoint x: 468, endPoint y: 383, distance: 17.0
click at [459, 394] on label "Oui" at bounding box center [436, 392] width 159 height 34
click at [517, 384] on input "Oui" at bounding box center [521, 379] width 9 height 9
radio input "true"
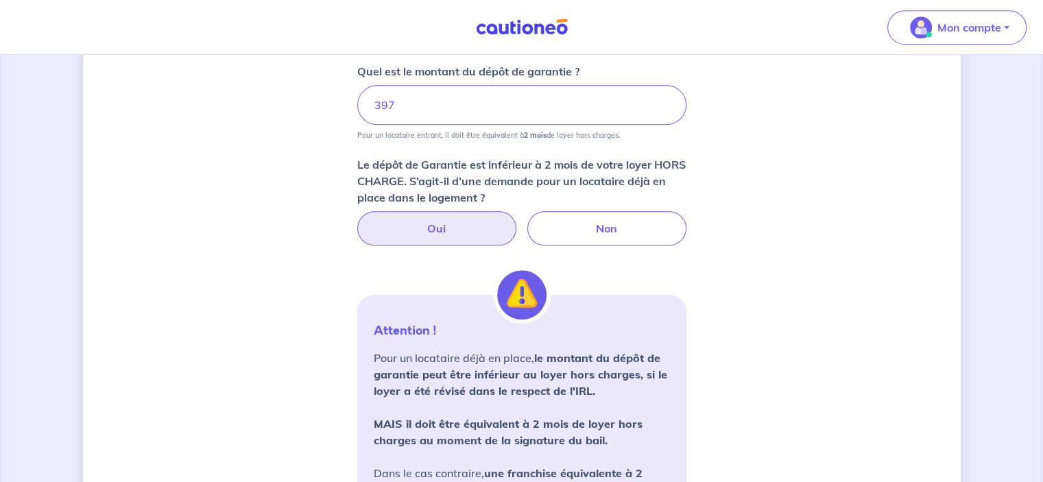
scroll to position [847, 0]
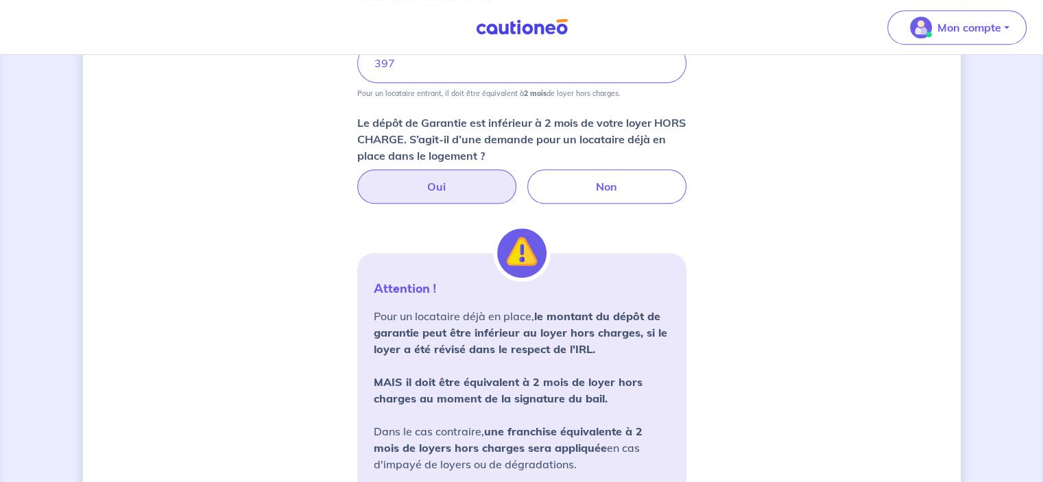
drag, startPoint x: 584, startPoint y: 152, endPoint x: 587, endPoint y: 159, distance: 7.4
click at [587, 157] on p "Le dépôt de Garantie est inférieur à 2 mois de votre loyer HORS CHARGE. S’agit-…" at bounding box center [521, 139] width 329 height 49
click at [587, 178] on label "Non" at bounding box center [606, 186] width 159 height 34
click at [526, 178] on input "Non" at bounding box center [521, 173] width 9 height 9
radio input "true"
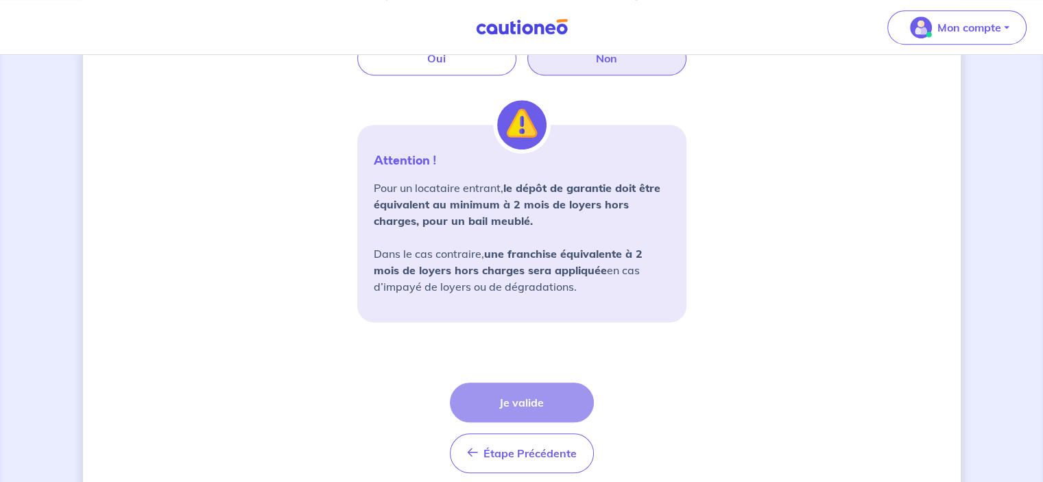
scroll to position [984, 0]
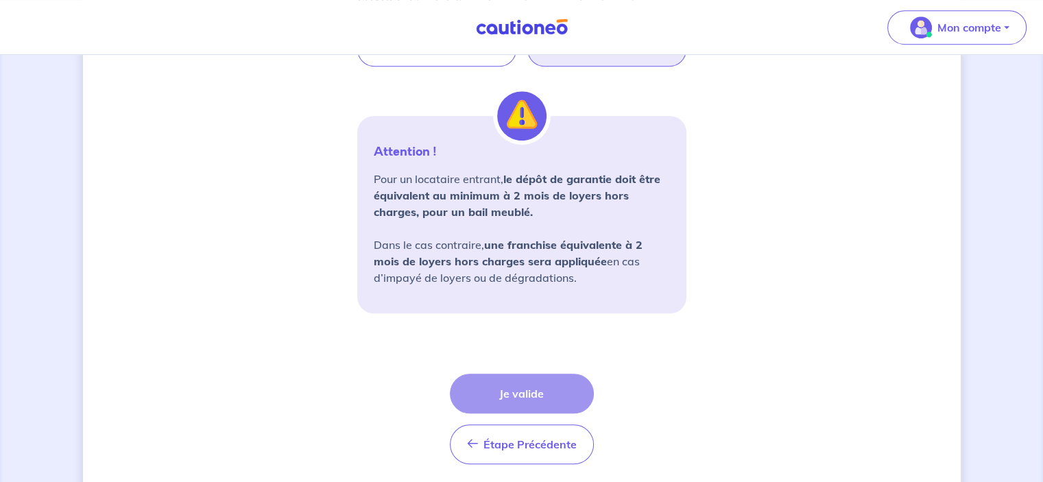
click at [535, 383] on div "Étape Précédente Précédent Je valide Je valide" at bounding box center [522, 419] width 144 height 91
click at [532, 394] on div "Étape Précédente Précédent Je valide Je valide" at bounding box center [522, 419] width 144 height 91
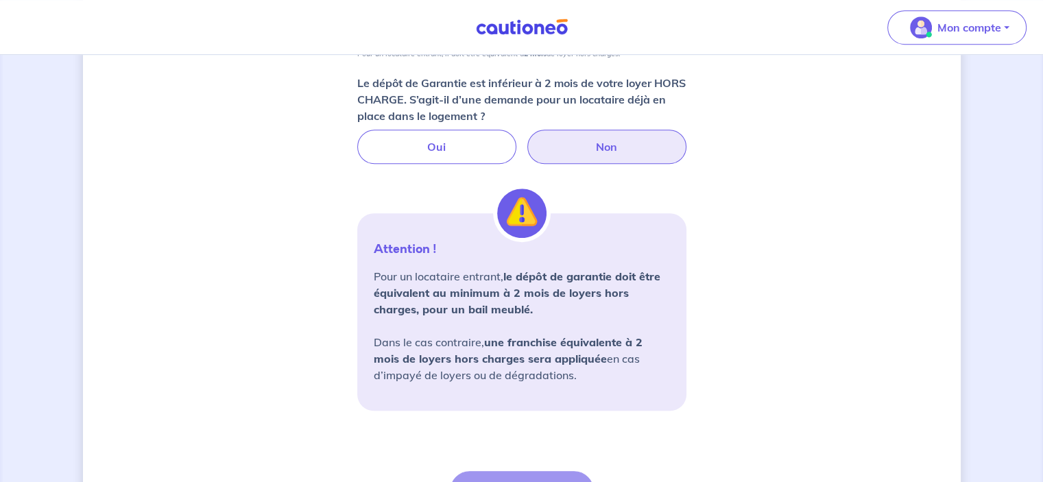
scroll to position [891, 0]
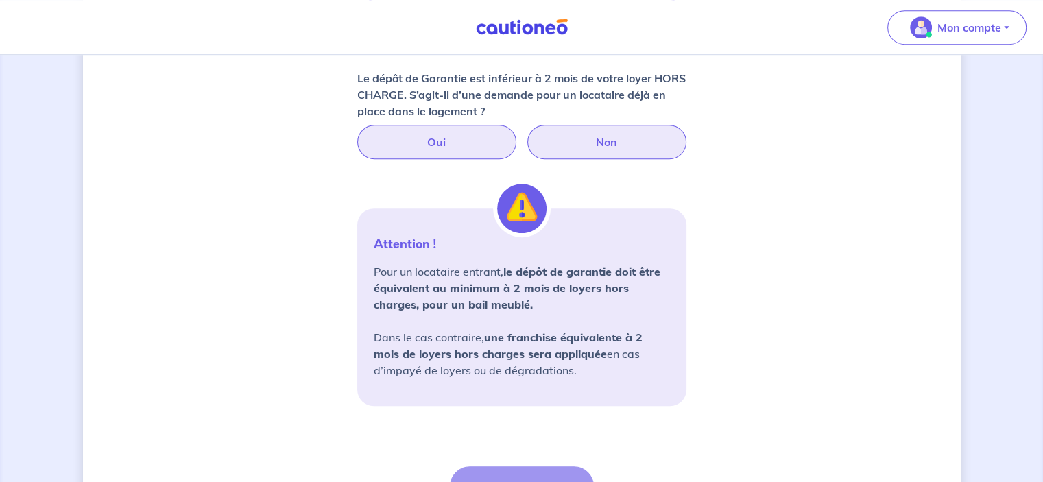
click at [453, 145] on label "Oui" at bounding box center [436, 142] width 159 height 34
click at [517, 134] on input "Oui" at bounding box center [521, 129] width 9 height 9
radio input "true"
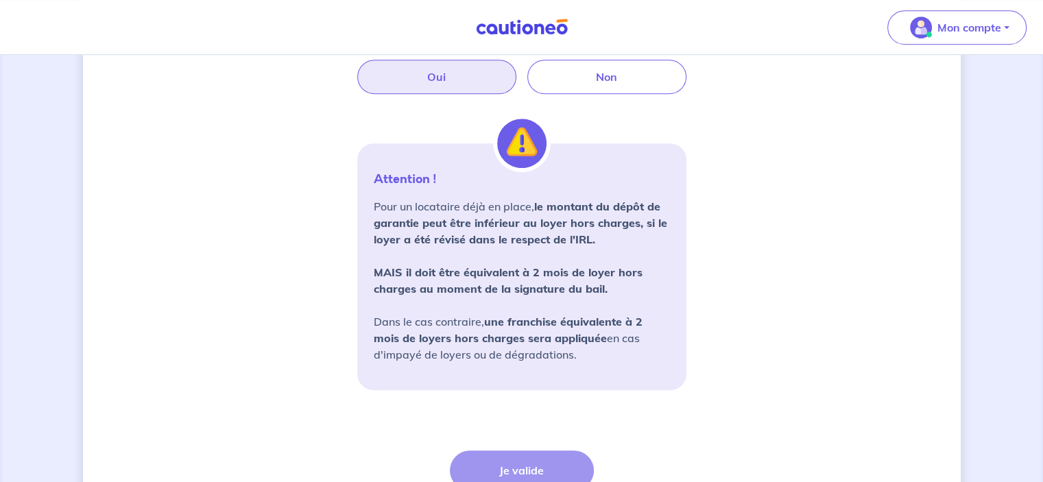
scroll to position [1078, 0]
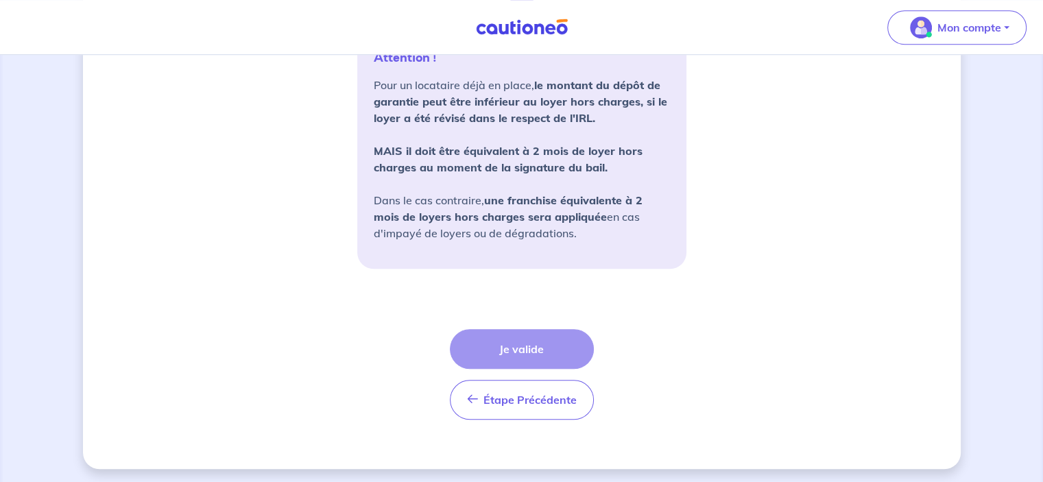
click at [532, 341] on div "Étape Précédente Précédent Je valide Je valide" at bounding box center [522, 374] width 144 height 91
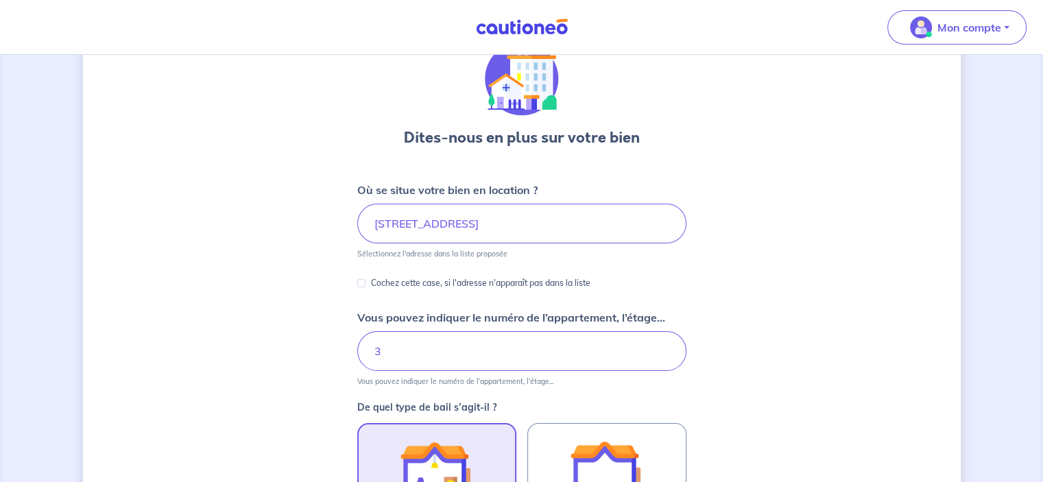
scroll to position [49, 0]
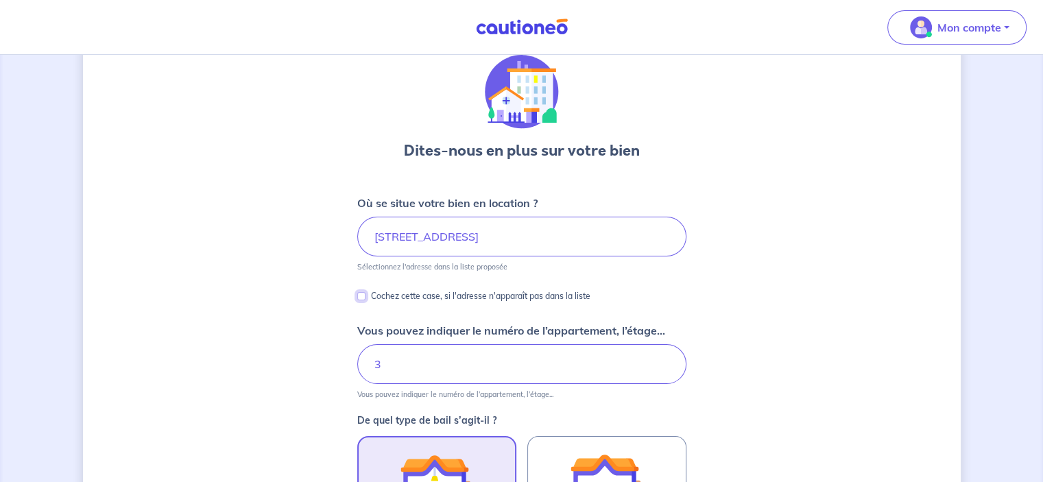
click at [362, 296] on input "Cochez cette case, si l'adresse n'apparaît pas dans la liste" at bounding box center [361, 296] width 8 height 8
checkbox input "true"
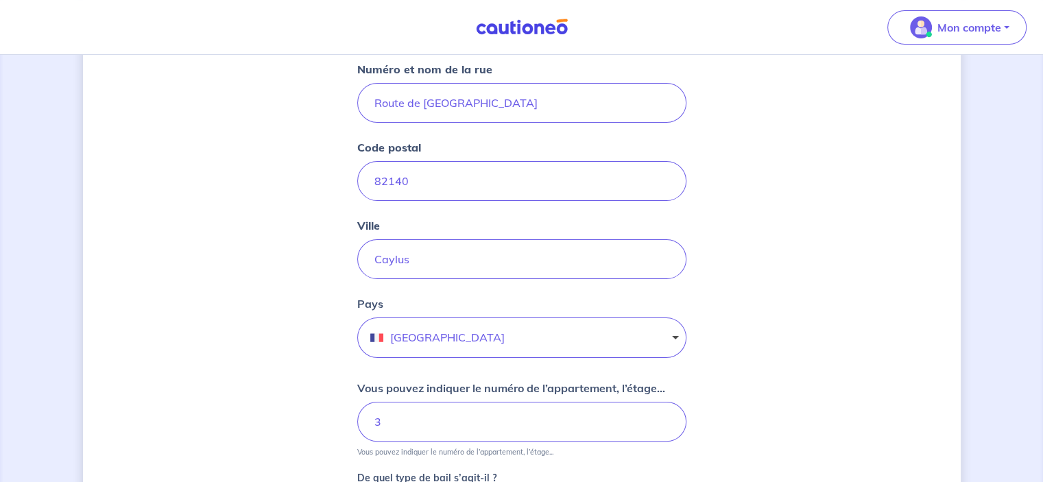
scroll to position [118, 0]
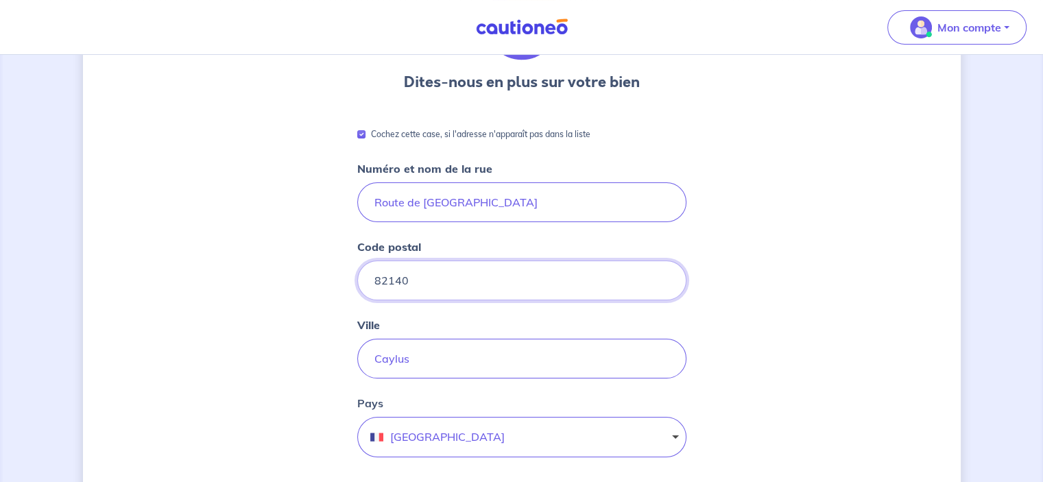
drag, startPoint x: 415, startPoint y: 283, endPoint x: 302, endPoint y: 298, distance: 114.7
type input "12200"
click at [365, 356] on input "Caylus" at bounding box center [521, 359] width 329 height 40
type input "s"
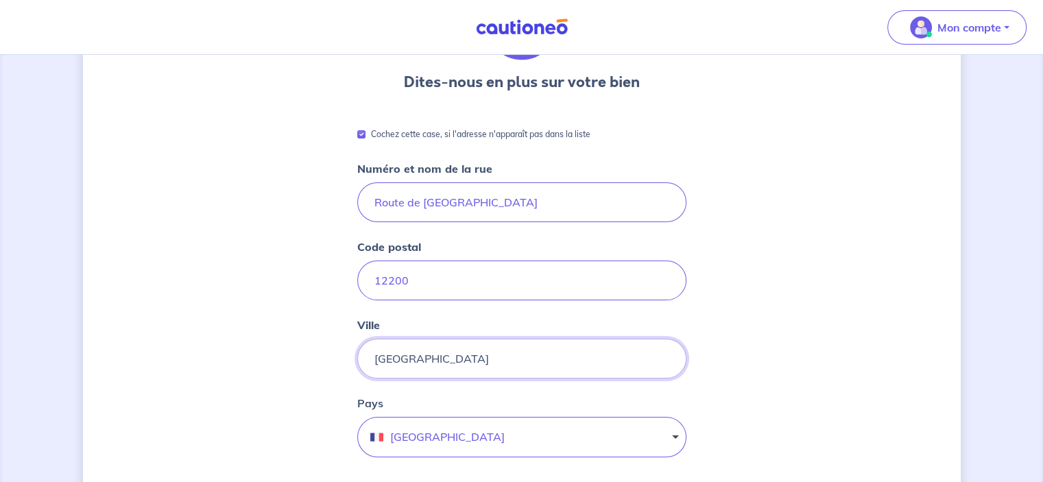
type input "[GEOGRAPHIC_DATA]"
drag, startPoint x: 579, startPoint y: 201, endPoint x: 324, endPoint y: 203, distance: 254.4
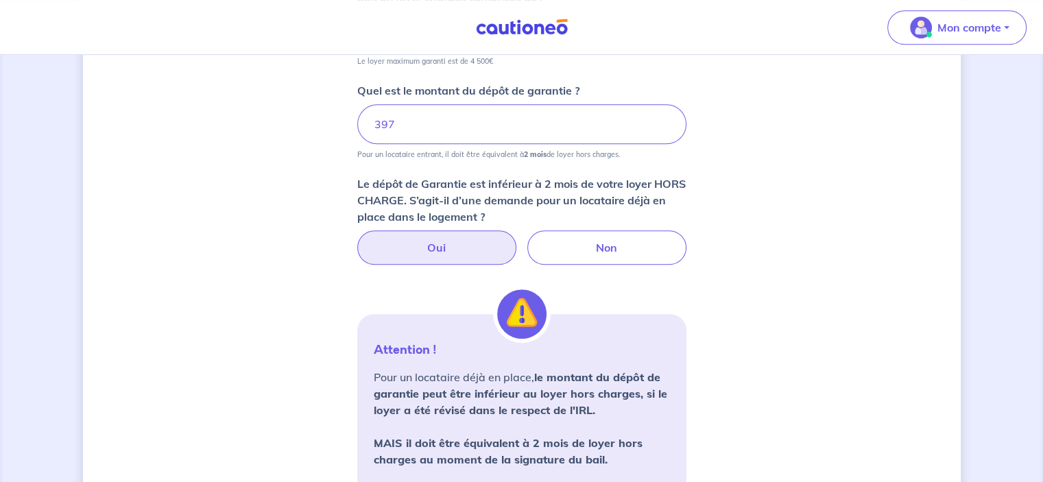
scroll to position [1284, 0]
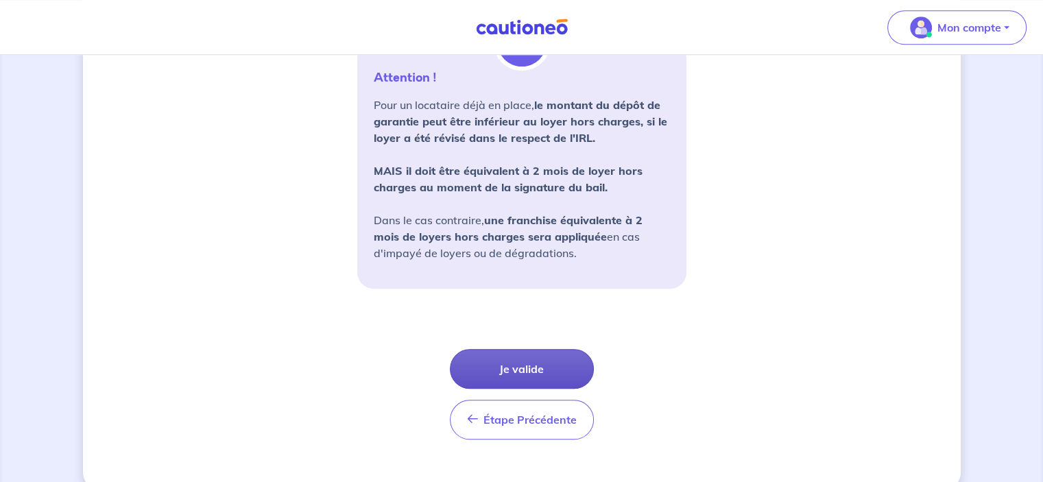
type input "quartier [GEOGRAPHIC_DATA]"
click at [543, 357] on button "Je valide" at bounding box center [522, 369] width 144 height 40
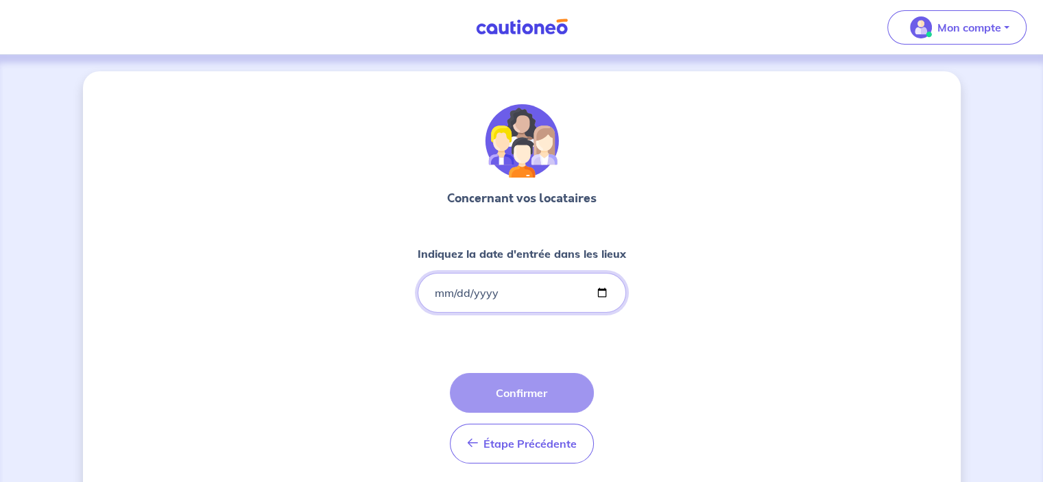
click at [529, 295] on input "Indiquez la date d'entrée dans les lieux" at bounding box center [522, 293] width 208 height 40
click at [603, 289] on input "Indiquez la date d'entrée dans les lieux" at bounding box center [522, 293] width 208 height 40
type input "[DATE]"
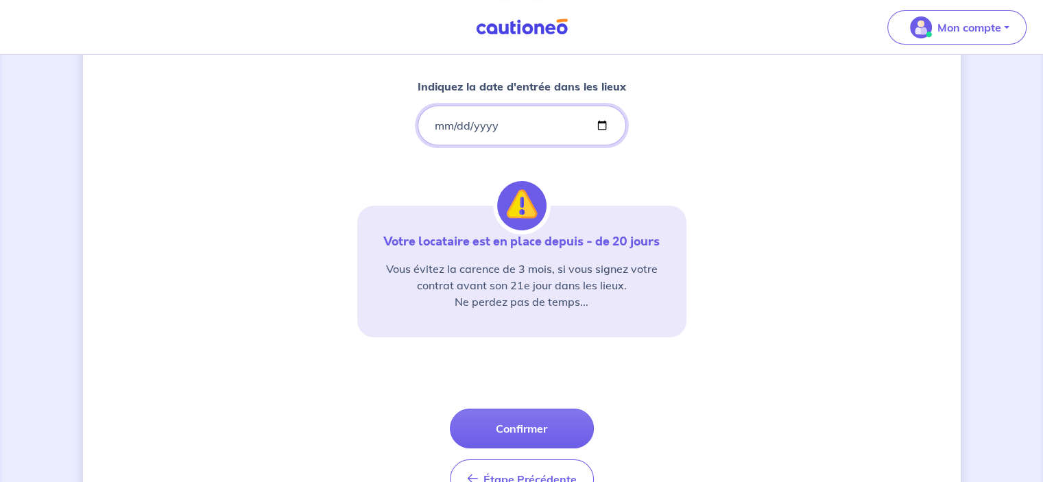
scroll to position [206, 0]
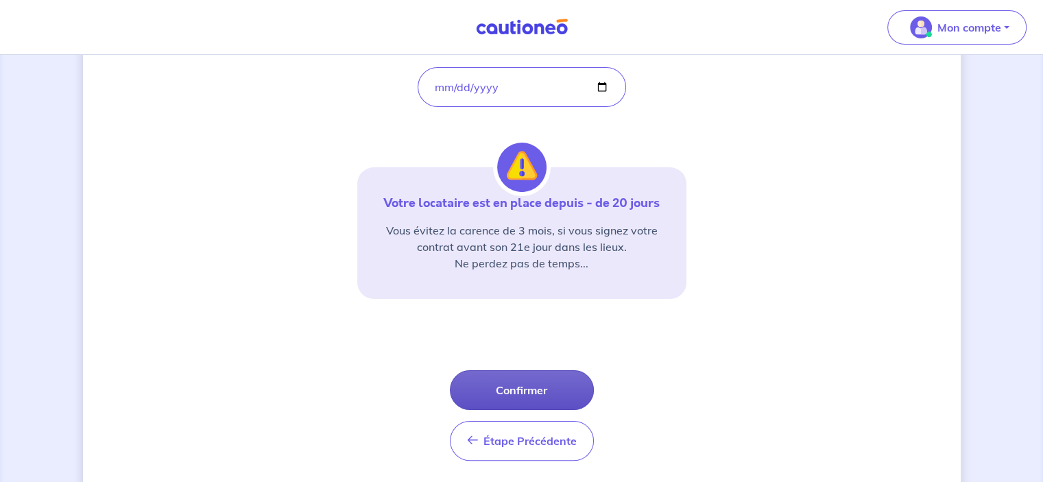
click at [539, 380] on button "Confirmer" at bounding box center [522, 390] width 144 height 40
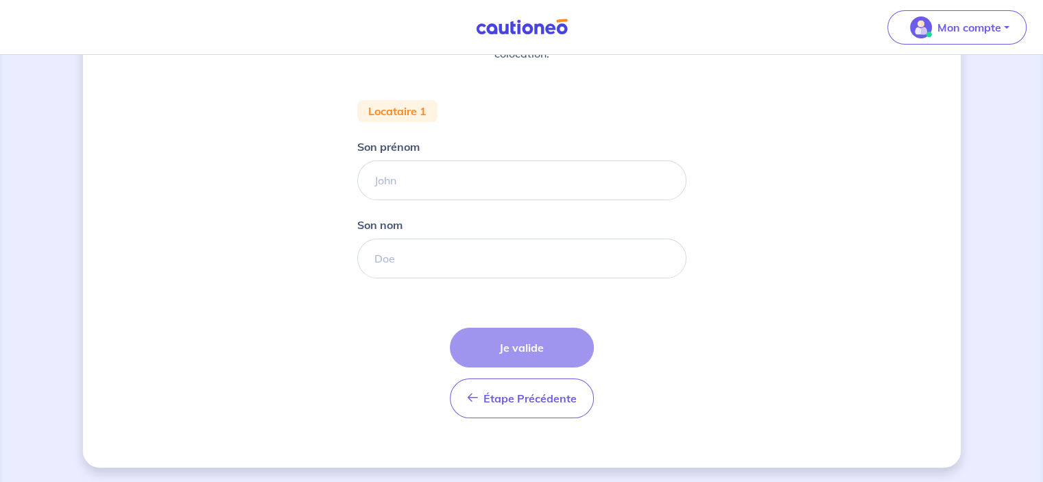
scroll to position [232, 0]
click at [449, 190] on input "Son prénom" at bounding box center [521, 180] width 329 height 40
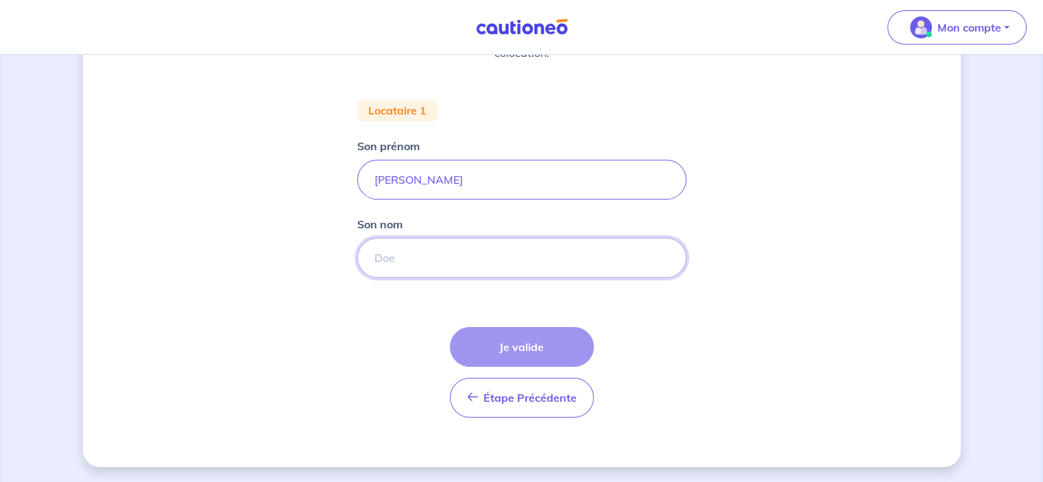
click at [430, 257] on input "Son nom" at bounding box center [521, 258] width 329 height 40
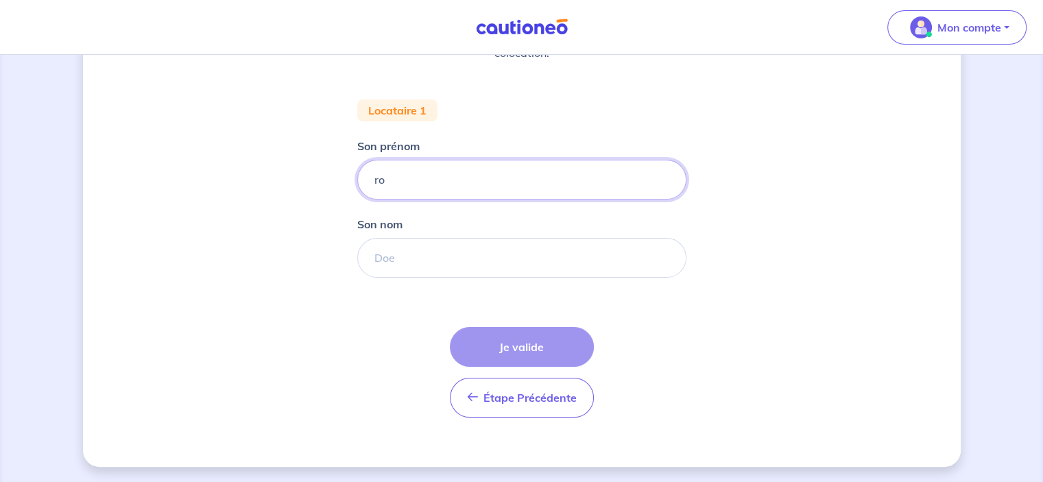
type input "r"
type input "[PERSON_NAME]"
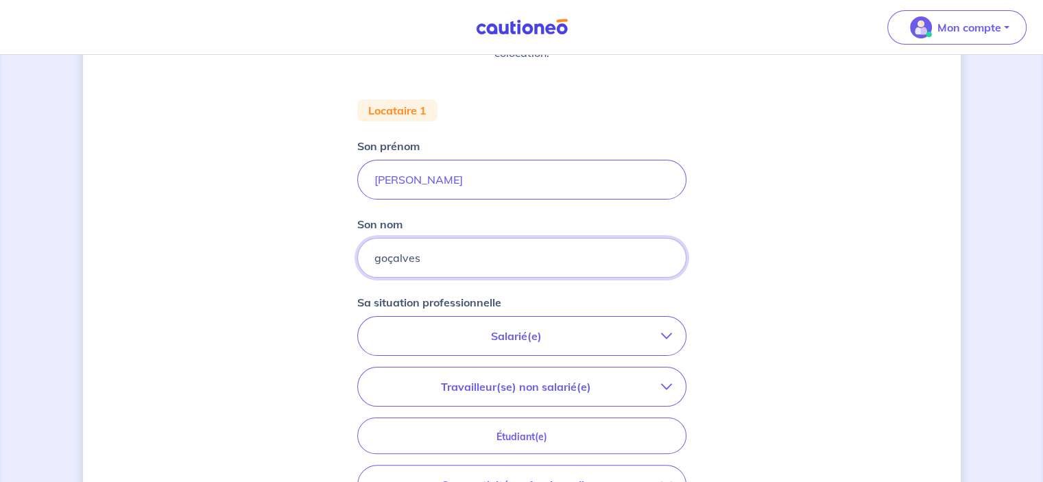
type input "goçalves"
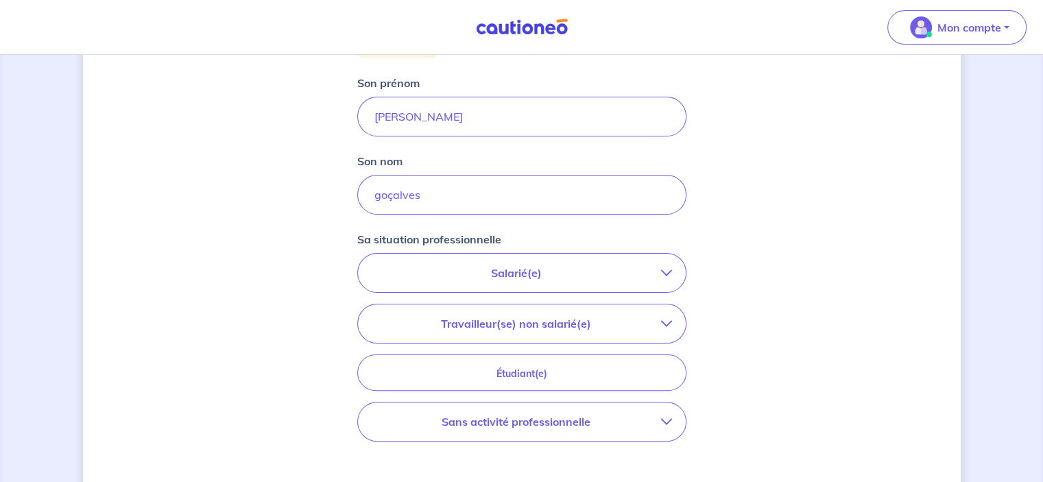
scroll to position [370, 0]
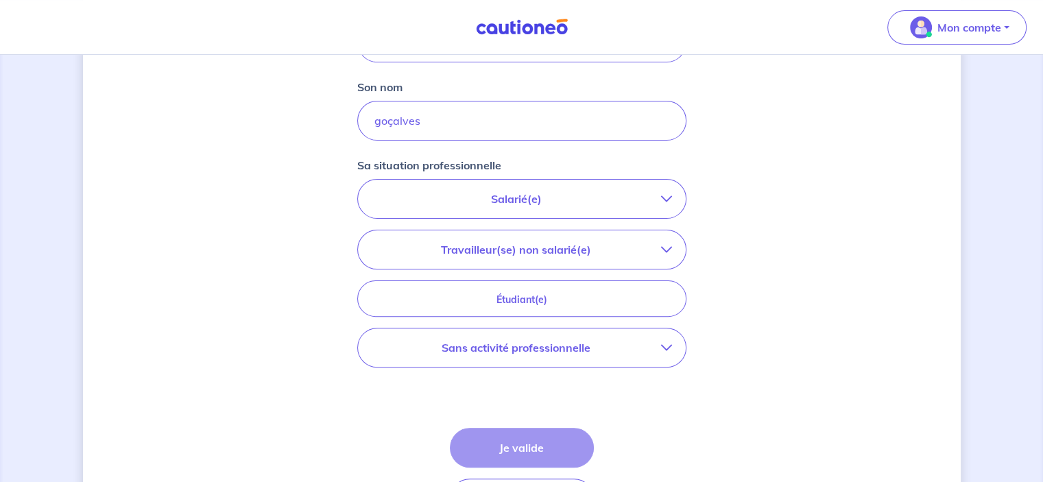
click at [605, 246] on p "Travailleur(se) non salarié(e)" at bounding box center [516, 249] width 289 height 16
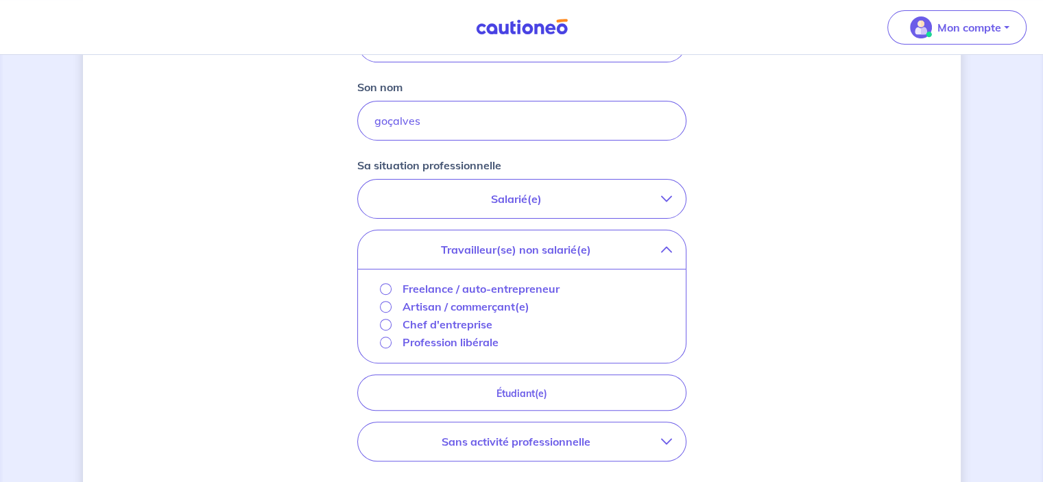
drag, startPoint x: 450, startPoint y: 308, endPoint x: 461, endPoint y: 306, distance: 11.7
click at [450, 308] on p "Artisan / commerçant(e)" at bounding box center [465, 306] width 127 height 16
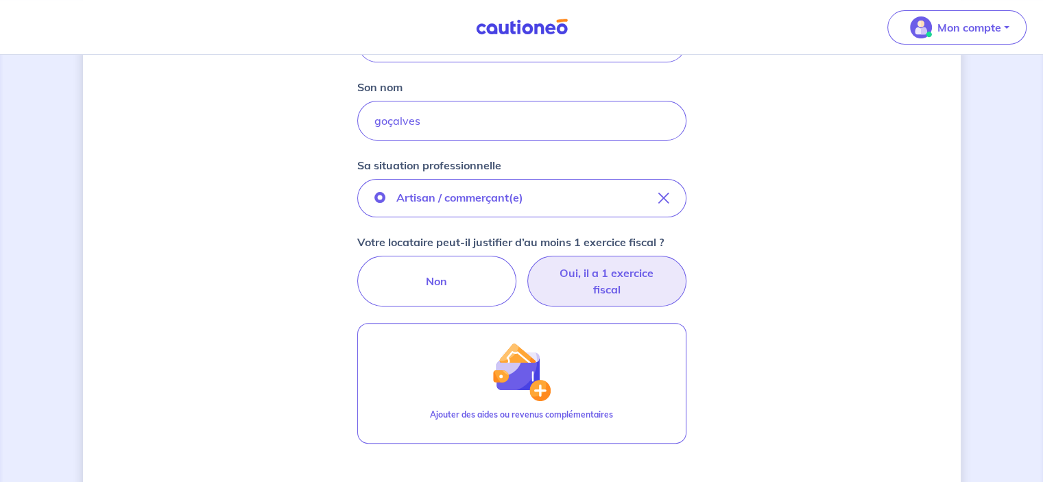
click at [585, 280] on label "Oui, il a 1 exercice fiscal" at bounding box center [606, 281] width 159 height 51
click at [526, 265] on input "Oui, il a 1 exercice fiscal" at bounding box center [521, 260] width 9 height 9
radio input "true"
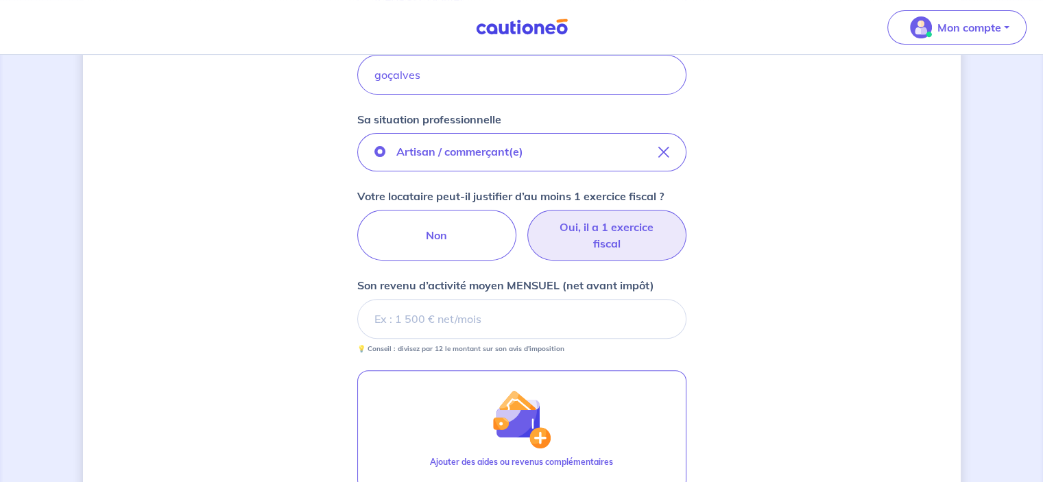
scroll to position [438, 0]
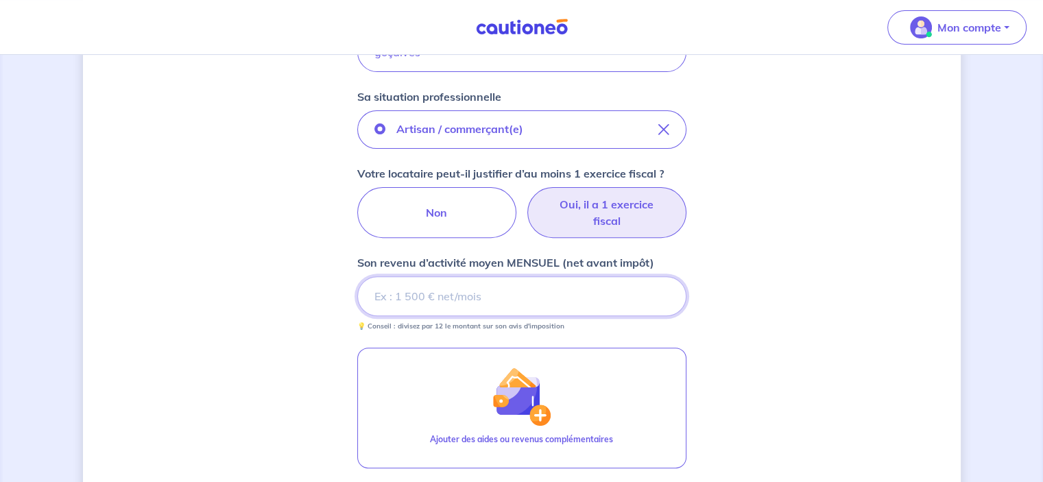
click at [498, 293] on input "Son revenu d’activité moyen MENSUEL (net avant impôt)" at bounding box center [521, 296] width 329 height 40
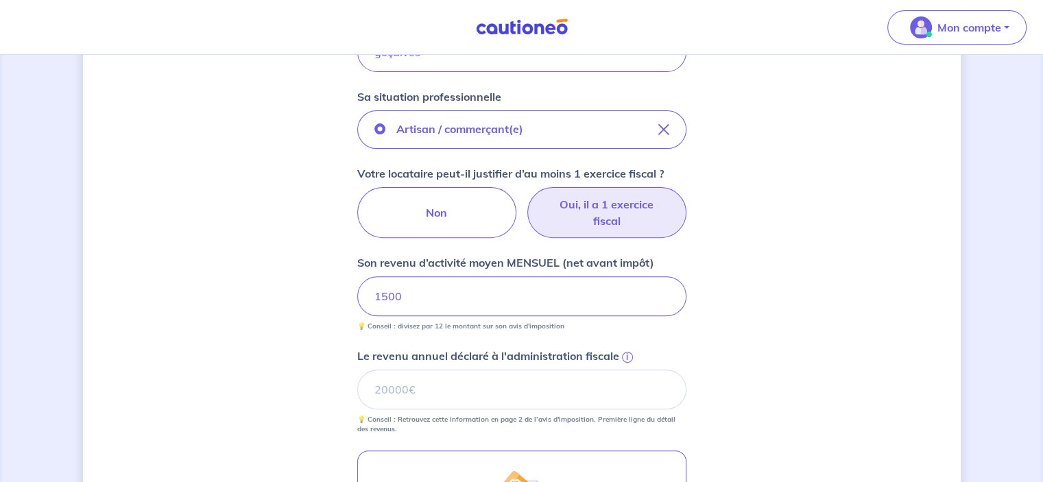
click at [918, 224] on div "Concernant vos locataires 💡 Pour info : nous acceptons les personnes seules, le…" at bounding box center [522, 205] width 878 height 1144
click at [460, 387] on input "Le revenu annuel déclaré à l'administration fiscale i" at bounding box center [521, 390] width 329 height 40
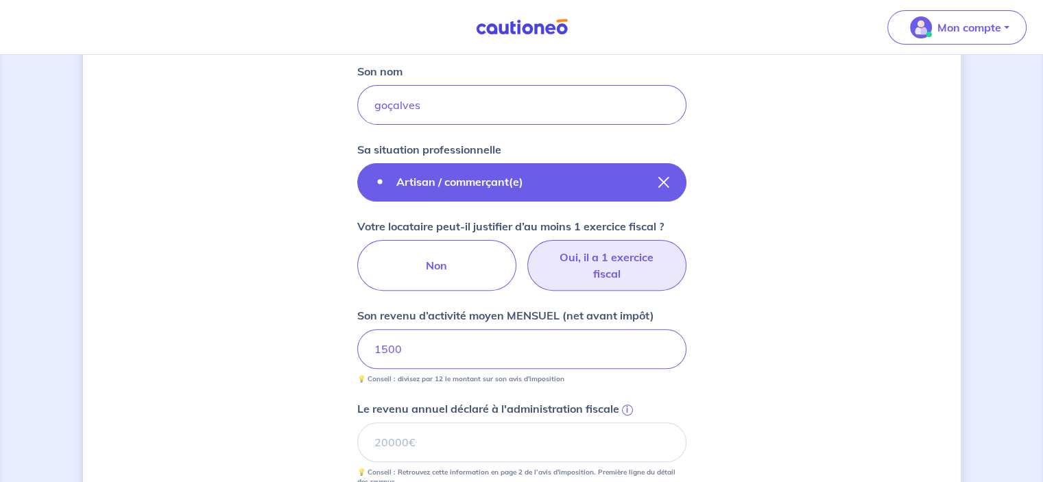
scroll to position [370, 0]
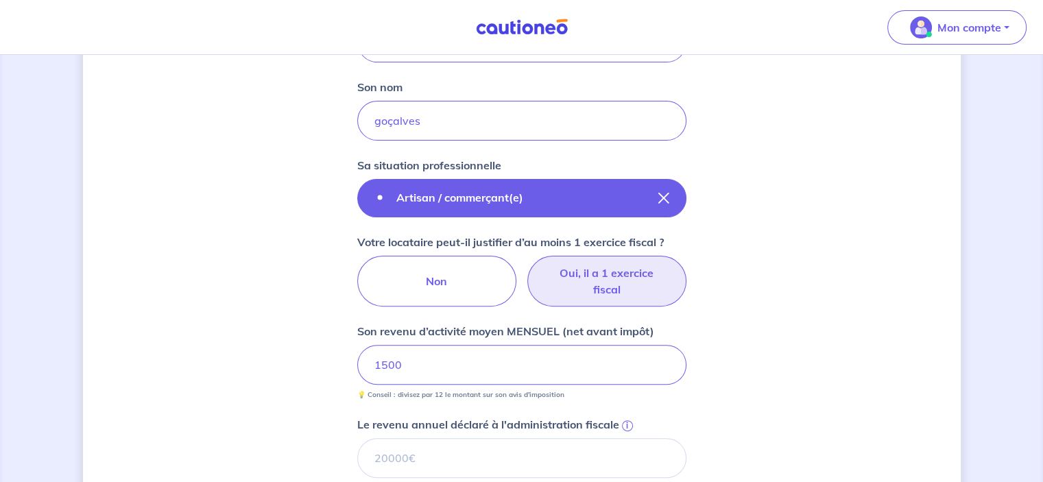
click at [634, 192] on button "Artisan / commerçant(e)" at bounding box center [521, 198] width 329 height 38
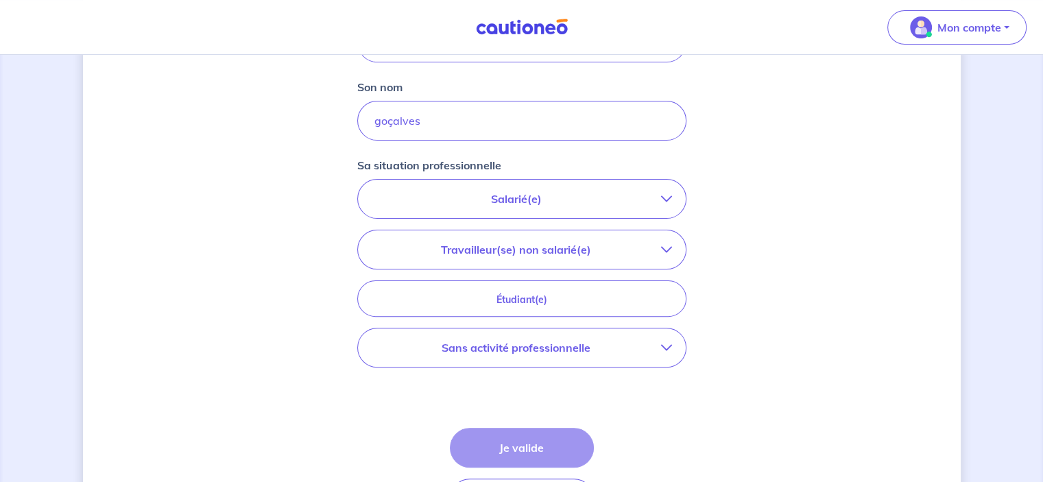
click at [558, 354] on p "Sans activité professionnelle" at bounding box center [516, 347] width 289 height 16
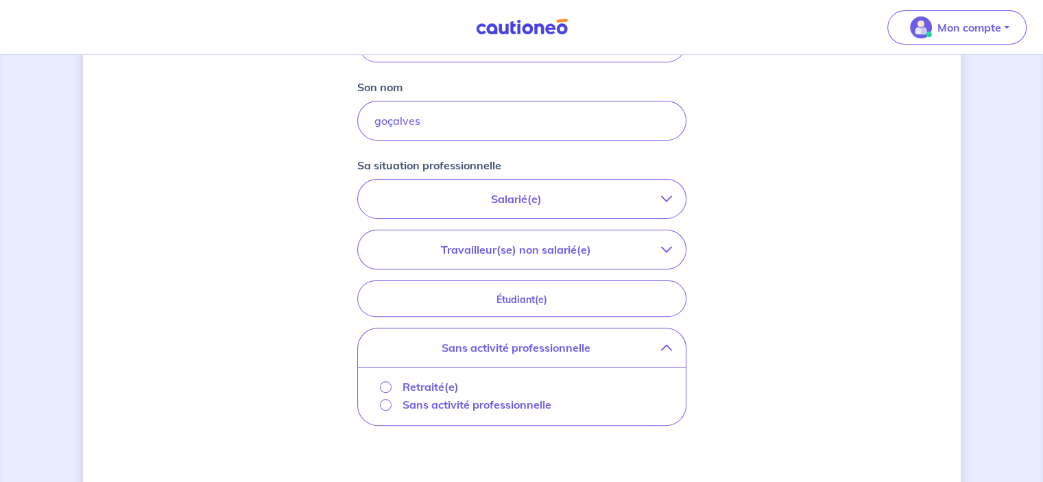
click at [457, 402] on p "Sans activité professionnelle" at bounding box center [476, 404] width 149 height 16
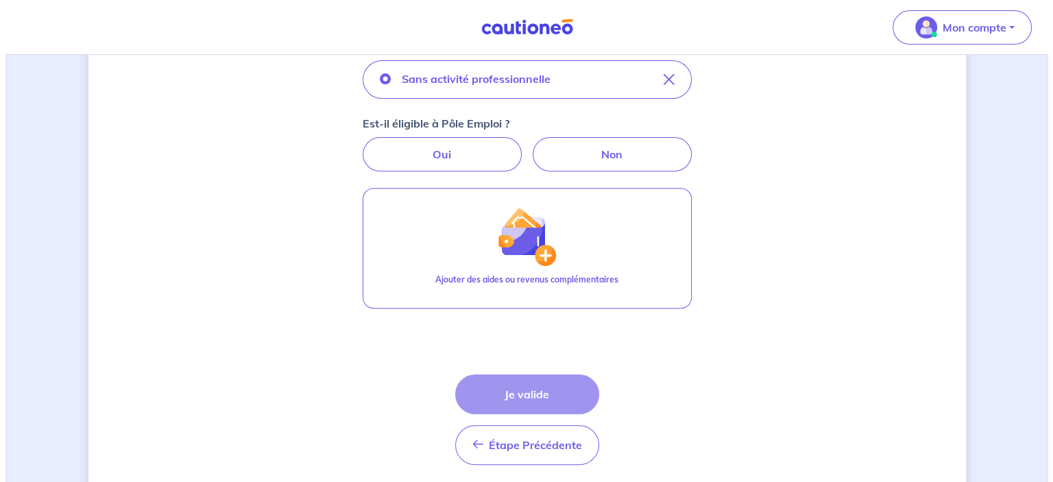
scroll to position [507, 0]
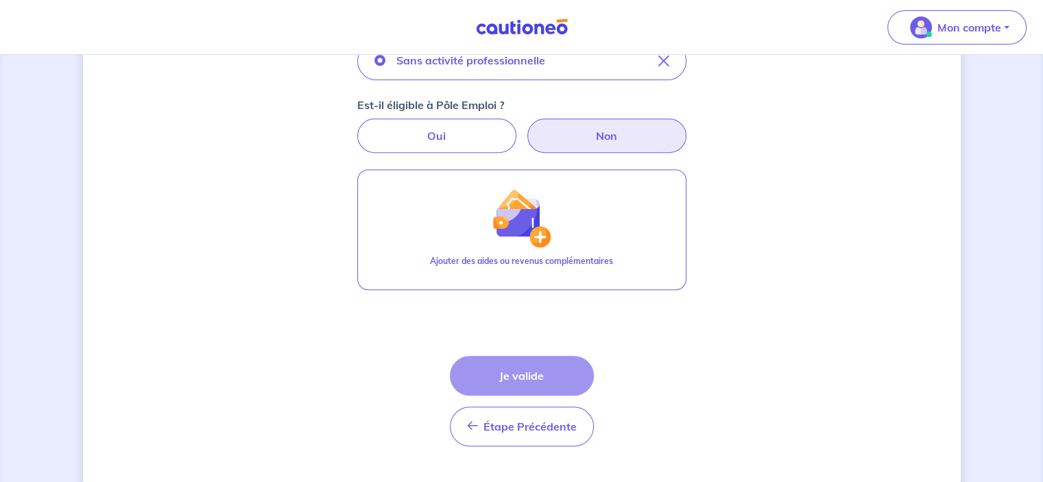
click at [625, 123] on label "Non" at bounding box center [606, 136] width 159 height 34
click at [526, 123] on input "Non" at bounding box center [521, 123] width 9 height 9
radio input "true"
click at [571, 138] on label "Non" at bounding box center [606, 136] width 159 height 34
click at [526, 128] on input "Non" at bounding box center [521, 123] width 9 height 9
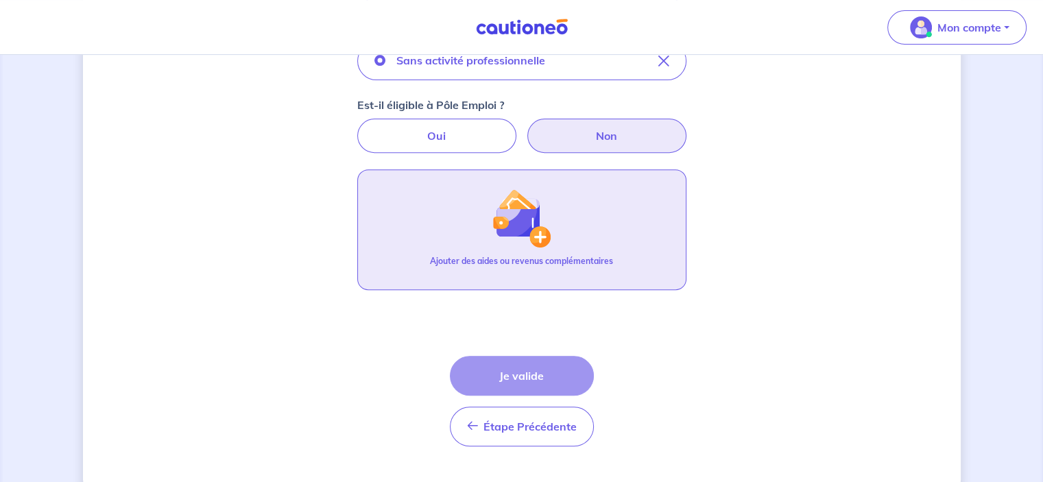
click at [526, 234] on img "button" at bounding box center [521, 218] width 59 height 59
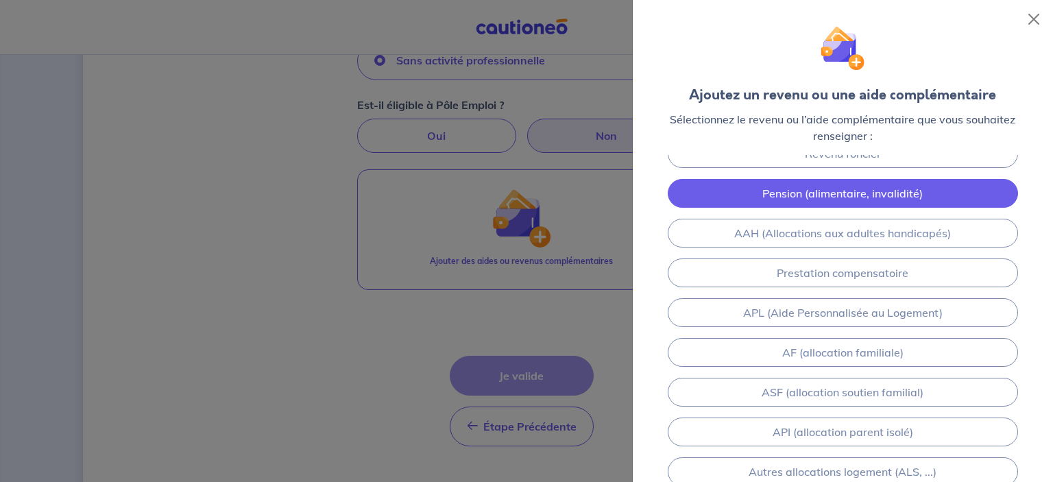
scroll to position [0, 0]
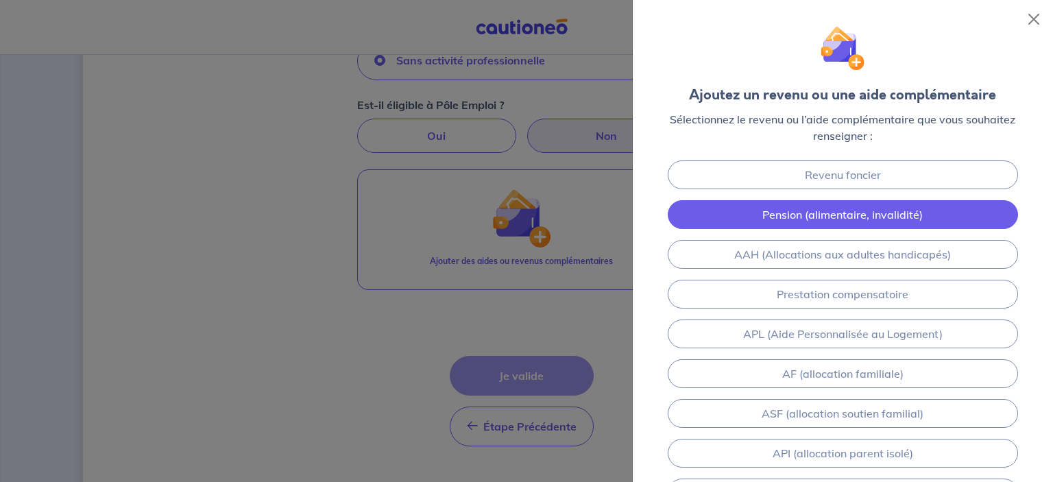
click at [828, 214] on link "Pension (alimentaire, invalidité)" at bounding box center [843, 214] width 350 height 29
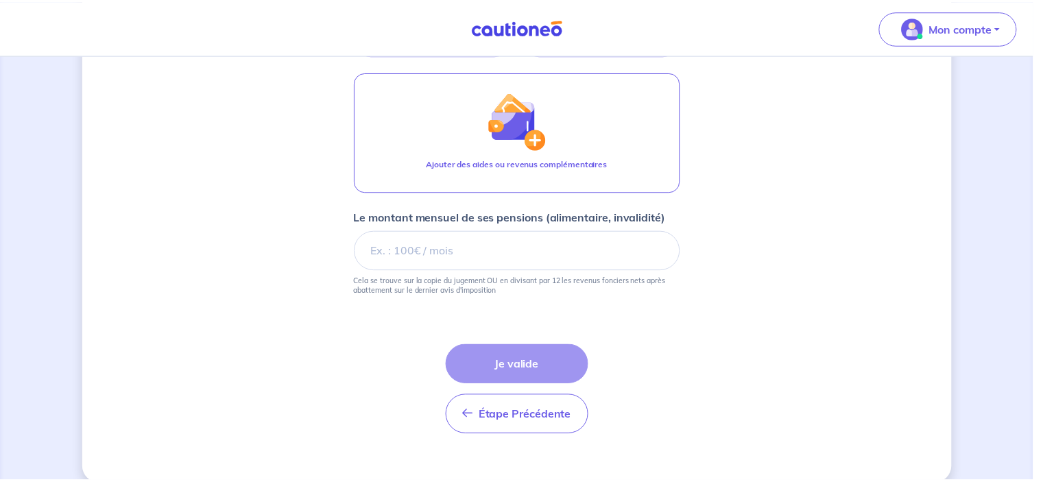
scroll to position [621, 0]
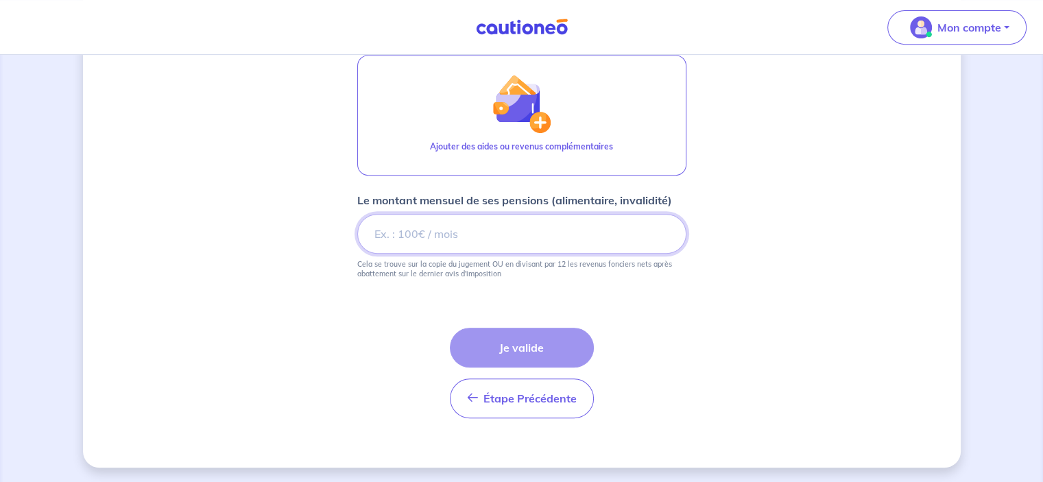
click at [508, 235] on input "Le montant mensuel de ses pensions (alimentaire, invalidité)" at bounding box center [521, 234] width 329 height 40
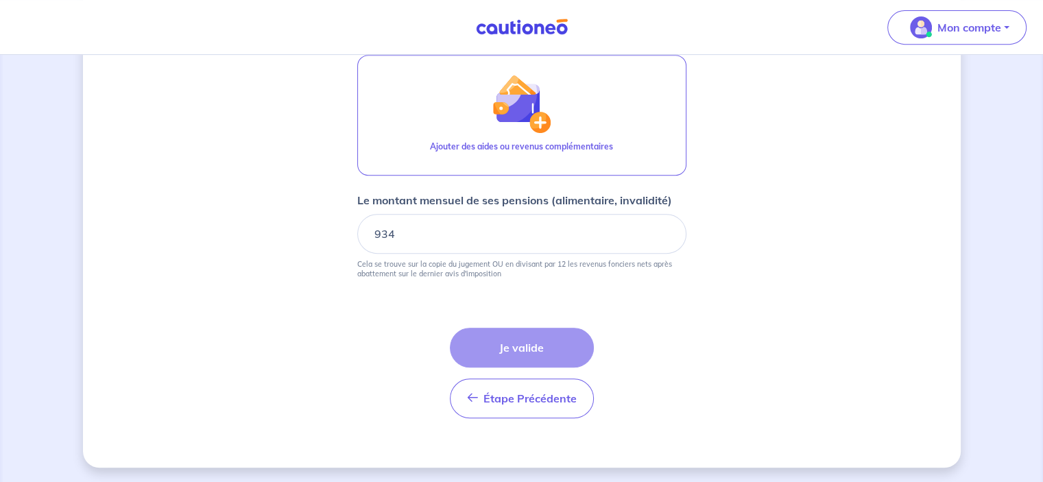
click at [584, 261] on p "Cela se trouve sur la copie du jugement OU en divisant par 12 les revenus fonci…" at bounding box center [521, 268] width 329 height 19
click at [614, 293] on form "Locataire 1 Son prénom [PERSON_NAME] Son nom goçalves Sa situation professionne…" at bounding box center [521, 70] width 329 height 719
click at [615, 293] on form "Locataire 1 Son prénom [PERSON_NAME] Son nom goçalves Sa situation professionne…" at bounding box center [521, 70] width 329 height 719
drag, startPoint x: 505, startPoint y: 228, endPoint x: 387, endPoint y: 243, distance: 118.8
click at [387, 243] on input "934" at bounding box center [521, 234] width 329 height 40
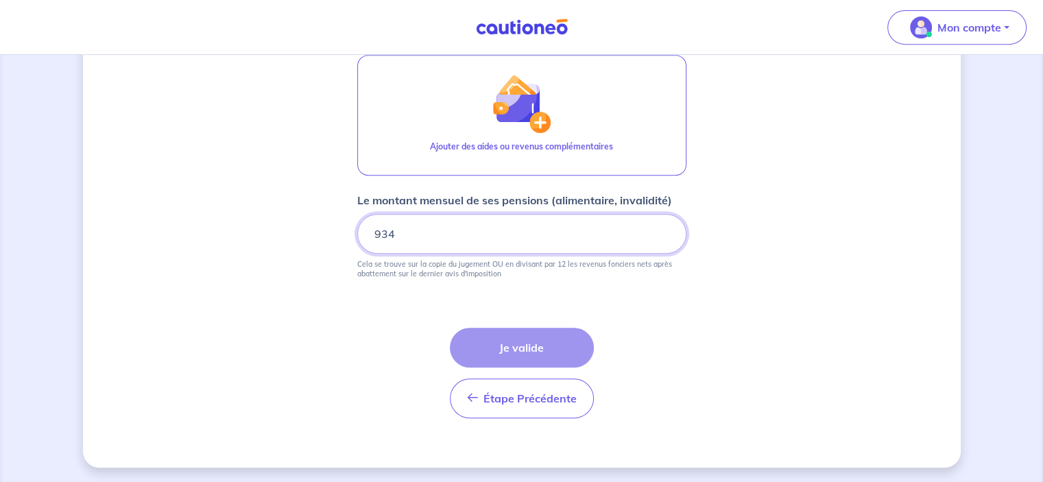
click at [487, 224] on input "934" at bounding box center [521, 234] width 329 height 40
click at [507, 220] on input "934" at bounding box center [521, 234] width 329 height 40
click at [501, 226] on input "934" at bounding box center [521, 234] width 329 height 40
click at [501, 228] on input "934" at bounding box center [521, 234] width 329 height 40
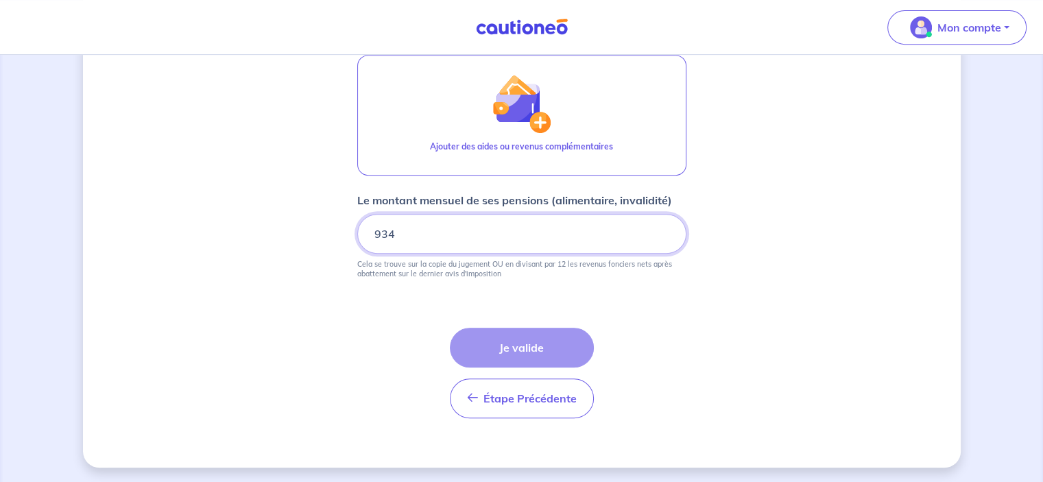
click at [501, 228] on input "934" at bounding box center [521, 234] width 329 height 40
type input "11208"
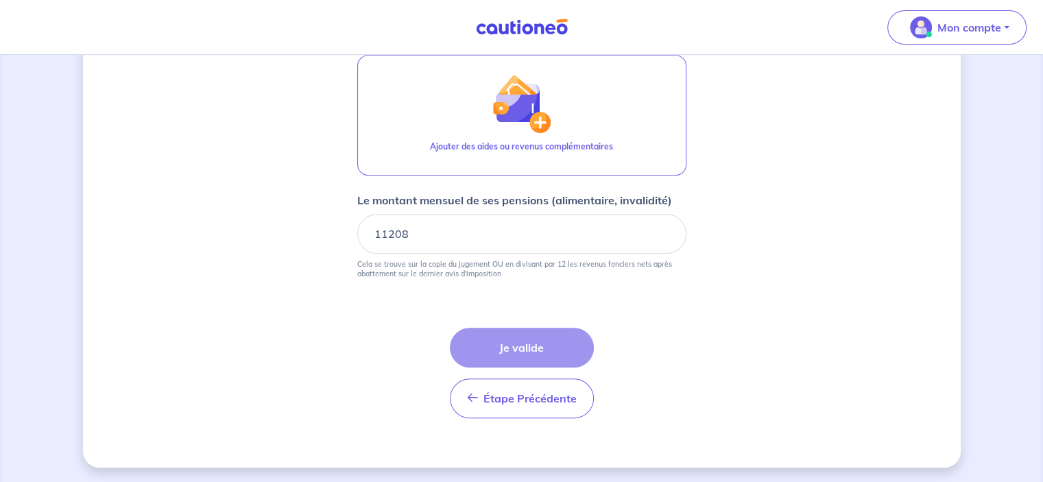
click at [671, 306] on form "Locataire 1 Son prénom [PERSON_NAME] Son nom goçalves Sa situation professionne…" at bounding box center [521, 70] width 329 height 719
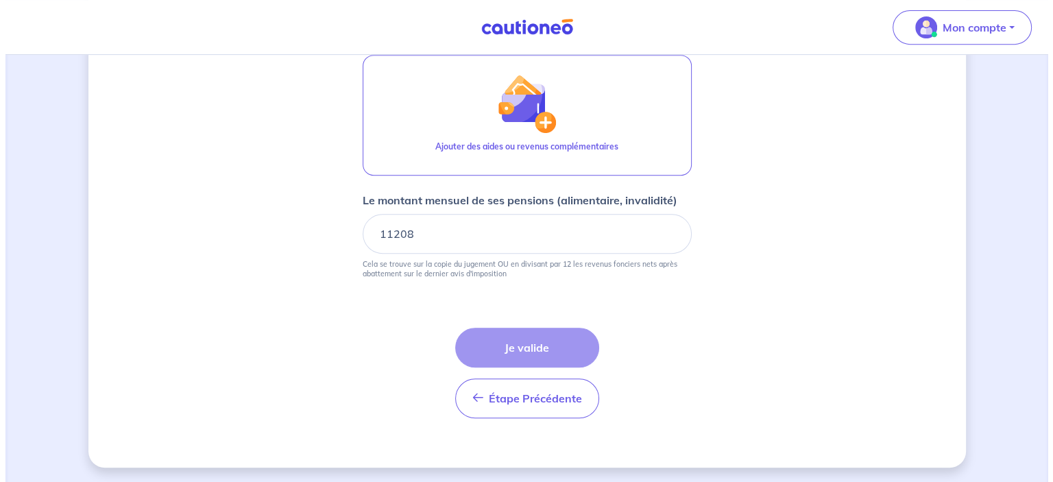
scroll to position [484, 0]
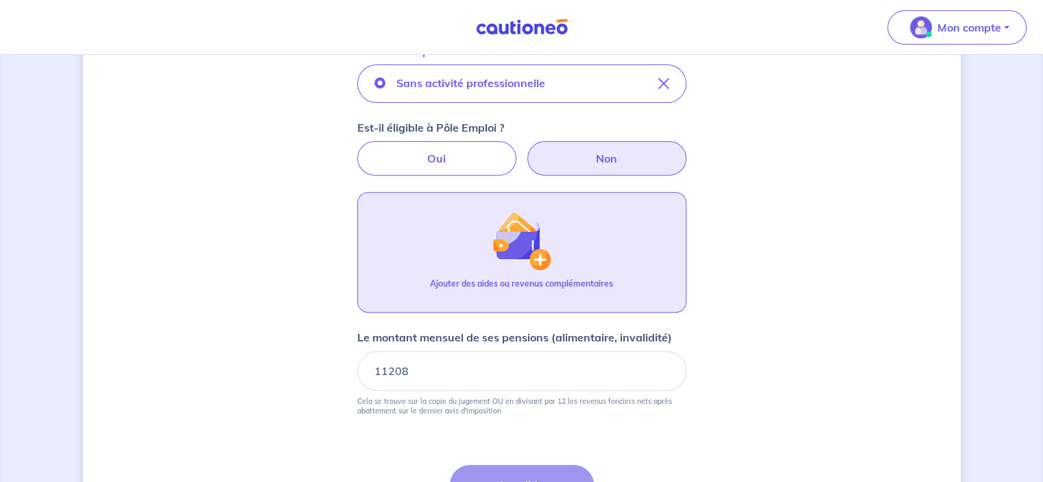
click at [610, 247] on button "Ajouter des aides ou revenus complémentaires" at bounding box center [521, 252] width 329 height 121
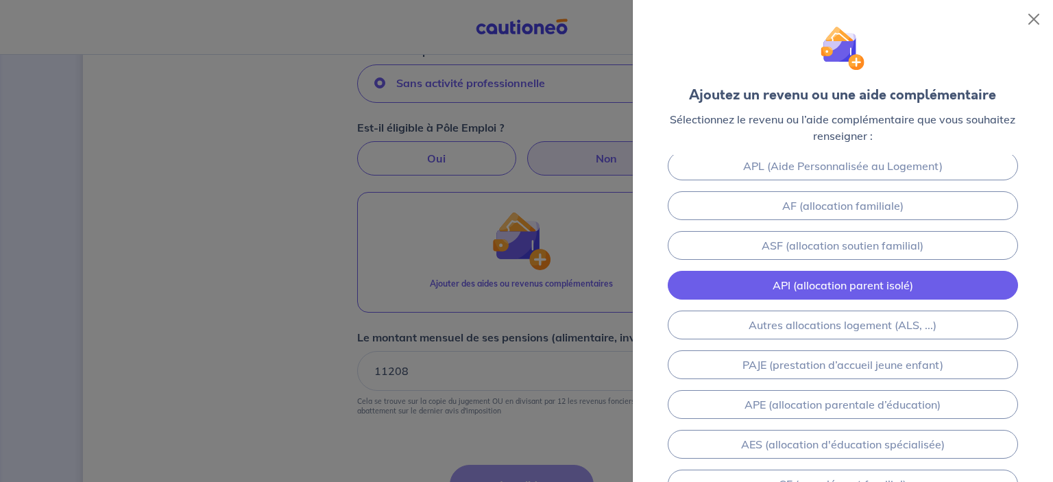
scroll to position [137, 0]
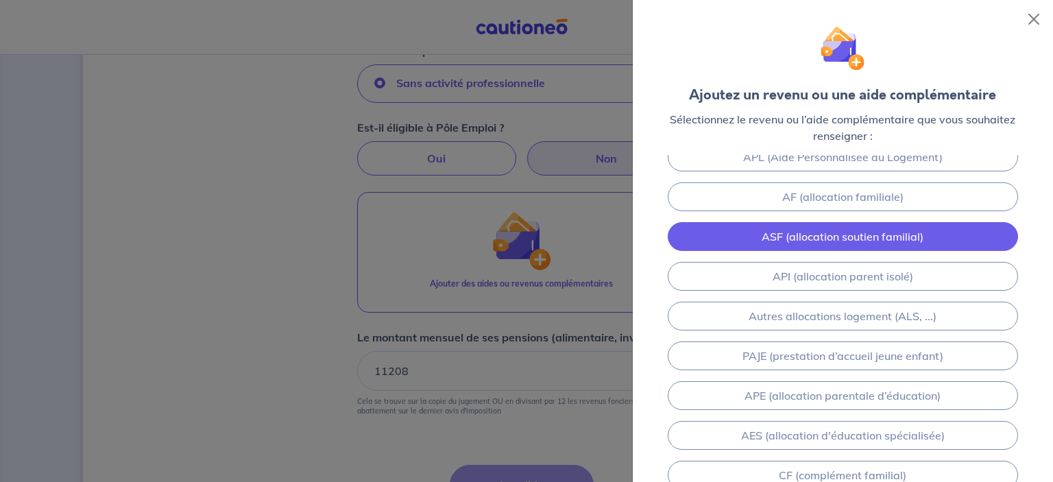
click at [854, 238] on link "ASF (allocation soutien familial)" at bounding box center [843, 236] width 350 height 29
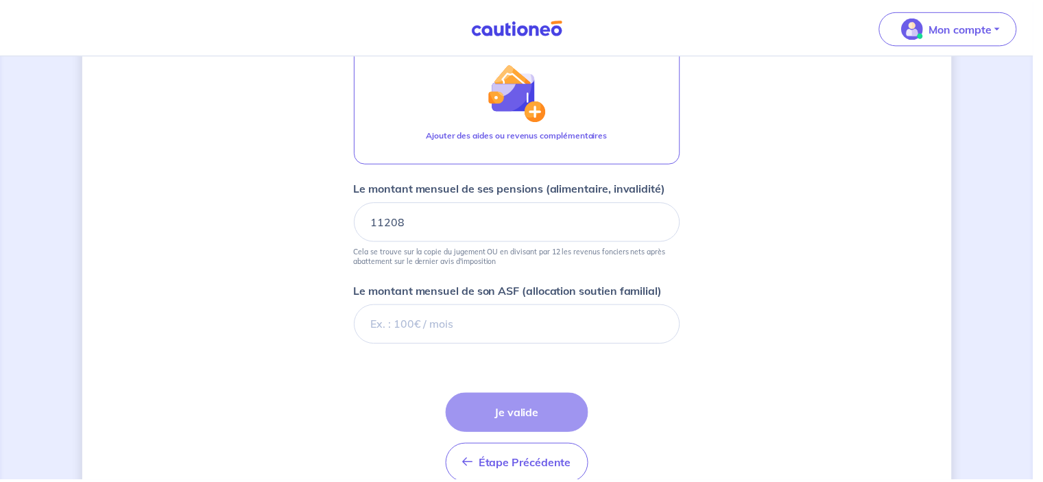
scroll to position [699, 0]
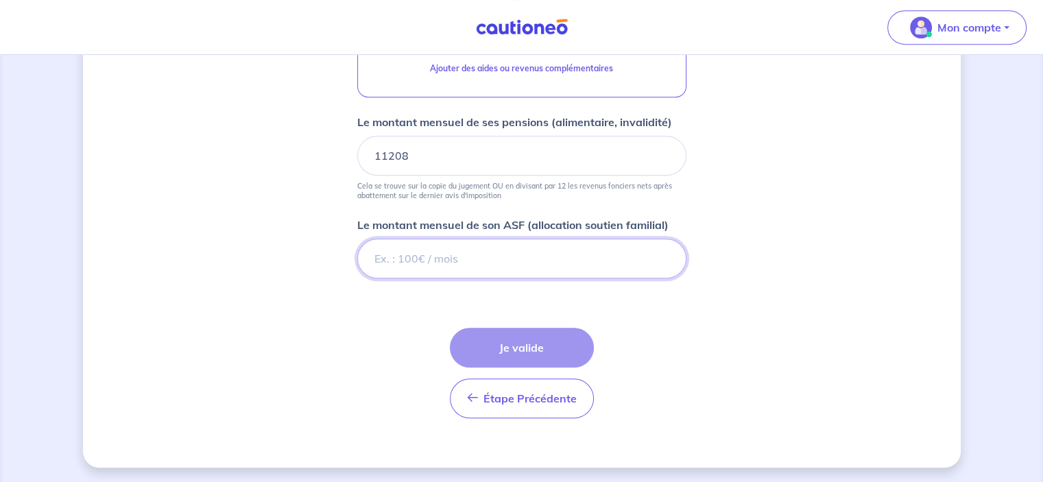
click at [522, 260] on input "Le montant mensuel de son ASF (allocation soutien familial)" at bounding box center [521, 259] width 329 height 40
click at [501, 242] on input "Le montant mensuel de son ASF (allocation soutien familial)" at bounding box center [521, 259] width 329 height 40
type input "7620"
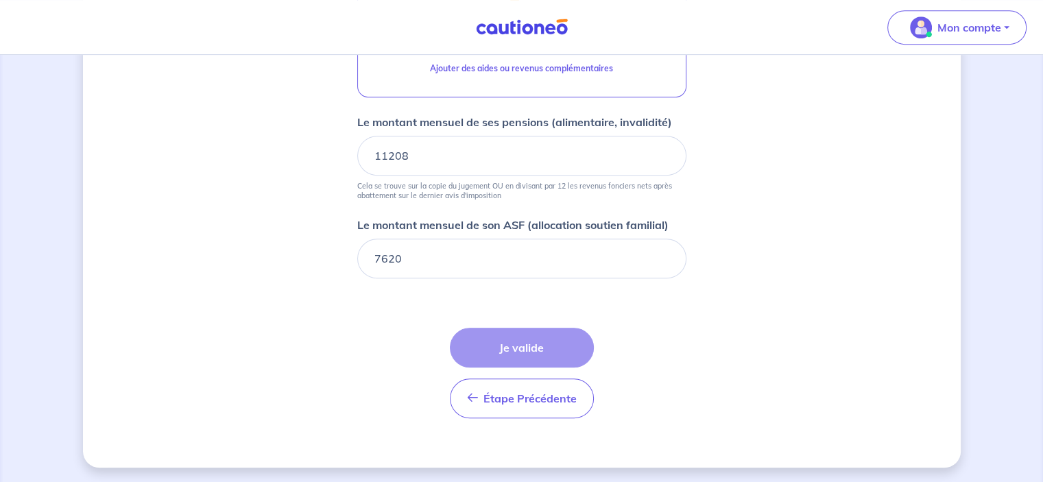
click at [526, 331] on div "Étape Précédente Précédent Je valide Je valide" at bounding box center [522, 373] width 144 height 91
drag, startPoint x: 526, startPoint y: 331, endPoint x: 521, endPoint y: 341, distance: 11.3
click at [528, 331] on div "Étape Précédente Précédent Je valide Je valide" at bounding box center [522, 373] width 144 height 91
click at [520, 344] on div "Étape Précédente Précédent Je valide Je valide" at bounding box center [522, 373] width 144 height 91
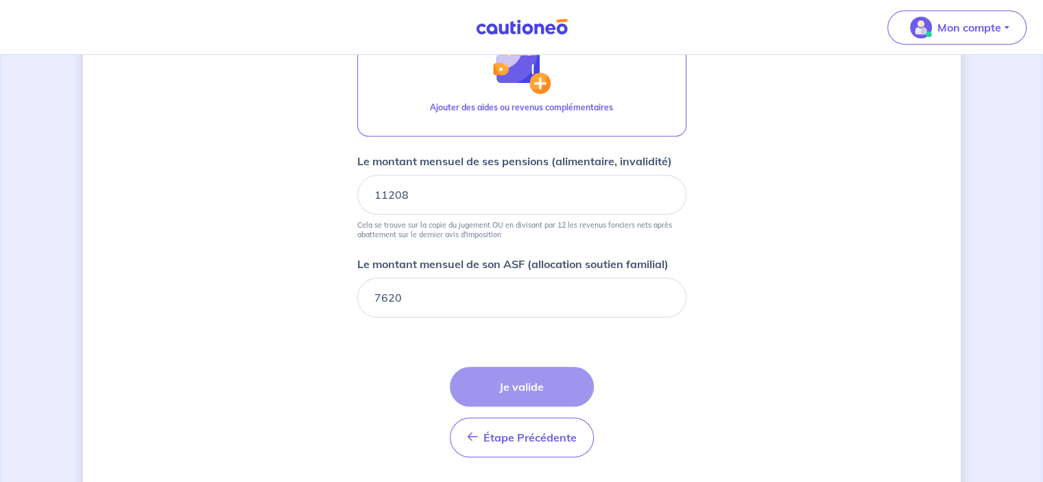
scroll to position [562, 0]
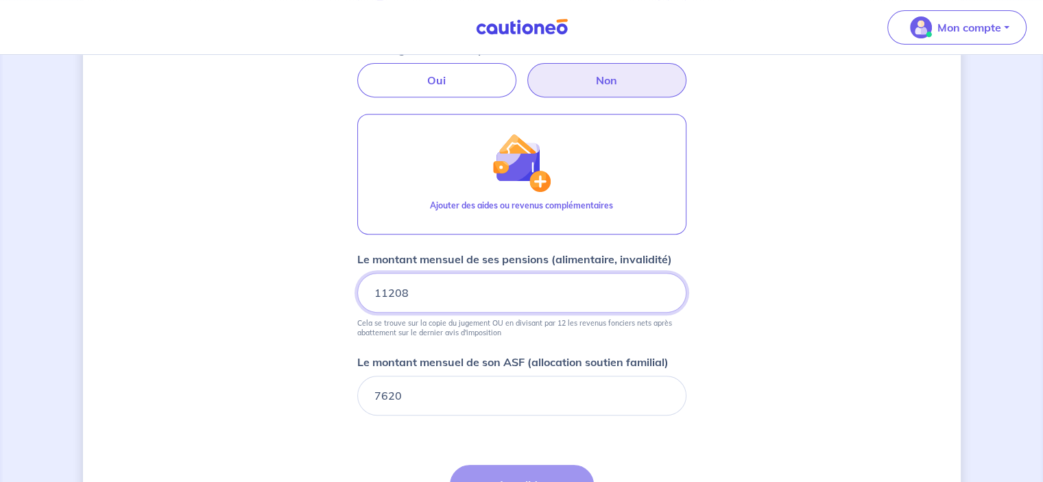
click at [509, 304] on input "11208" at bounding box center [521, 293] width 329 height 40
type input "1"
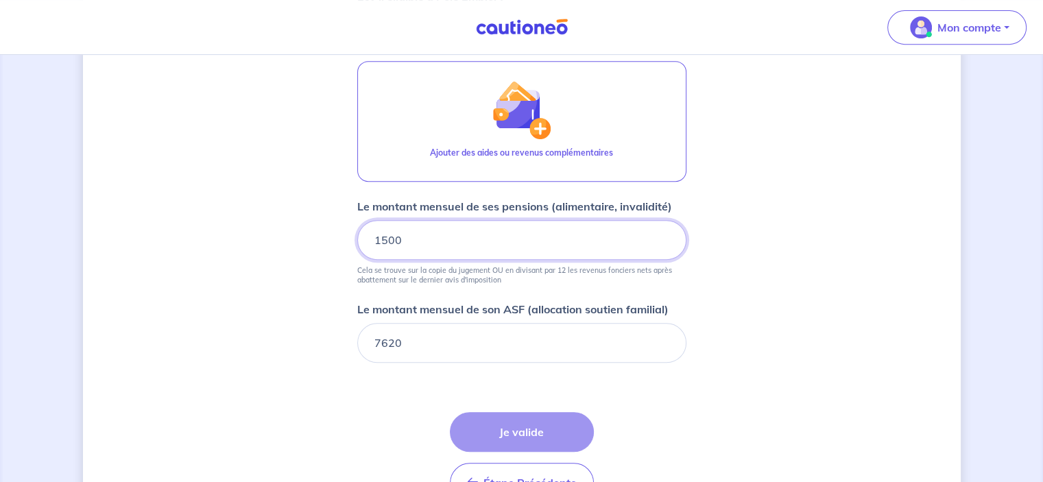
scroll to position [699, 0]
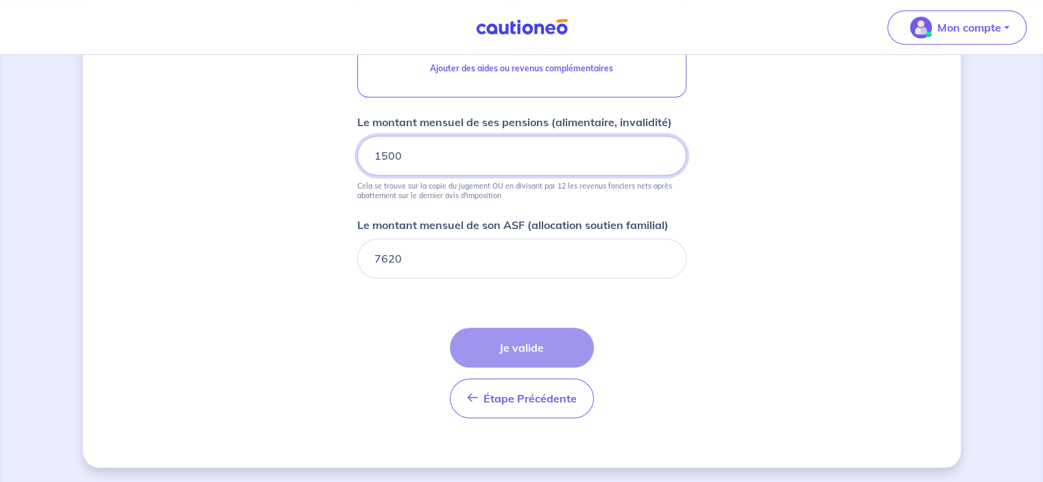
type input "1500"
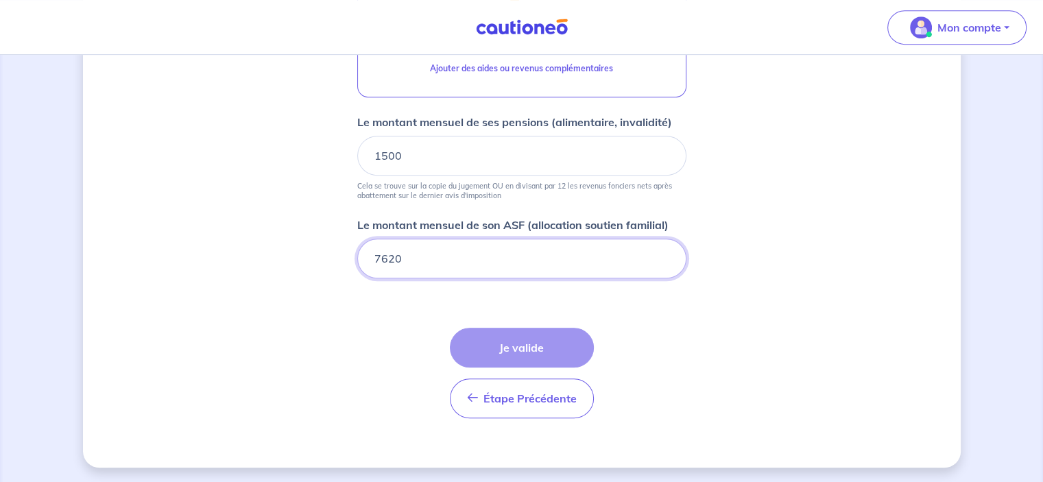
drag, startPoint x: 531, startPoint y: 243, endPoint x: 499, endPoint y: 208, distance: 47.6
click at [532, 243] on input "7620" at bounding box center [521, 259] width 329 height 40
type input "7"
type input "634"
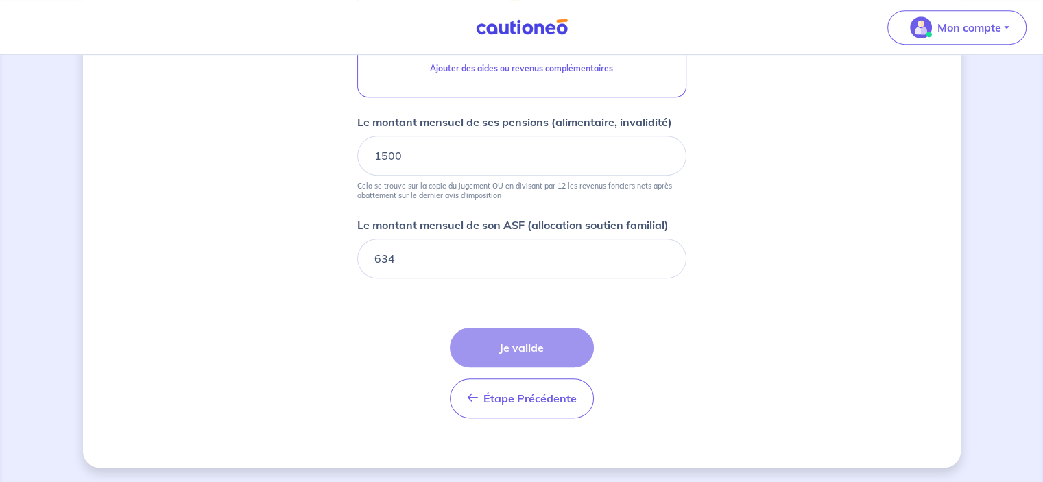
click at [565, 328] on div "Étape Précédente Précédent Je valide Je valide" at bounding box center [522, 373] width 144 height 91
click at [566, 341] on div "Étape Précédente Précédent Je valide Je valide" at bounding box center [522, 373] width 144 height 91
drag, startPoint x: 566, startPoint y: 341, endPoint x: 549, endPoint y: 248, distance: 94.1
click at [565, 334] on div "Étape Précédente Précédent Je valide Je valide" at bounding box center [522, 373] width 144 height 91
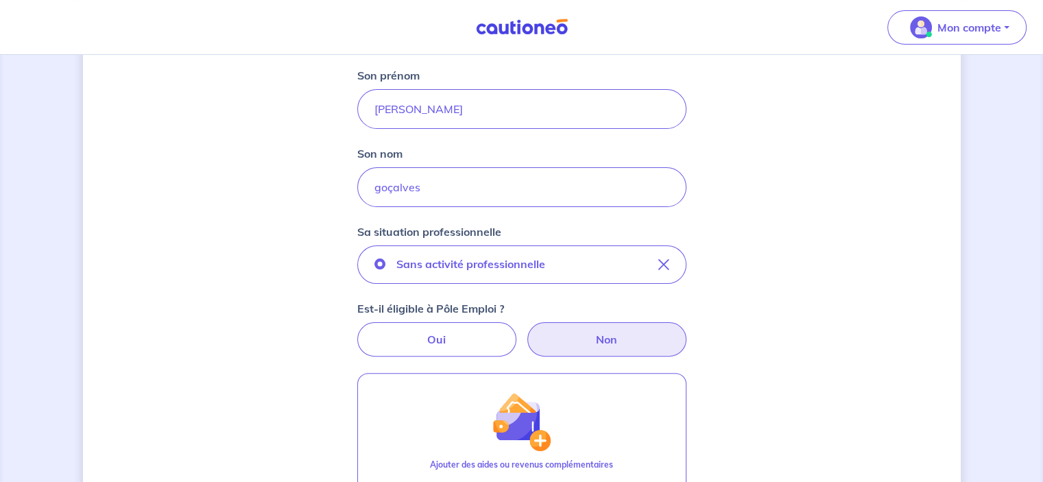
scroll to position [219, 0]
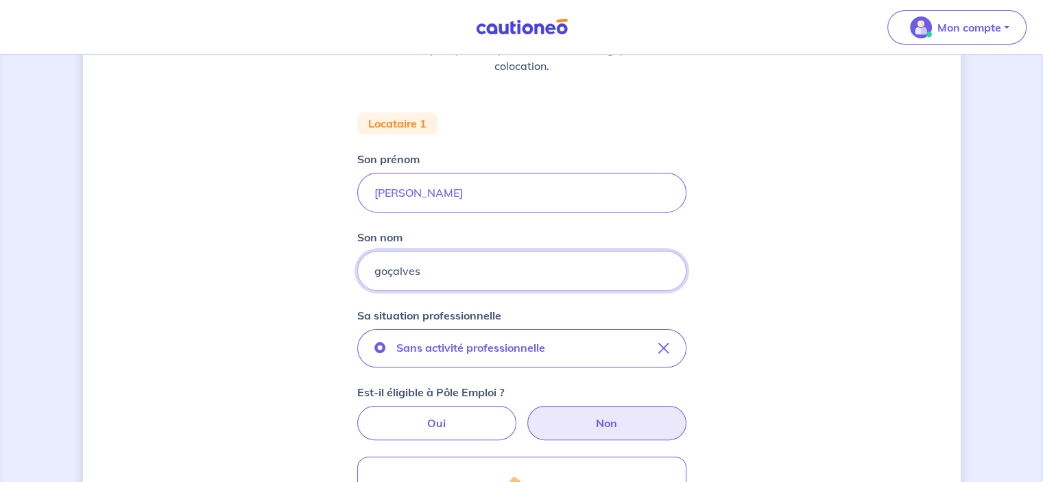
click at [388, 271] on input "goçalves" at bounding box center [521, 271] width 329 height 40
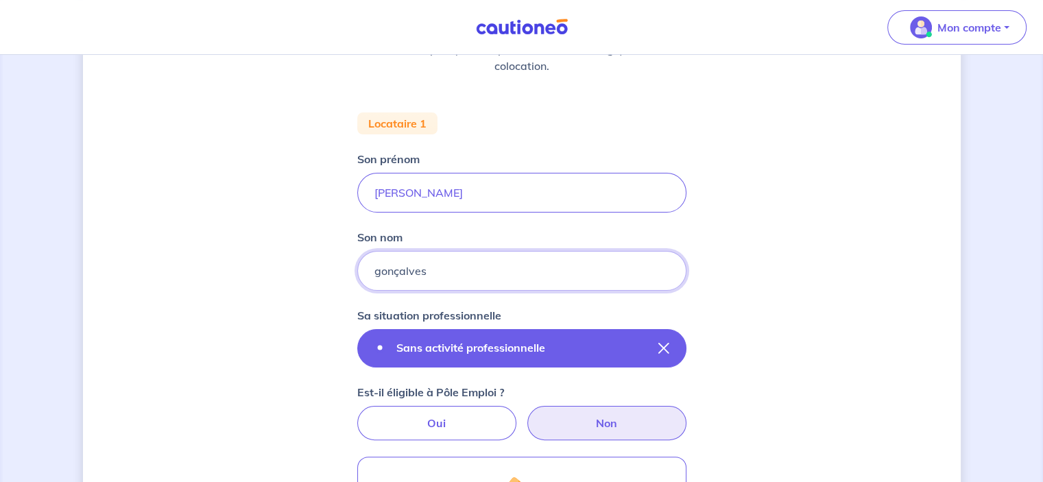
type input "gonçalves"
click at [566, 352] on button "Sans activité professionnelle" at bounding box center [521, 348] width 329 height 38
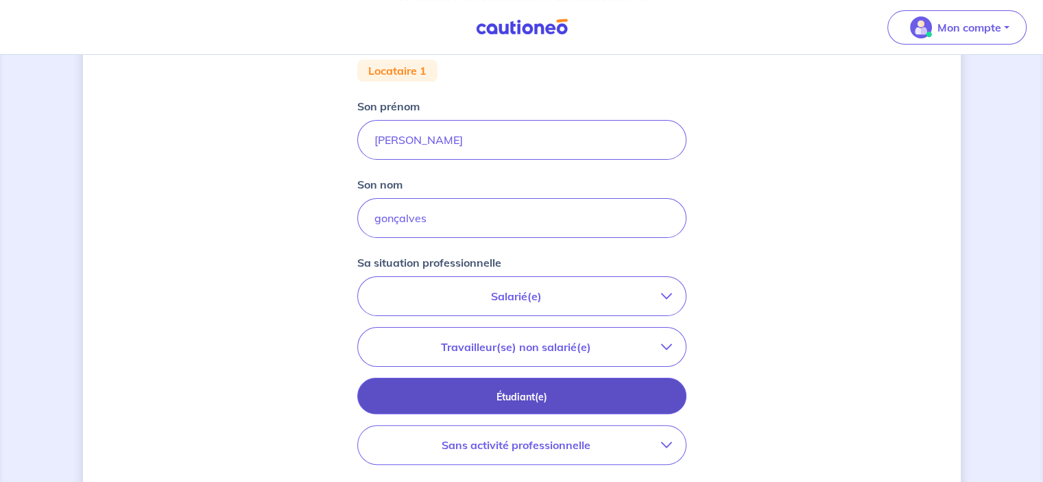
scroll to position [357, 0]
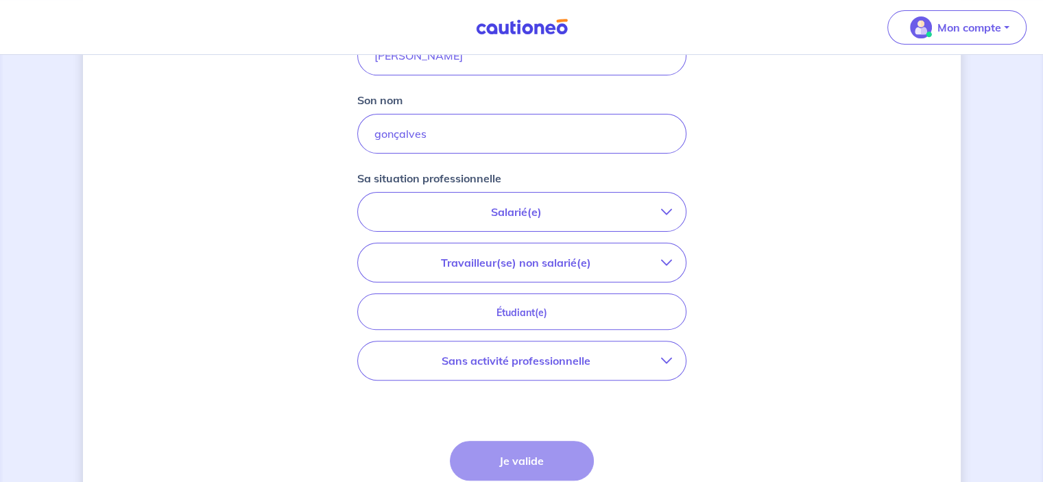
click at [583, 220] on button "Salarié(e)" at bounding box center [522, 212] width 328 height 38
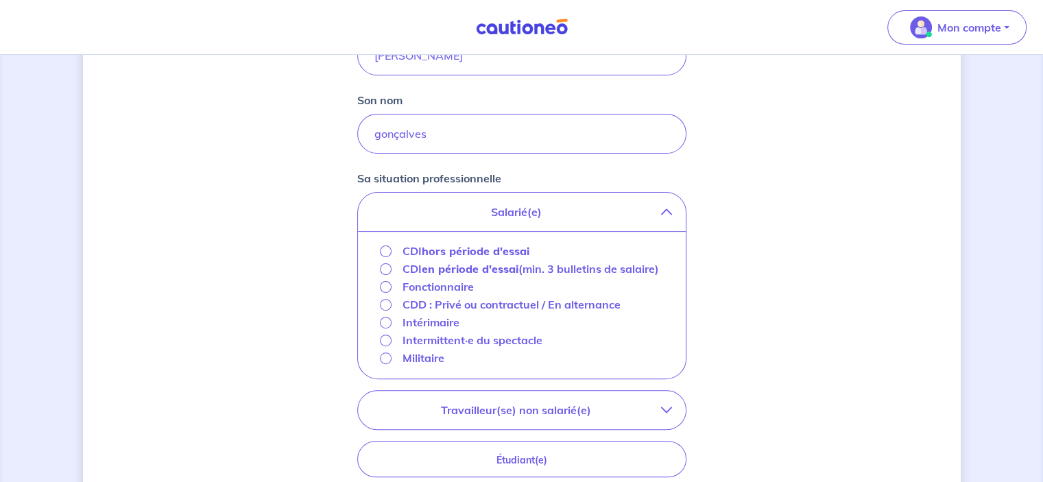
click at [765, 239] on div "Concernant vos locataires 💡 Pour info : nous acceptons les personnes seules, le…" at bounding box center [522, 221] width 878 height 1013
click at [450, 285] on p "Fonctionnaire" at bounding box center [437, 286] width 71 height 16
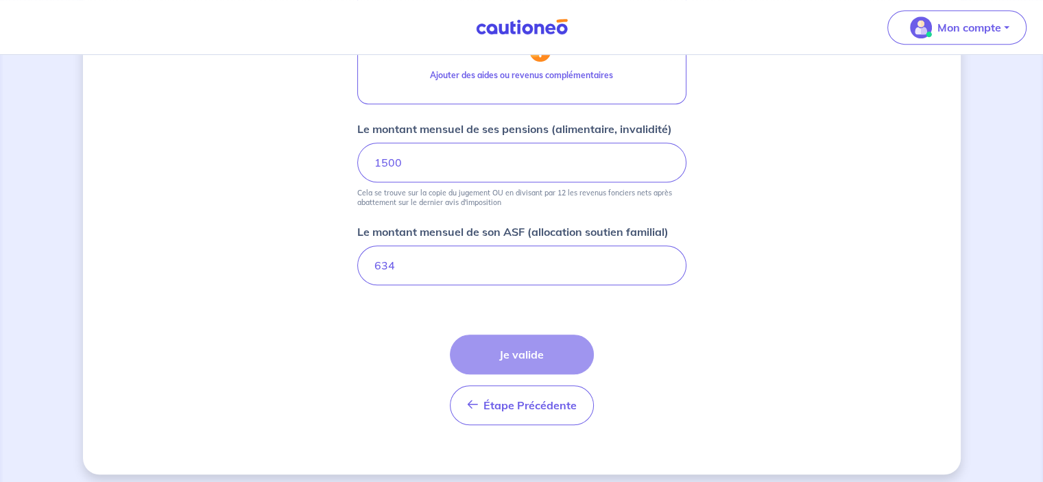
scroll to position [736, 0]
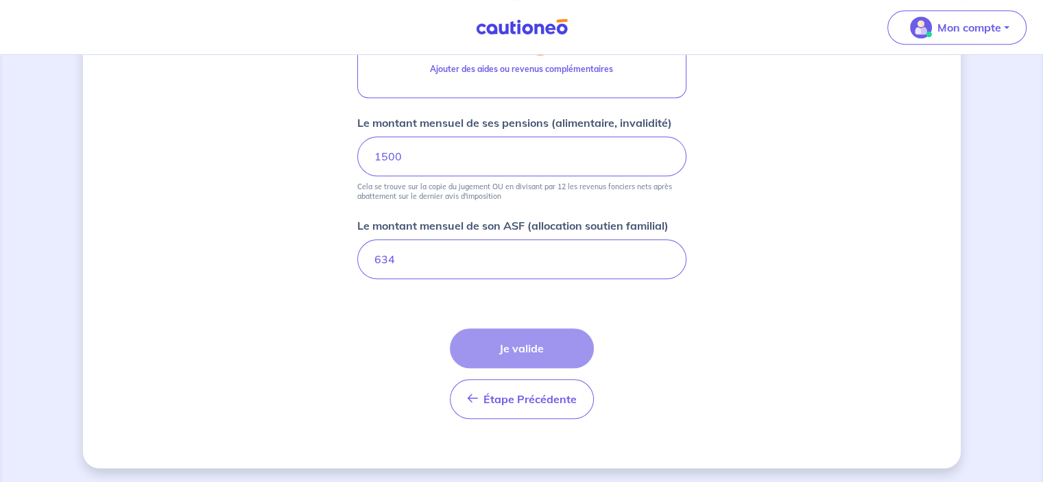
click at [549, 346] on div "Étape Précédente Précédent Je valide Je valide" at bounding box center [522, 373] width 144 height 91
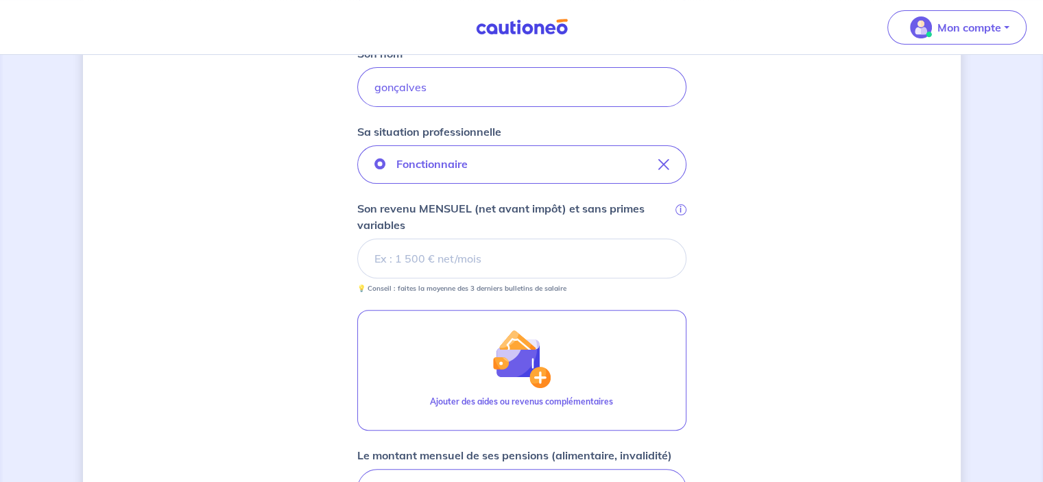
scroll to position [256, 0]
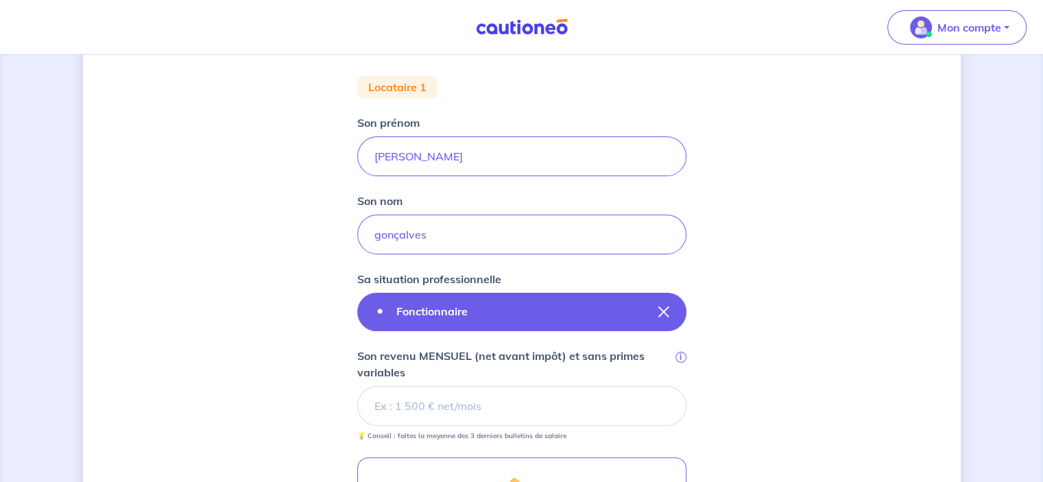
click at [661, 306] on icon "button" at bounding box center [663, 311] width 11 height 11
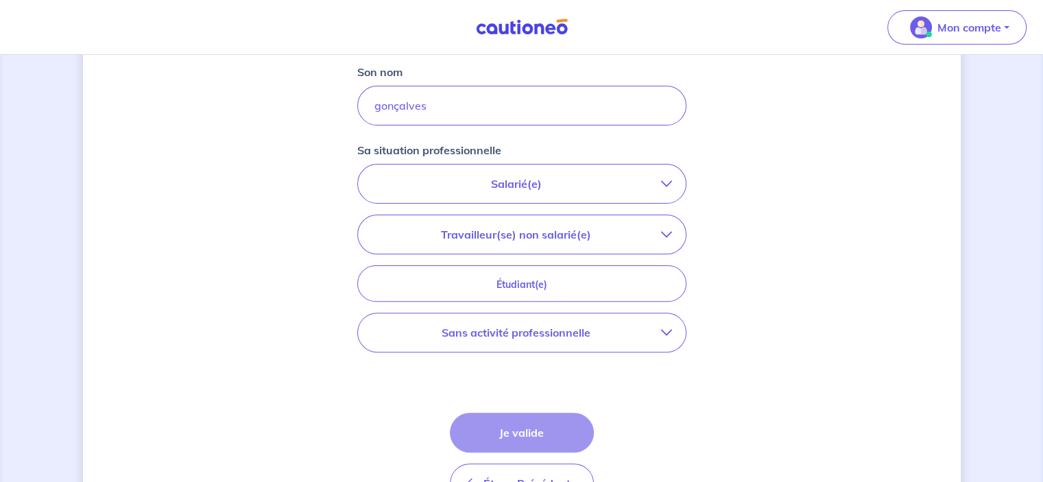
scroll to position [393, 0]
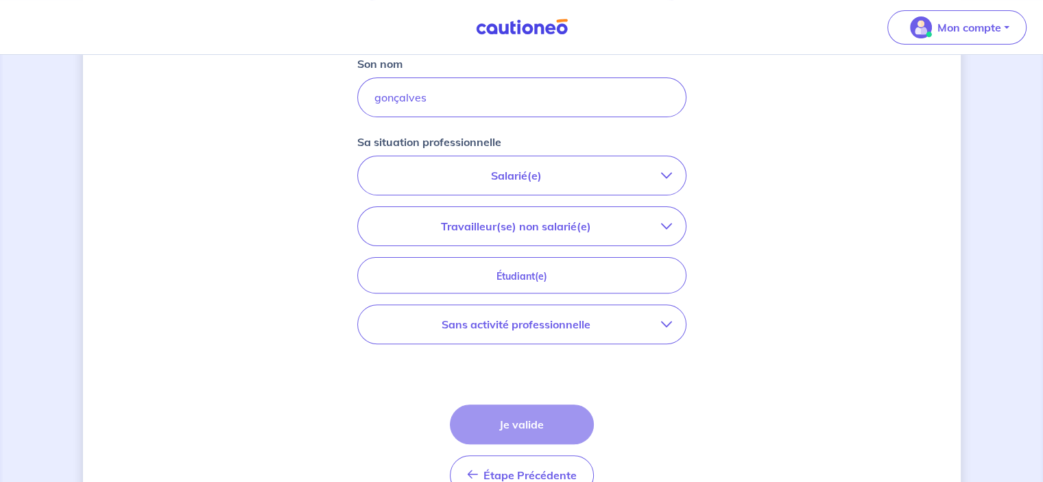
click at [610, 327] on p "Sans activité professionnelle" at bounding box center [516, 324] width 289 height 16
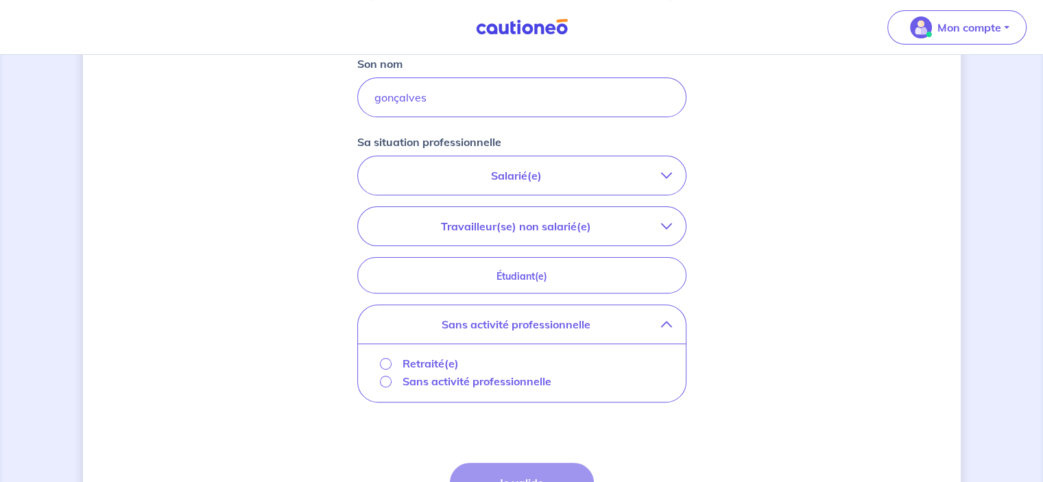
click at [449, 376] on p "Sans activité professionnelle" at bounding box center [476, 381] width 149 height 16
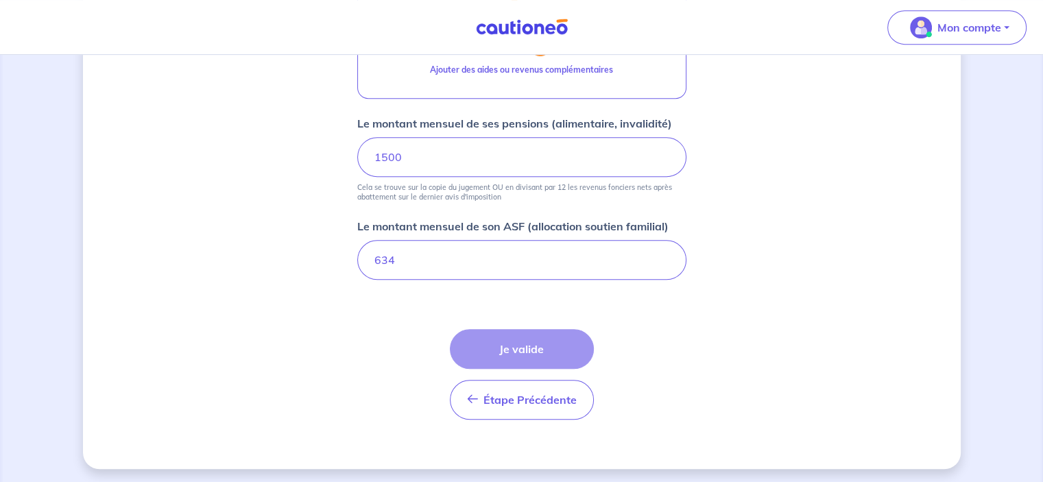
scroll to position [699, 0]
click at [643, 302] on form "Locataire 1 Son prénom [PERSON_NAME] Son nom [PERSON_NAME] situation profession…" at bounding box center [521, 30] width 329 height 797
click at [577, 256] on input "634" at bounding box center [521, 259] width 329 height 40
